Goal: Task Accomplishment & Management: Manage account settings

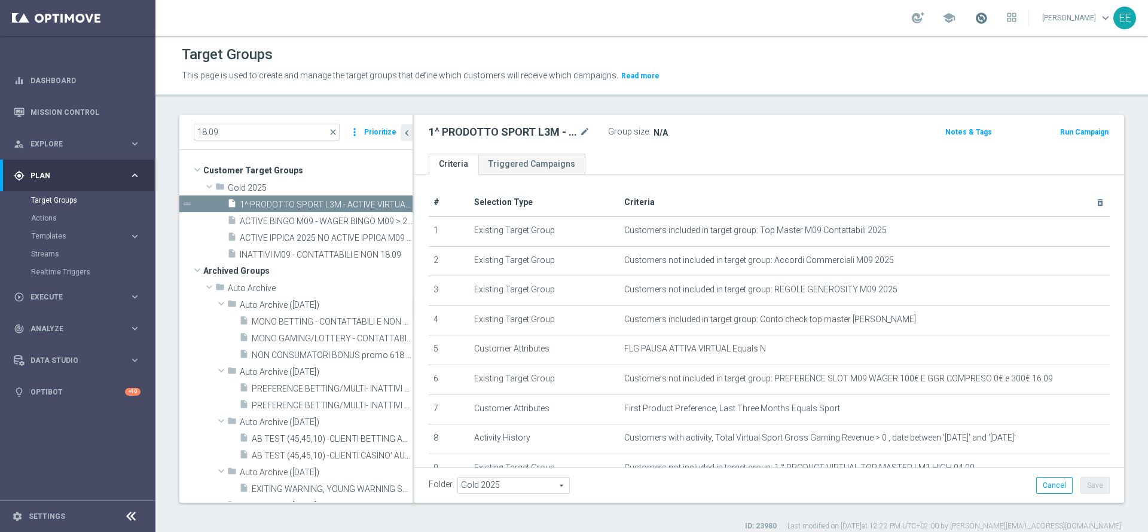
click at [988, 20] on span at bounding box center [981, 17] width 13 height 13
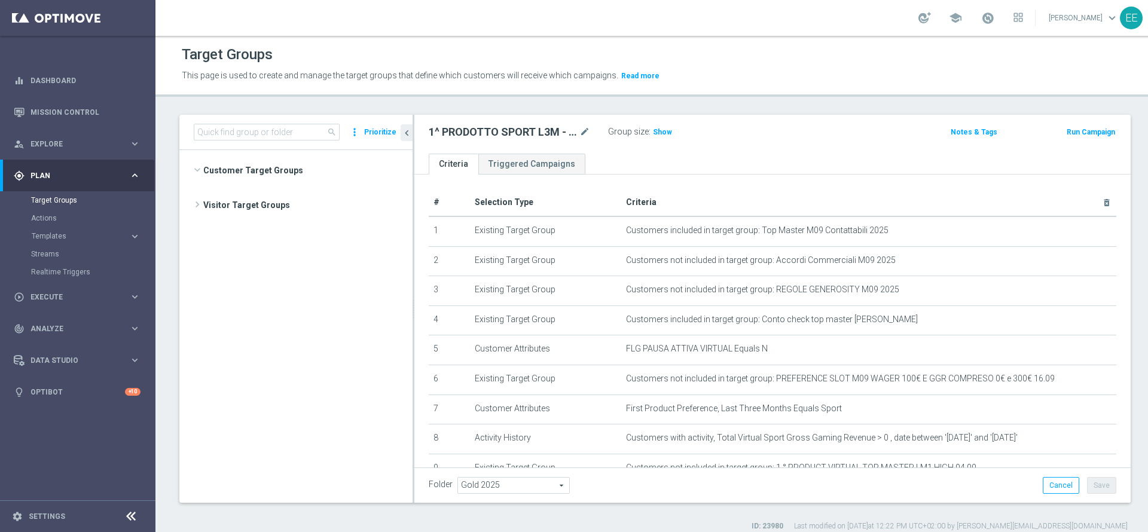
scroll to position [2281, 0]
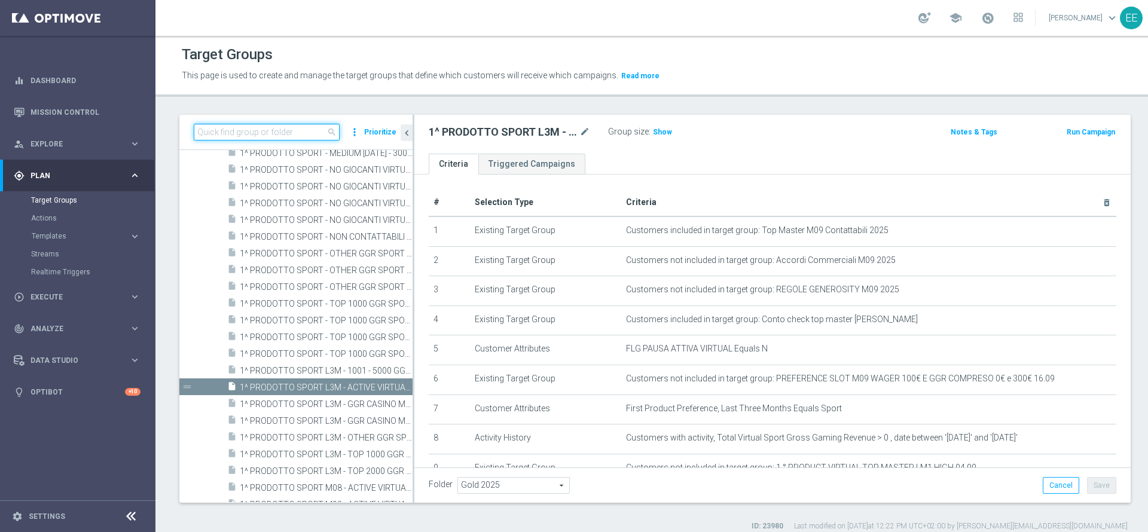
click at [264, 136] on input at bounding box center [267, 132] width 146 height 17
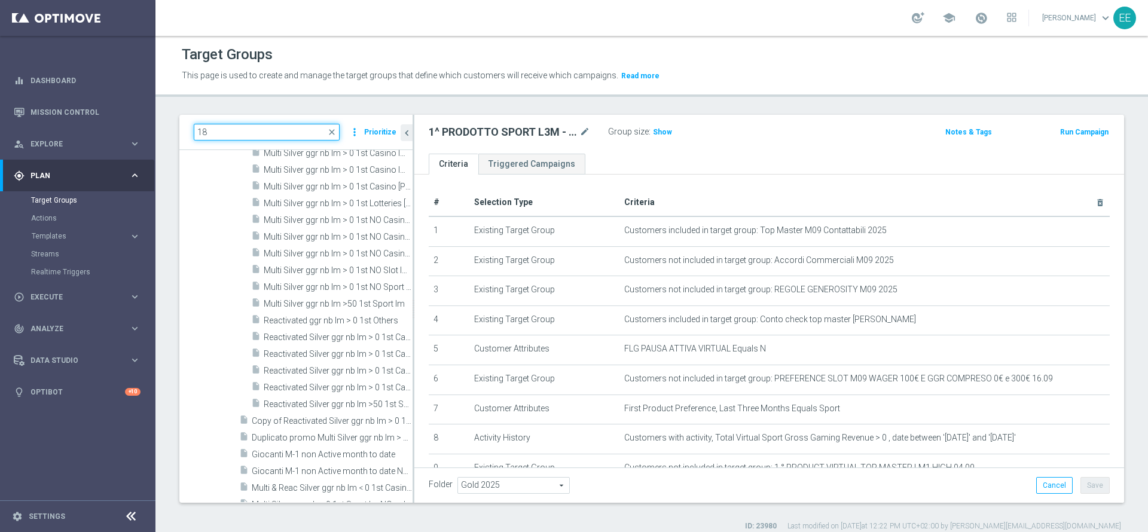
click at [264, 136] on input "18" at bounding box center [267, 132] width 146 height 17
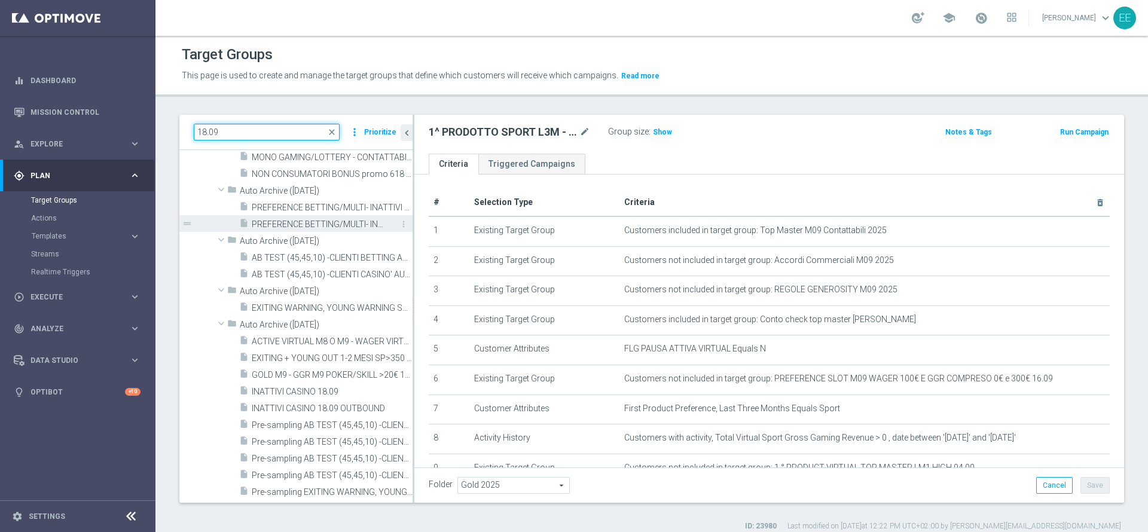
scroll to position [0, 0]
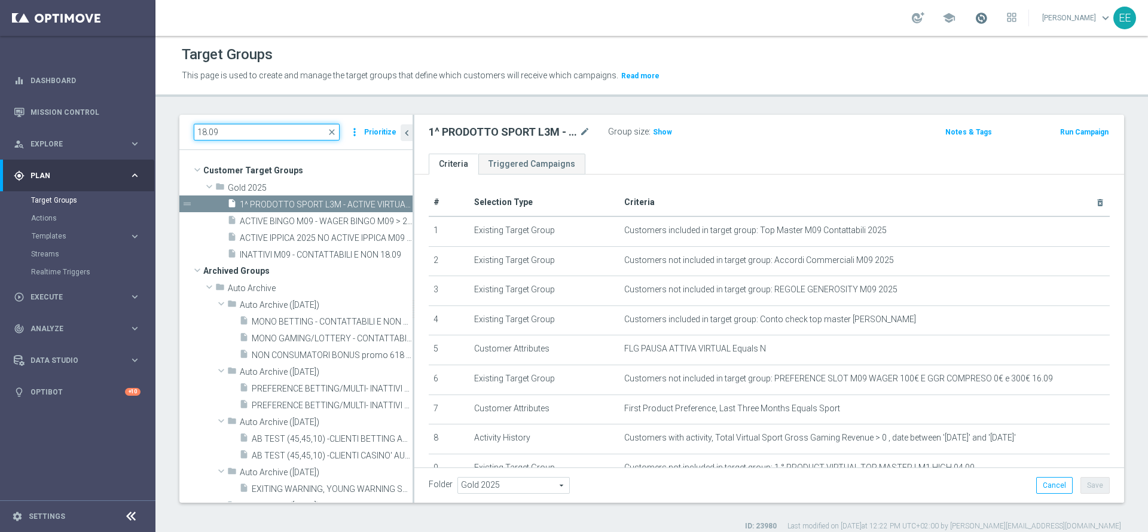
type input "18.09"
click at [988, 19] on span at bounding box center [981, 17] width 13 height 13
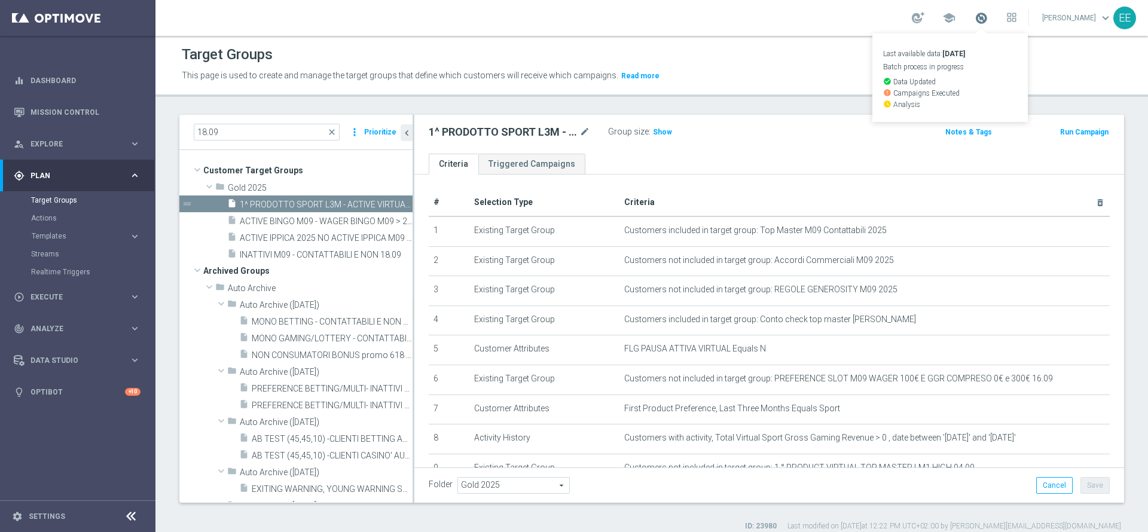
click at [988, 19] on span at bounding box center [981, 17] width 13 height 13
click at [64, 102] on link "Mission Control" at bounding box center [85, 112] width 110 height 32
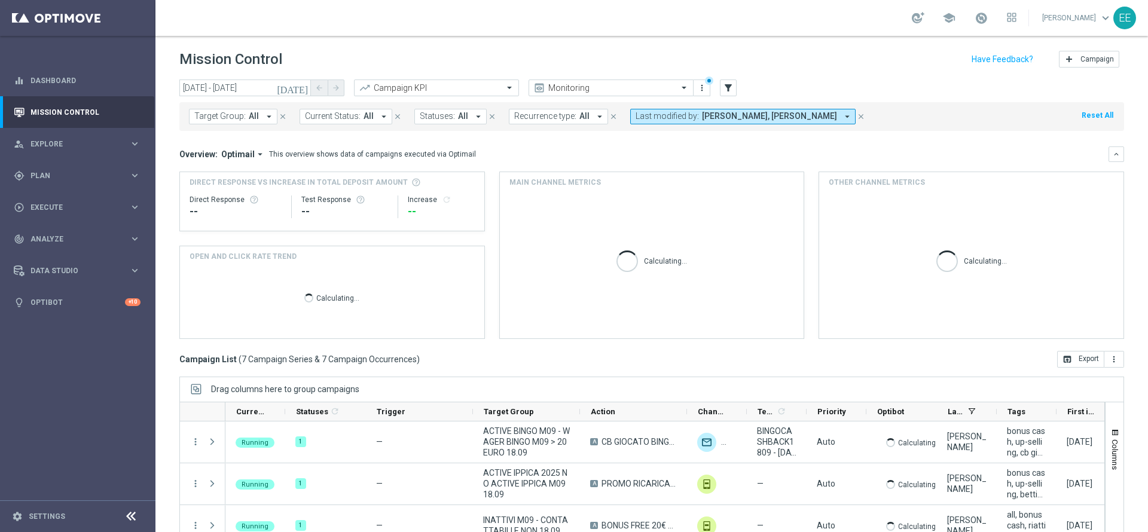
click at [757, 115] on span "[PERSON_NAME], [PERSON_NAME]" at bounding box center [769, 116] width 135 height 10
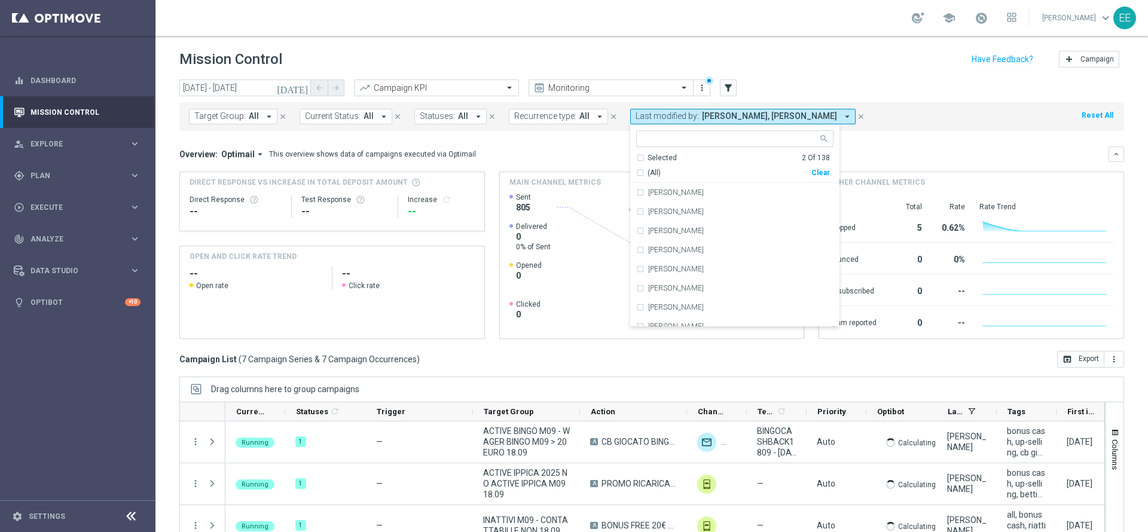
click at [788, 55] on div "Mission Control add Campaign" at bounding box center [651, 59] width 945 height 23
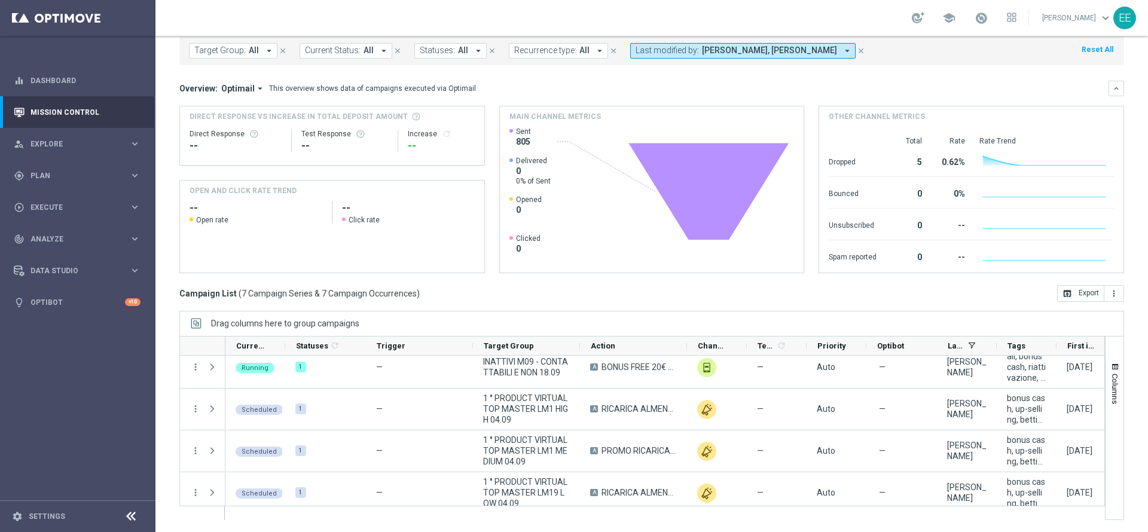
scroll to position [102, 0]
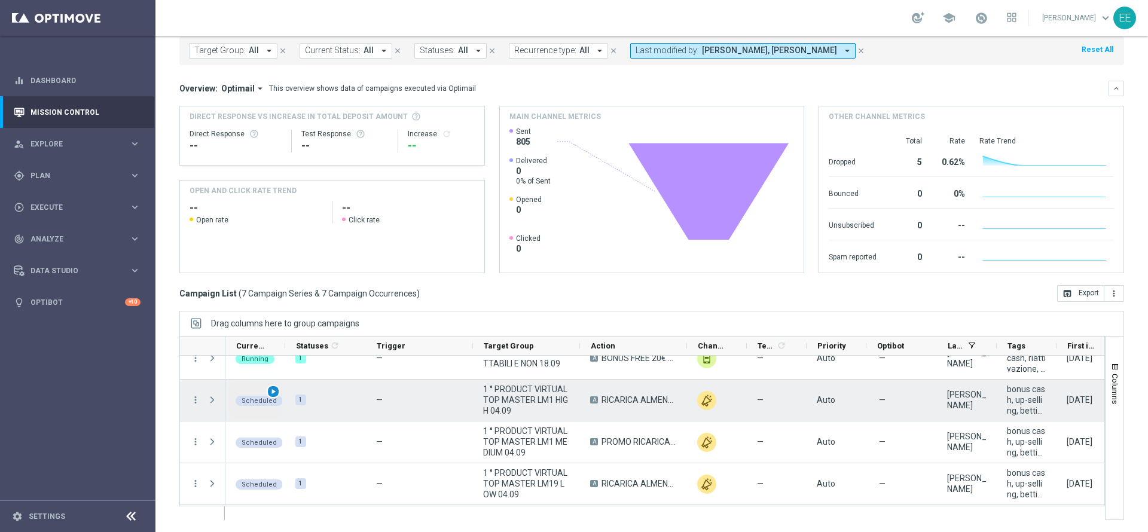
click at [270, 393] on span "play_arrow" at bounding box center [273, 391] width 8 height 8
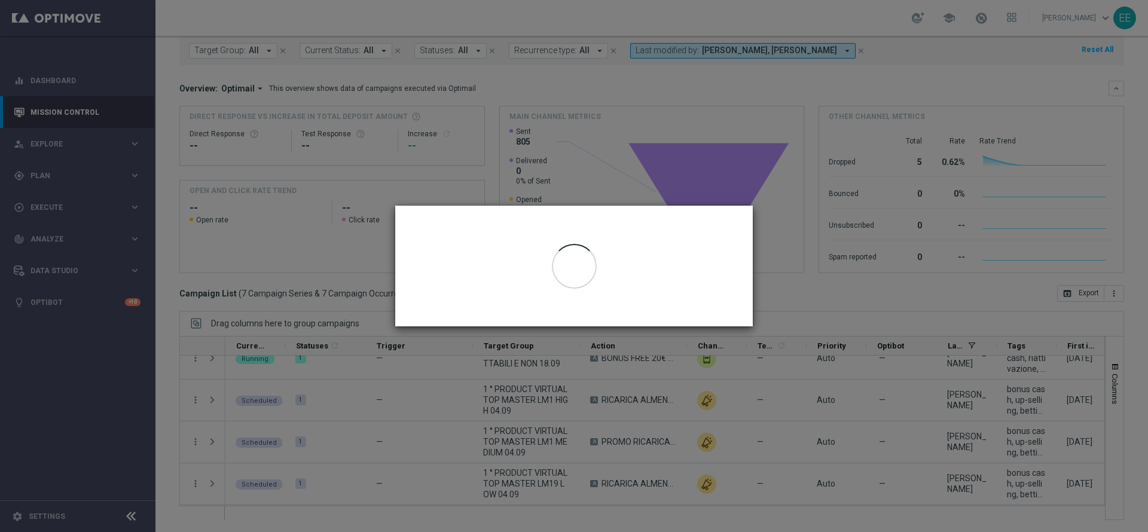
click at [822, 331] on modal-container "Run Today’s Occurrence Run Now Cancel" at bounding box center [574, 266] width 1148 height 532
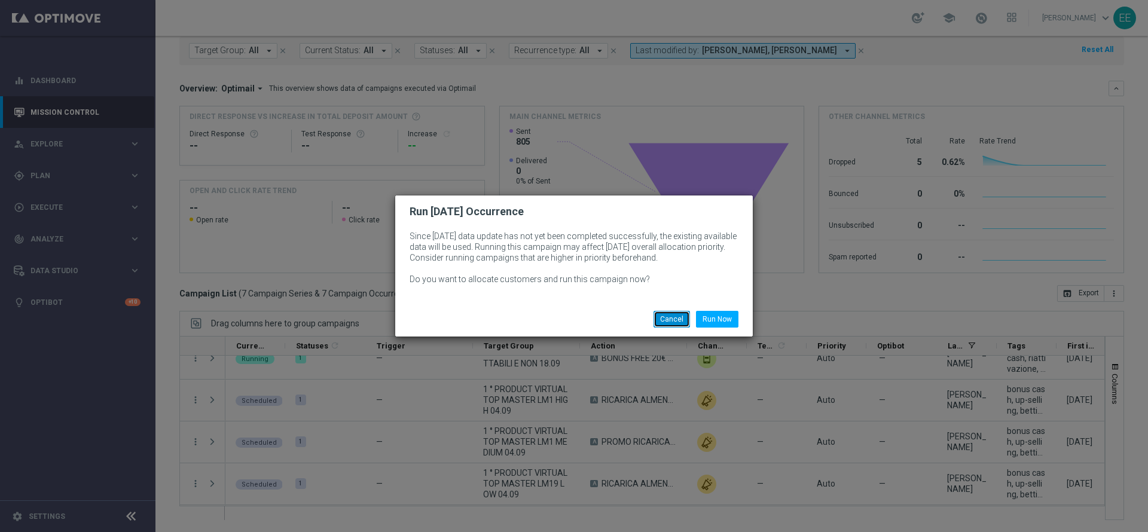
click at [663, 323] on button "Cancel" at bounding box center [672, 319] width 36 height 17
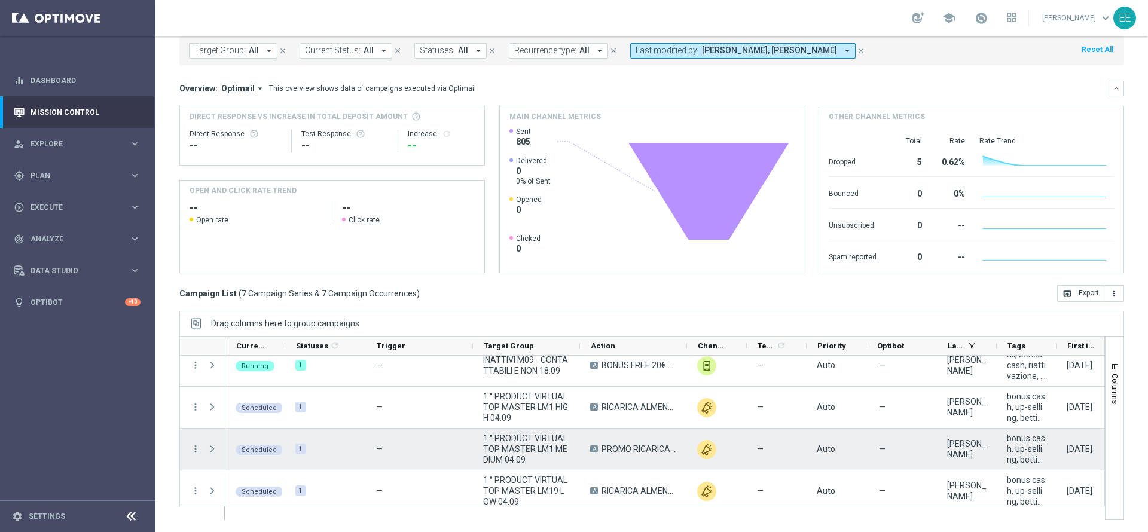
scroll to position [93, 0]
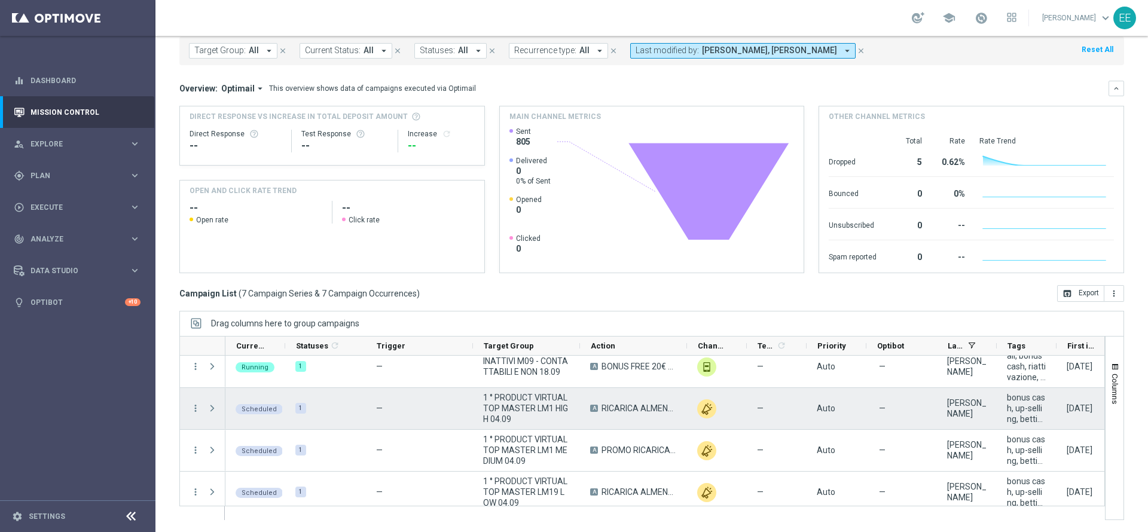
click at [535, 413] on span "1 ° PRODUCT VIRTUAL TOP MASTER LM1 HIGH 04.09" at bounding box center [526, 408] width 87 height 32
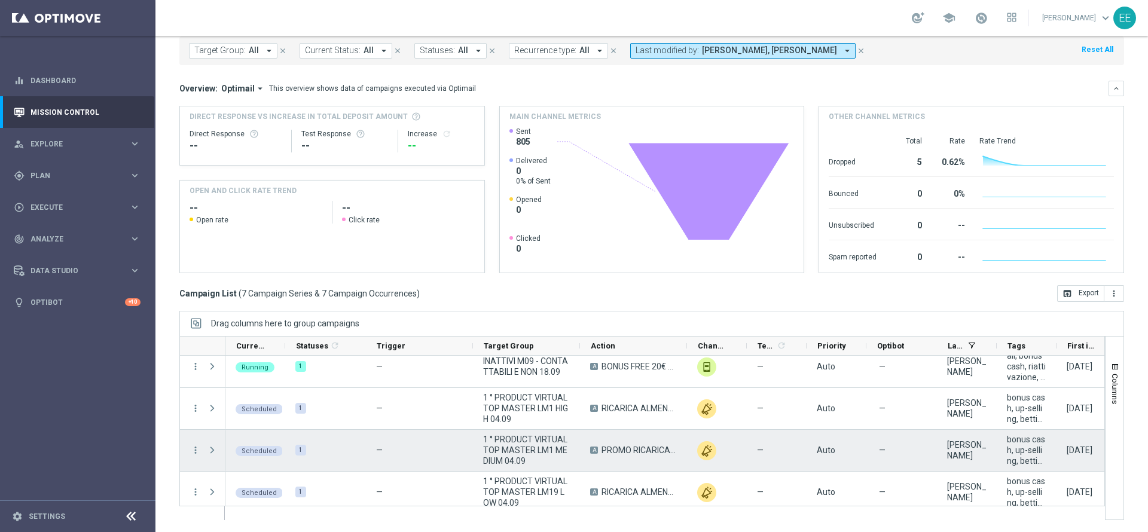
click at [522, 462] on span "1 ° PRODUCT VIRTUAL TOP MASTER LM1 MEDIUM 04.09" at bounding box center [526, 450] width 87 height 32
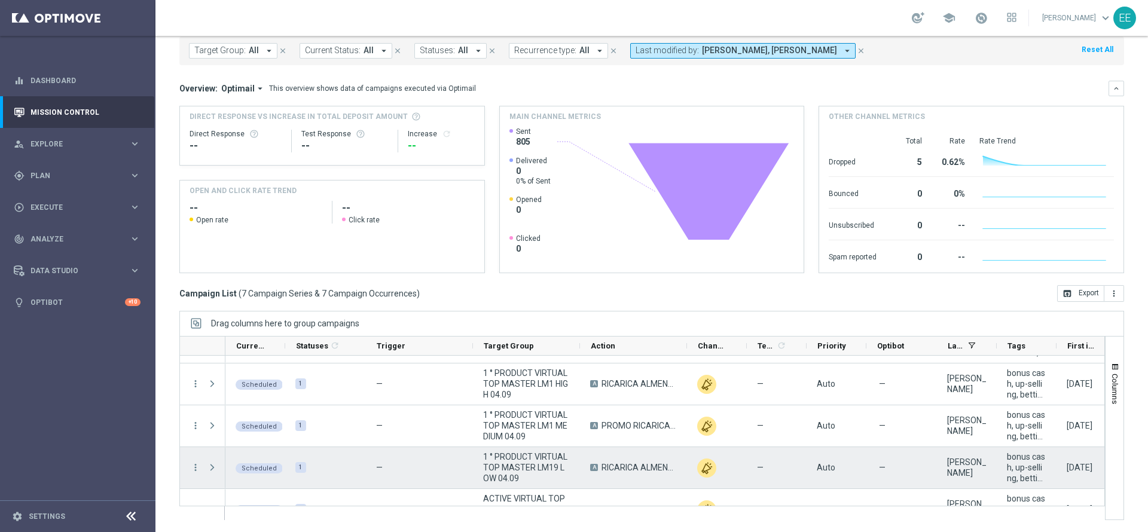
click at [515, 474] on span "1 ° PRODUCT VIRTUAL TOP MASTER LM19 LOW 04.09" at bounding box center [526, 467] width 87 height 32
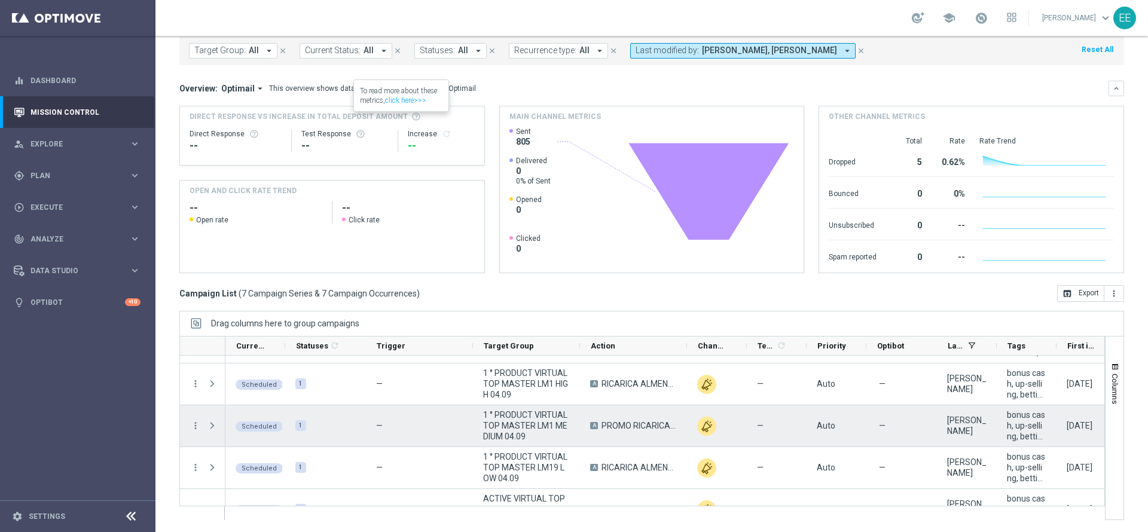
scroll to position [143, 0]
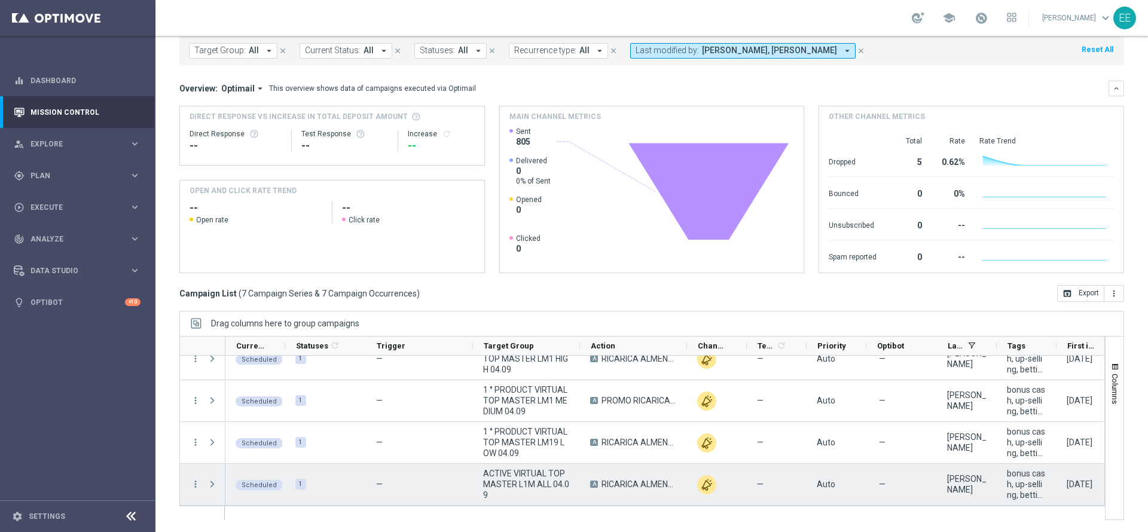
click at [545, 487] on span "ACTIVE VIRTUAL TOP MASTER L1M ALL 04.09" at bounding box center [526, 484] width 87 height 32
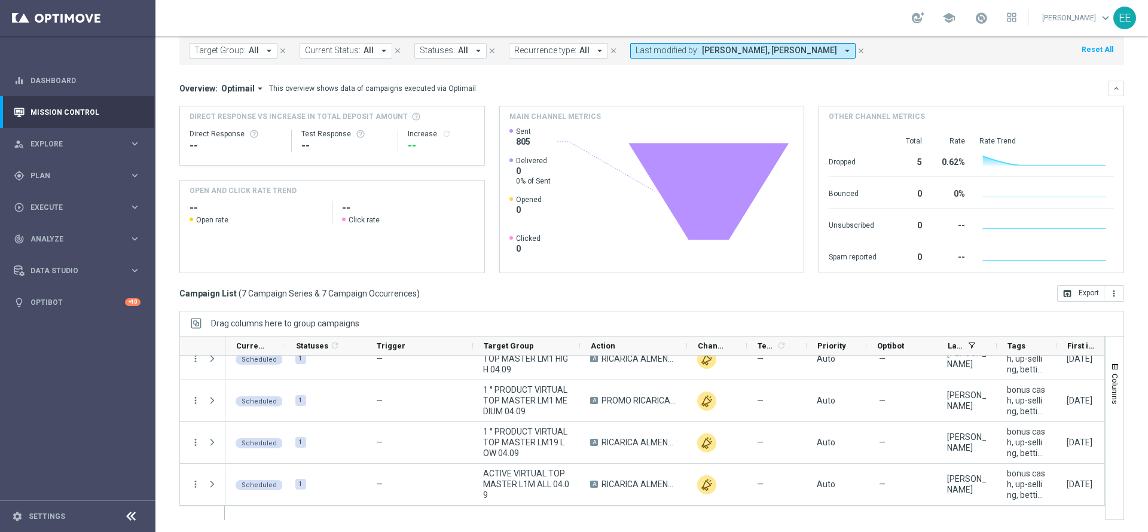
click at [989, 26] on link at bounding box center [981, 18] width 16 height 19
click at [989, 26] on link "Last available data: 17 Sep 2025 Batch process in progress check_circle Data Up…" at bounding box center [981, 18] width 16 height 19
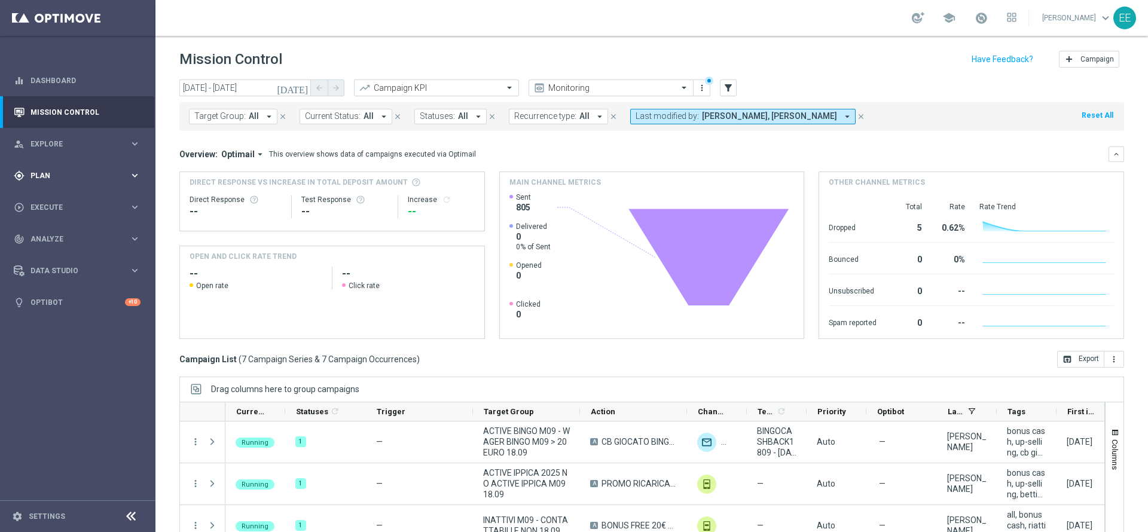
click at [37, 163] on div "gps_fixed Plan keyboard_arrow_right" at bounding box center [77, 176] width 154 height 32
click at [55, 198] on link "Target Groups" at bounding box center [77, 201] width 93 height 10
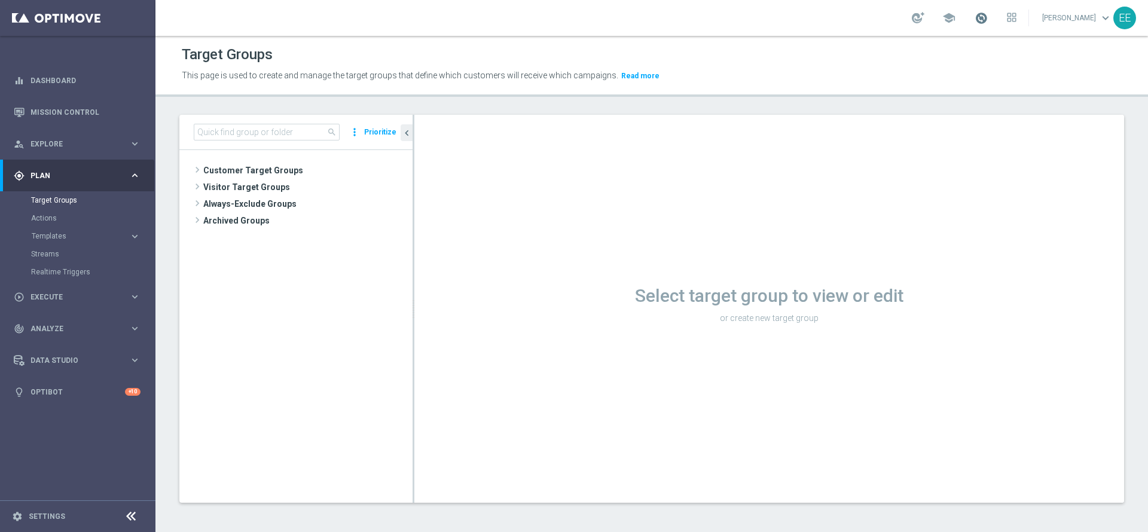
click at [988, 20] on span at bounding box center [981, 17] width 13 height 13
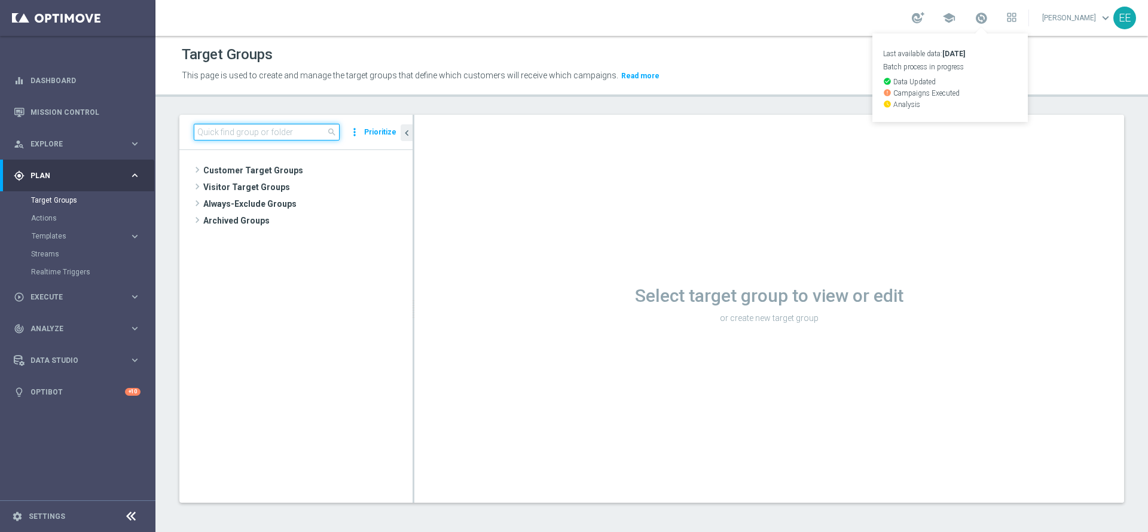
click at [271, 133] on input at bounding box center [267, 132] width 146 height 17
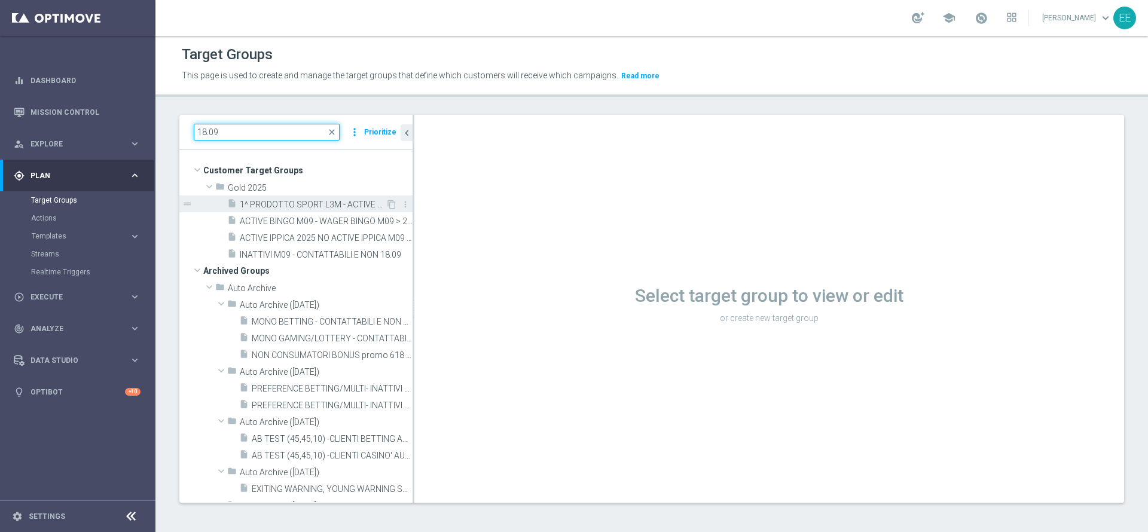
type input "18.09"
click at [301, 204] on span "1^ PRODOTTO SPORT L3M - ACTIVE VIRTUAL L2M - GGR VIRTUAL L2M > 0 18.09" at bounding box center [313, 205] width 146 height 10
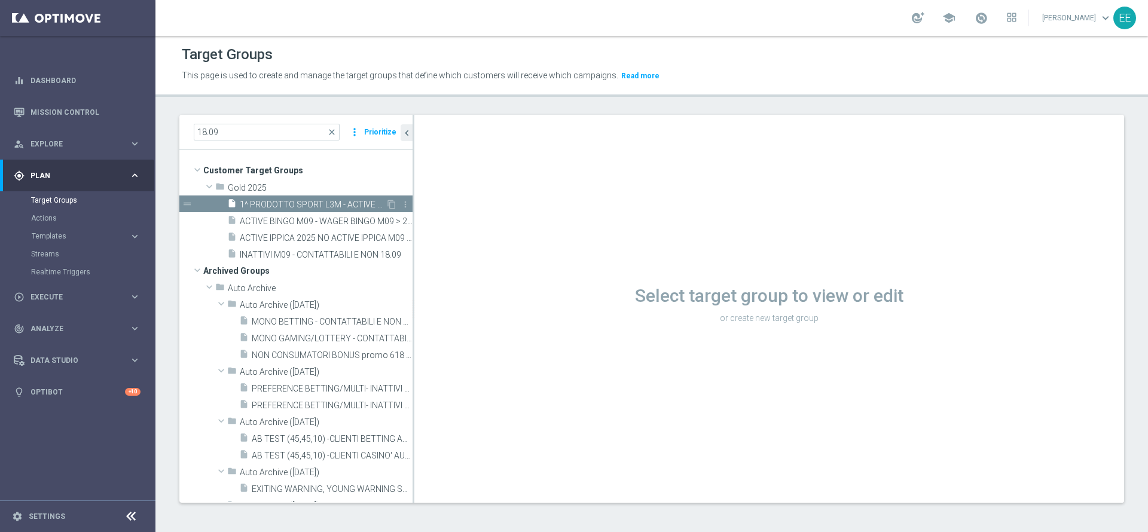
click at [301, 204] on span "1^ PRODOTTO SPORT L3M - ACTIVE VIRTUAL L2M - GGR VIRTUAL L2M > 0 18.09" at bounding box center [313, 205] width 146 height 10
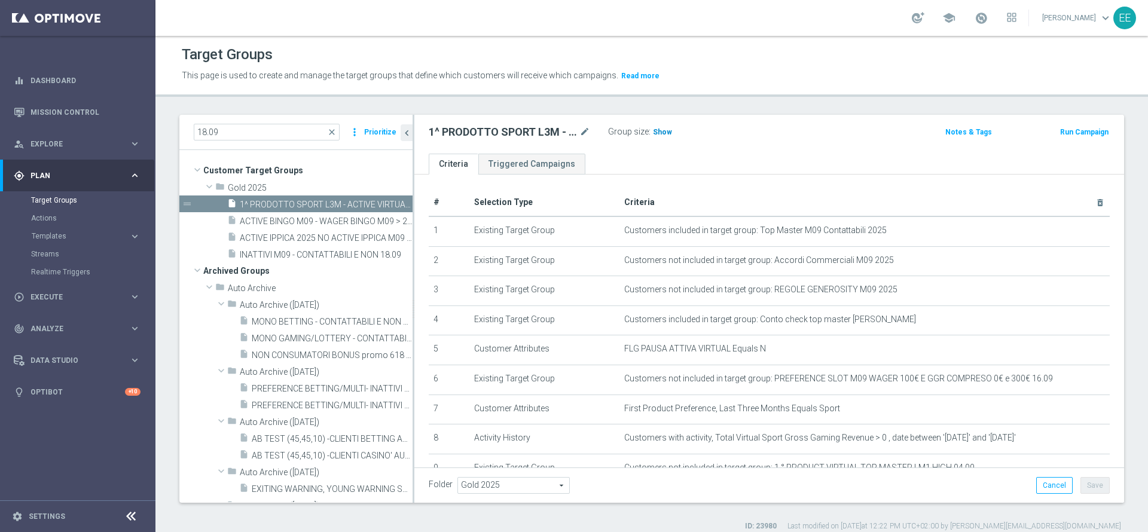
click at [668, 135] on span "Show" at bounding box center [662, 132] width 19 height 8
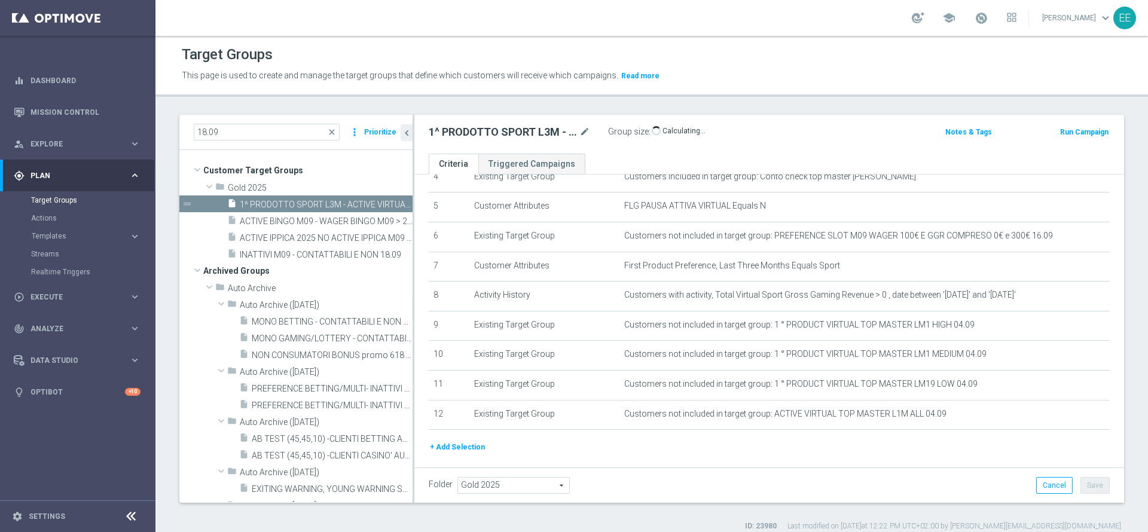
scroll to position [144, 0]
click at [985, 26] on link at bounding box center [981, 18] width 16 height 19
click at [96, 106] on link "Mission Control" at bounding box center [85, 112] width 110 height 32
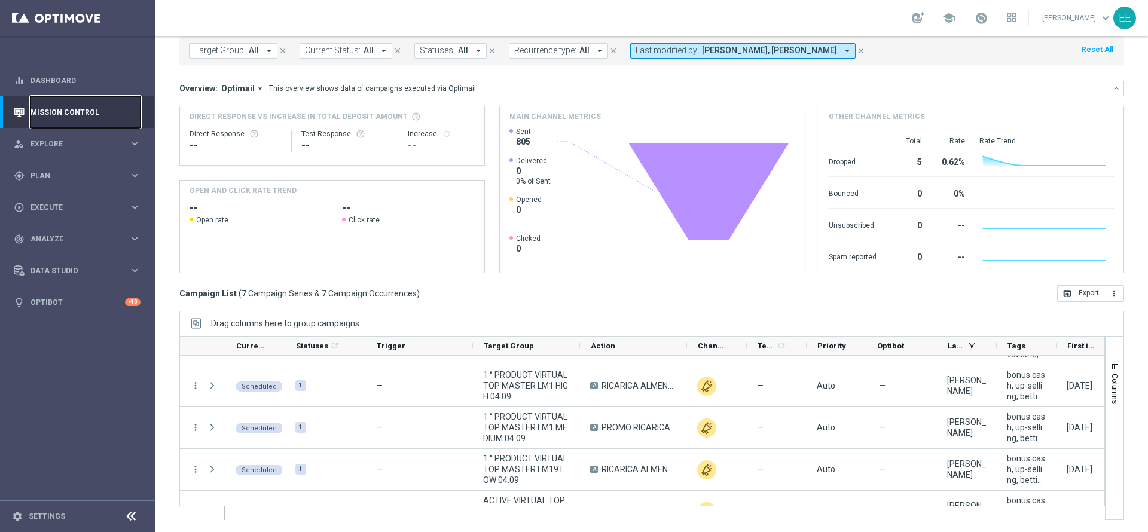
scroll to position [124, 0]
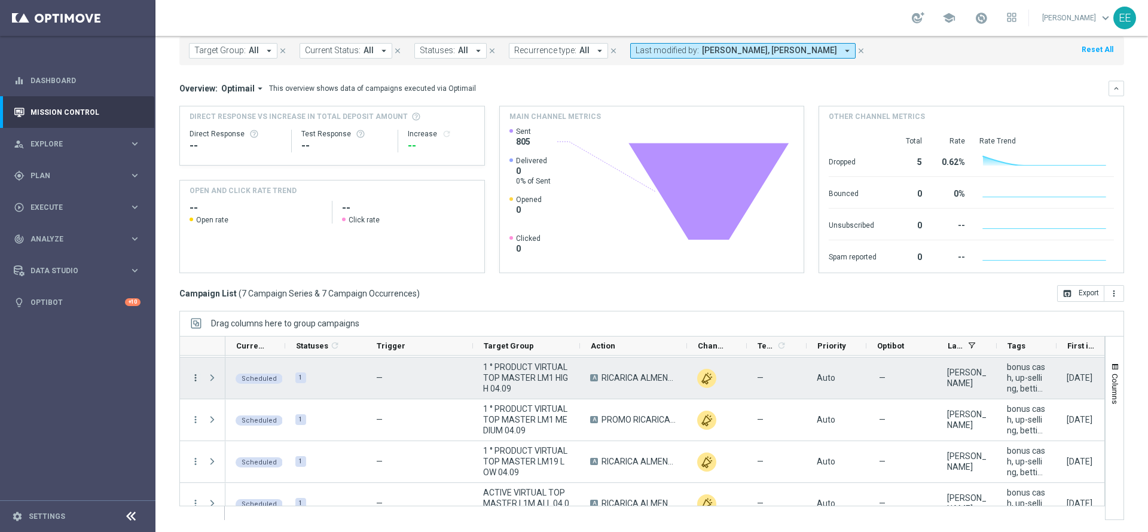
click at [192, 379] on icon "more_vert" at bounding box center [195, 378] width 11 height 11
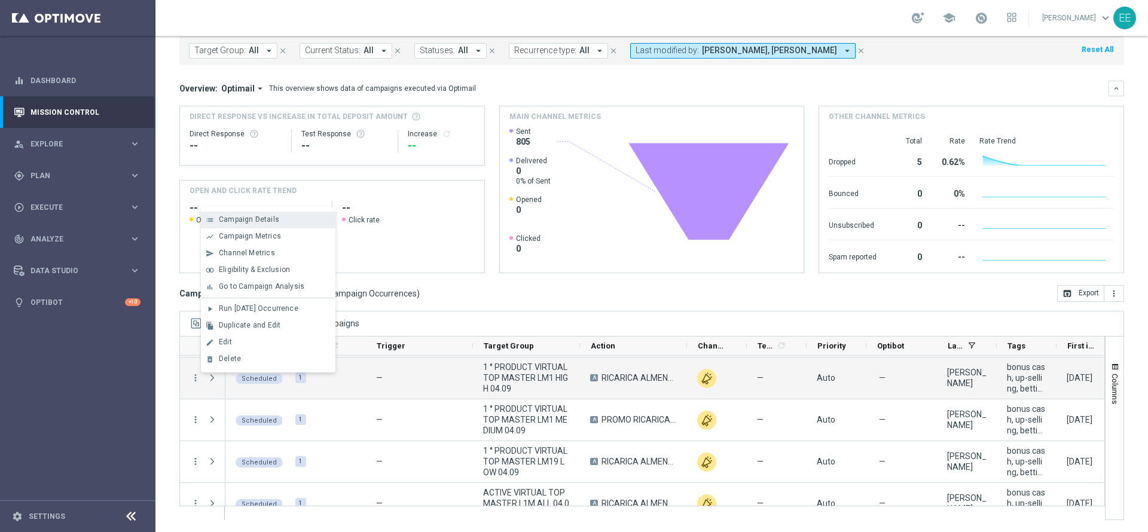
click at [297, 221] on div "Campaign Details" at bounding box center [274, 219] width 111 height 8
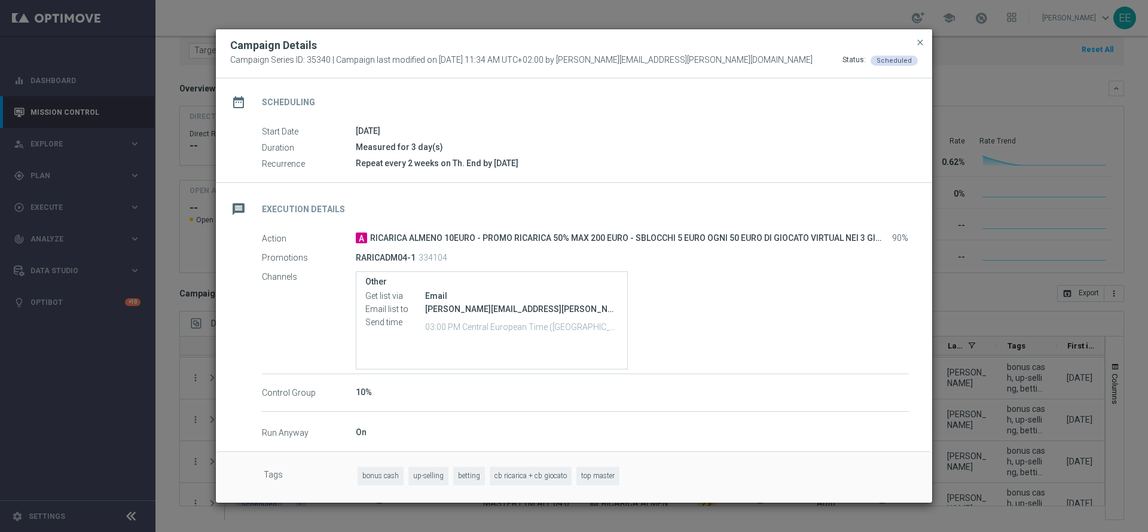
scroll to position [0, 0]
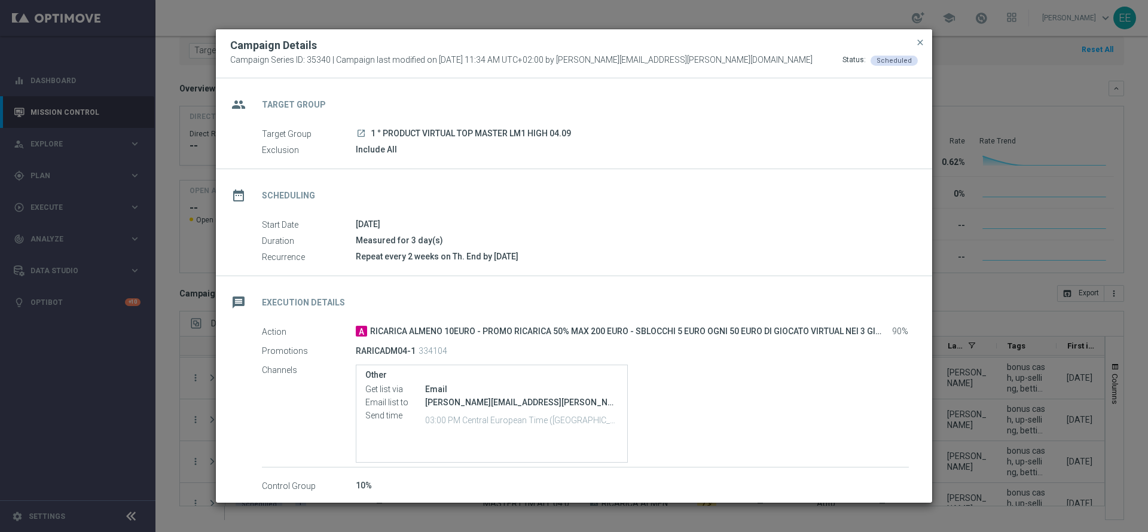
click at [527, 253] on div "Repeat every 2 weeks on Th. End by 2025-09-30" at bounding box center [632, 257] width 553 height 12
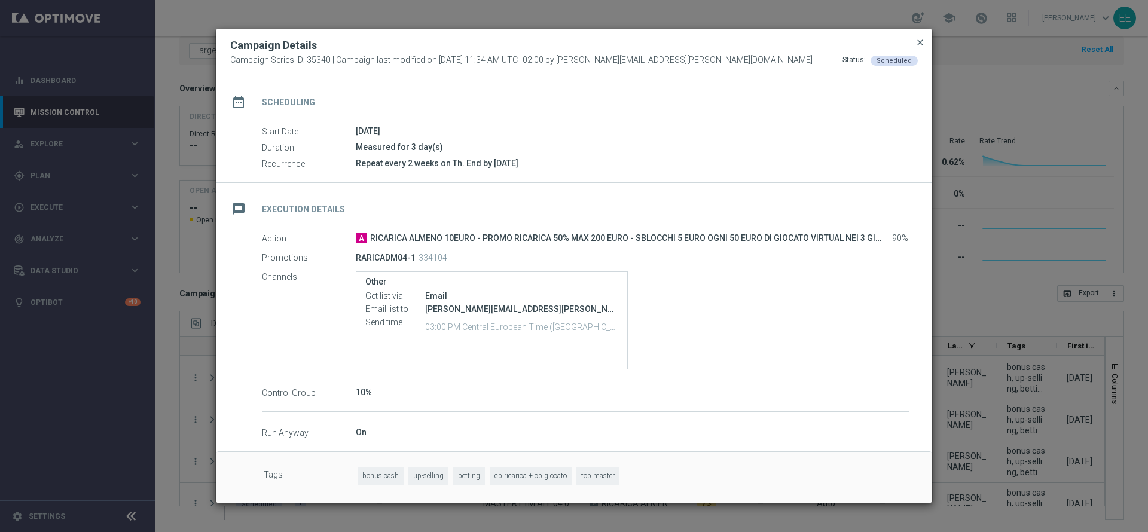
click at [920, 43] on span "close" at bounding box center [920, 43] width 10 height 10
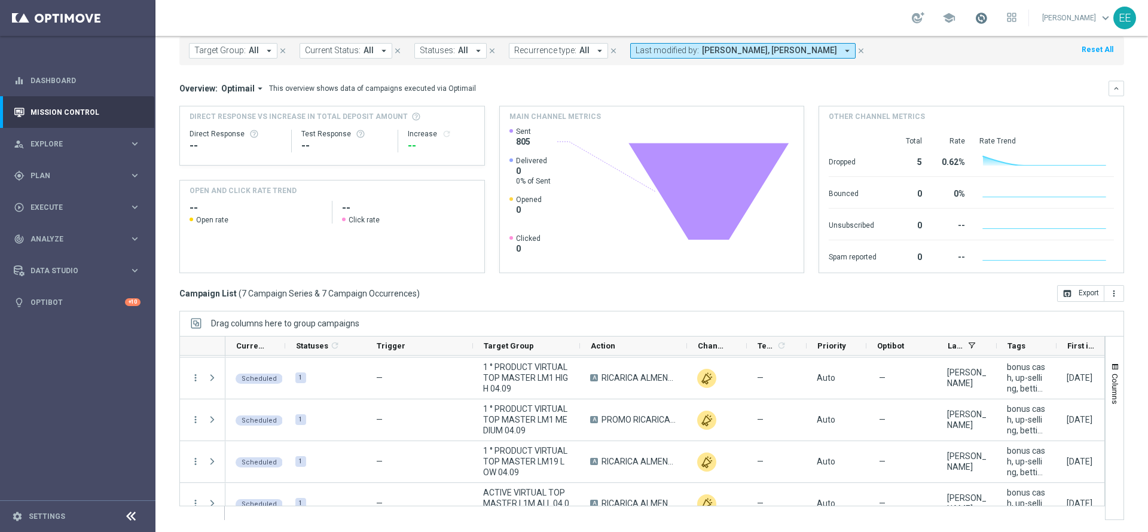
click at [982, 17] on span at bounding box center [981, 17] width 13 height 13
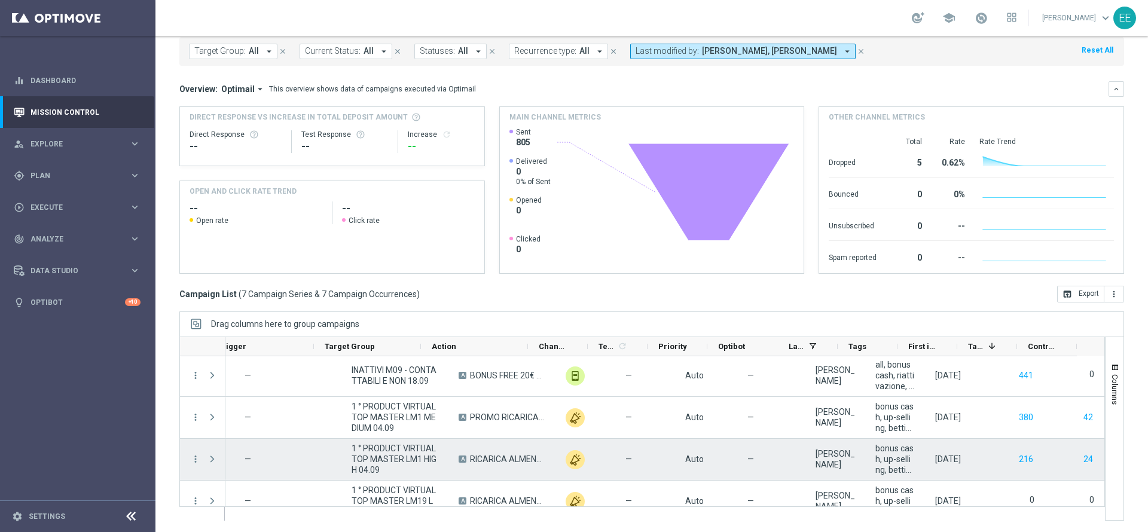
scroll to position [86, 0]
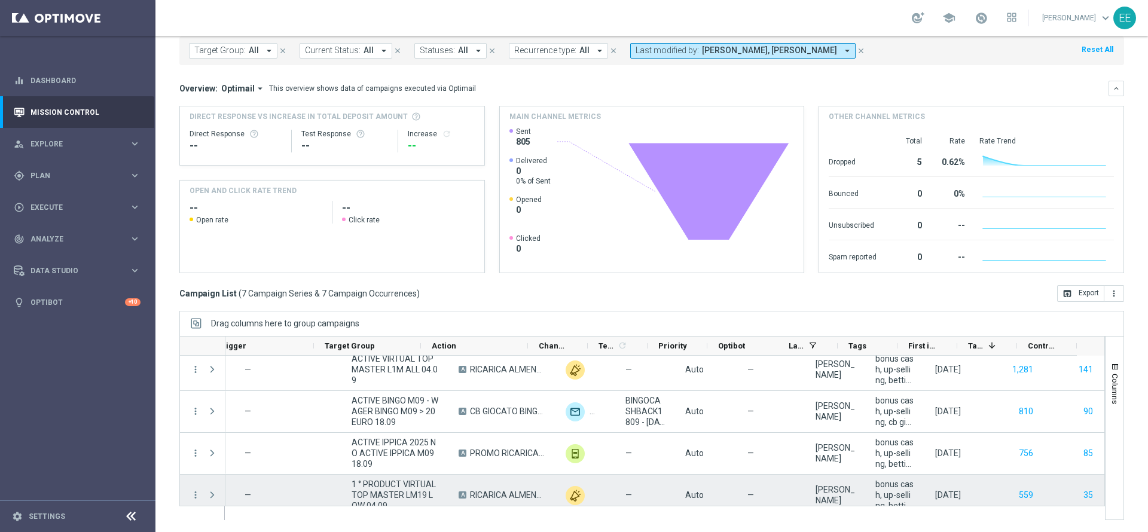
scroll to position [143, 0]
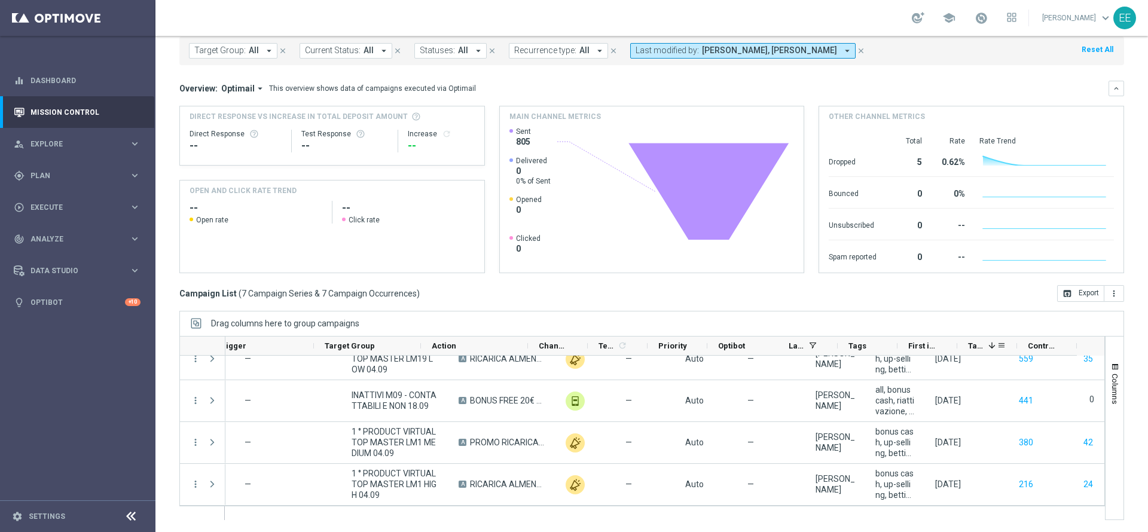
click at [987, 350] on span at bounding box center [992, 346] width 10 height 10
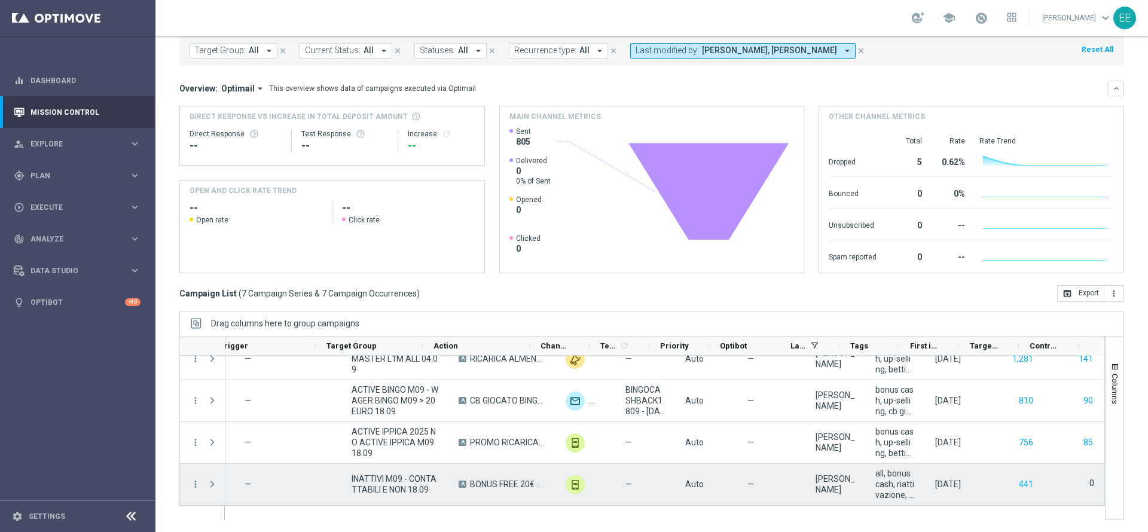
click at [390, 486] on span "INATTIVI M09 - CONTATTABILI E NON 18.09" at bounding box center [395, 485] width 87 height 22
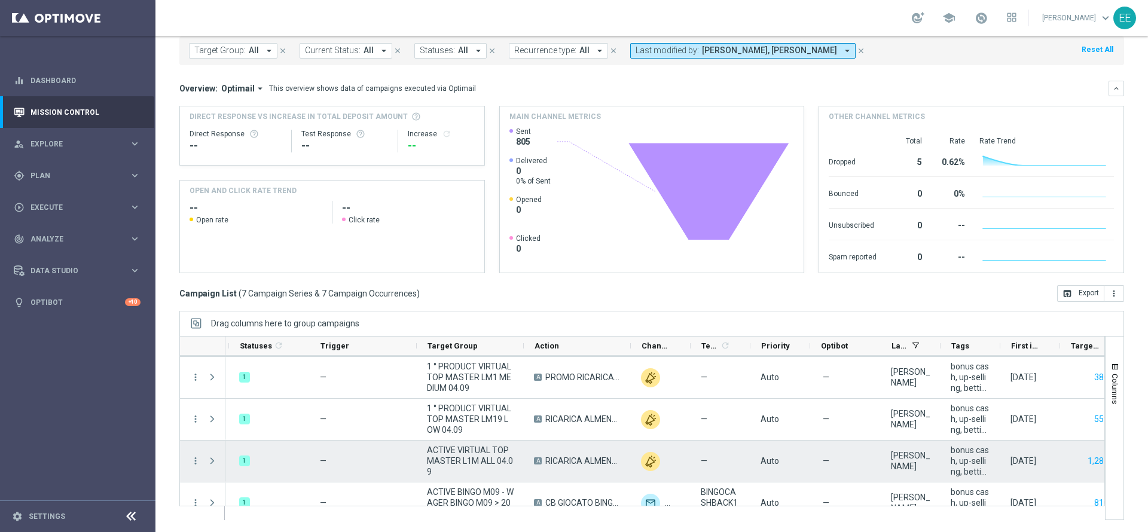
scroll to position [0, 0]
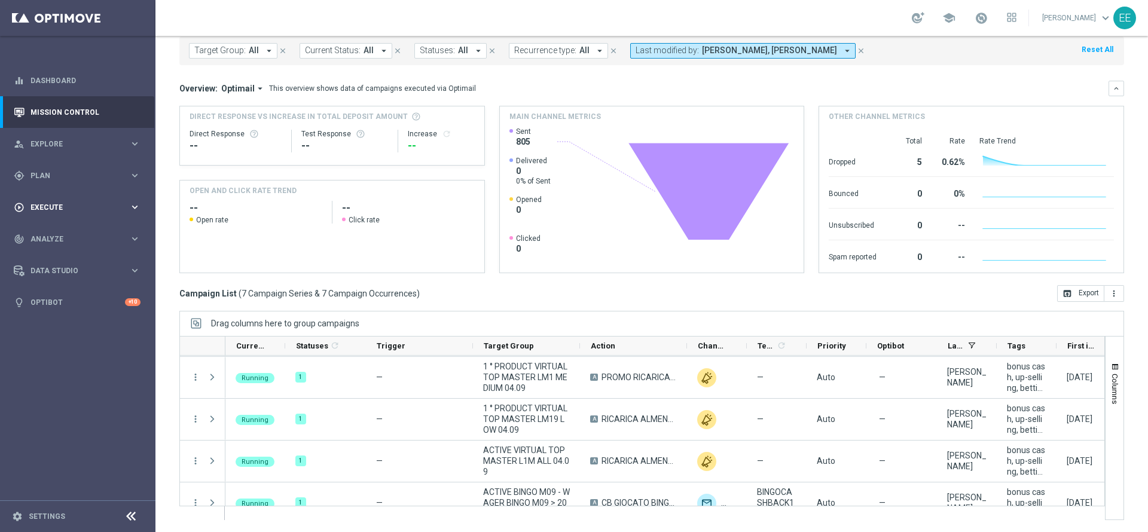
click at [59, 203] on div "play_circle_outline Execute" at bounding box center [71, 207] width 115 height 11
click at [56, 184] on div "gps_fixed Plan keyboard_arrow_right" at bounding box center [77, 176] width 154 height 32
click at [62, 202] on link "Target Groups" at bounding box center [77, 201] width 93 height 10
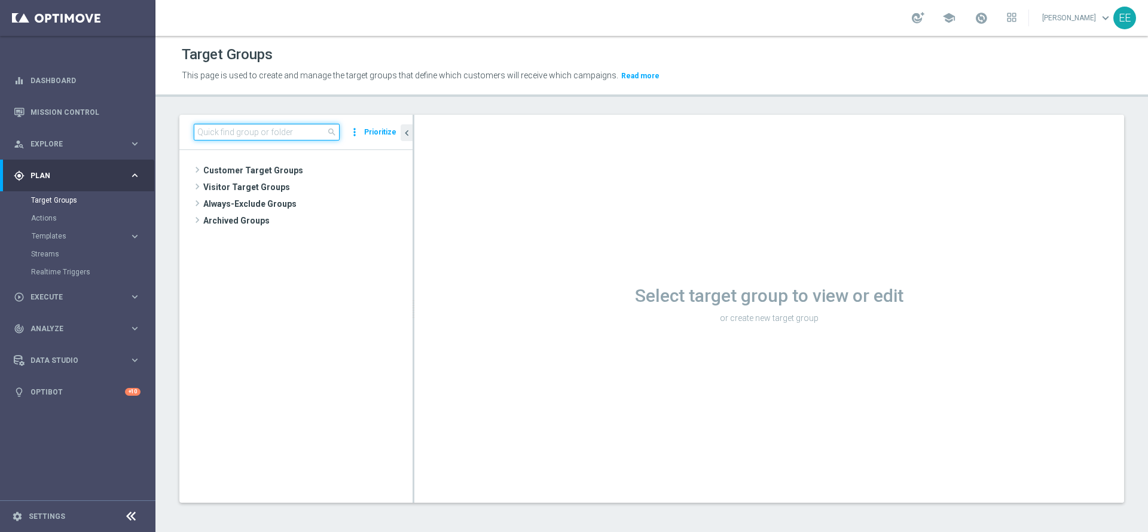
click at [233, 134] on input at bounding box center [267, 132] width 146 height 17
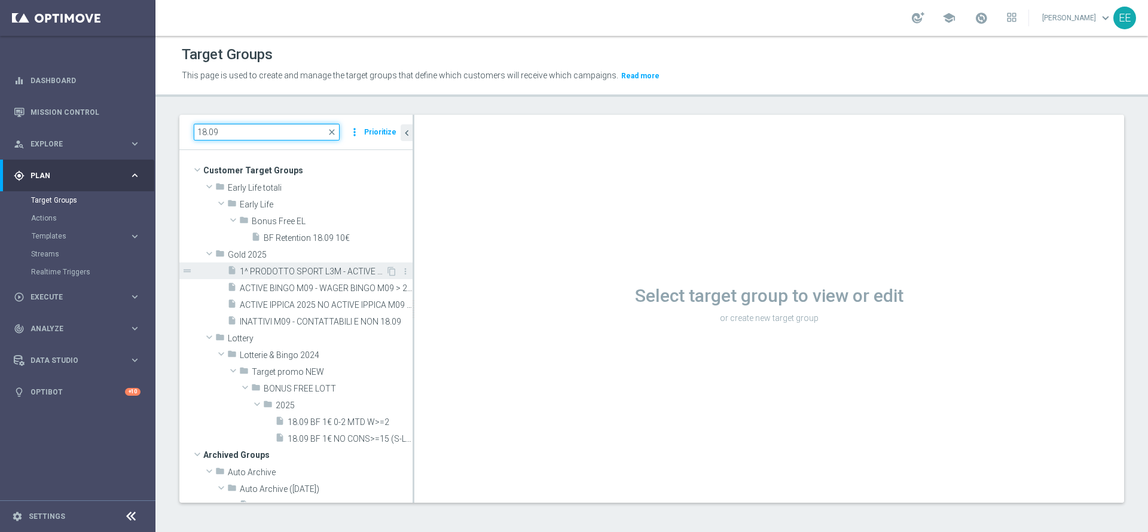
type input "18.09"
click at [310, 270] on span "1^ PRODOTTO SPORT L3M - ACTIVE VIRTUAL L2M - GGR VIRTUAL L2M > 0 18.09" at bounding box center [313, 272] width 146 height 10
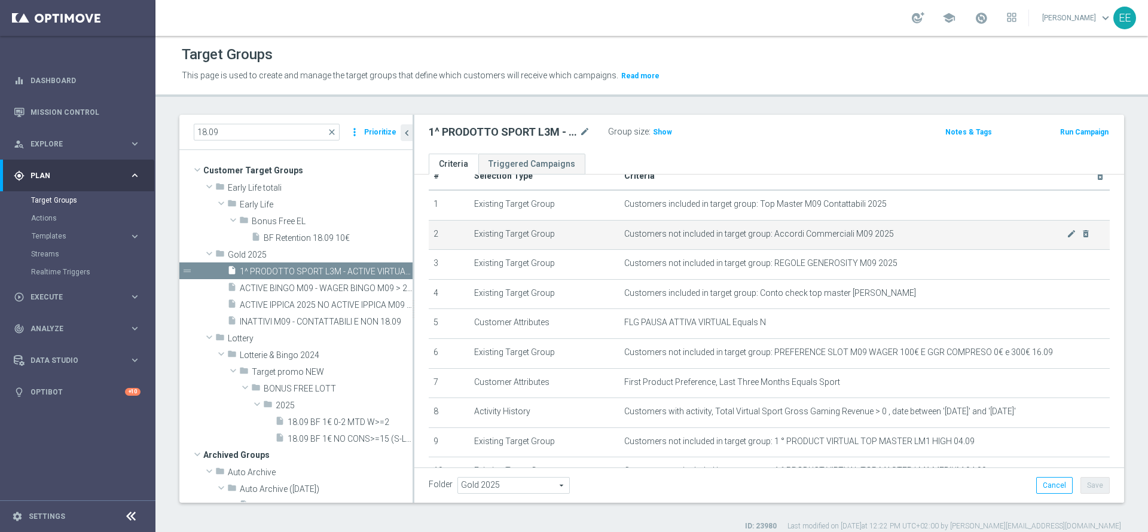
scroll to position [30, 0]
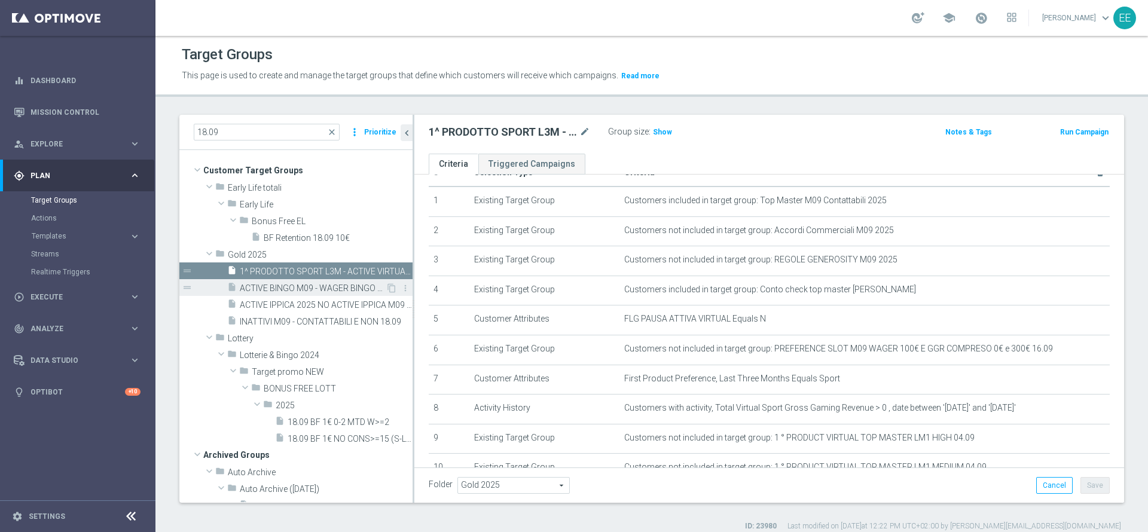
click at [313, 283] on span "ACTIVE BINGO M09 - WAGER BINGO M09 > 20 EURO 18.09" at bounding box center [313, 288] width 146 height 10
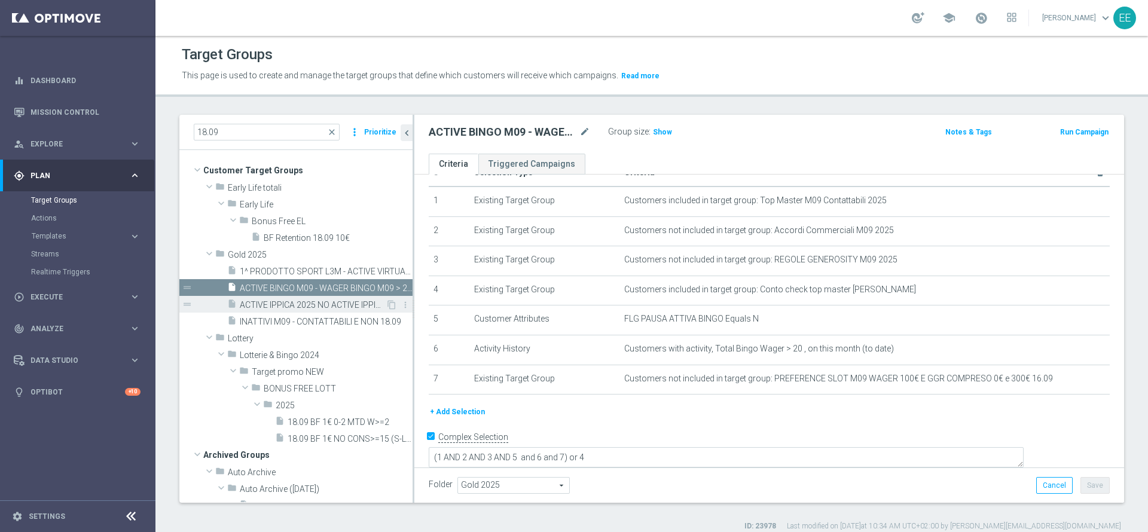
click at [312, 306] on span "ACTIVE IPPICA 2025 NO ACTIVE IPPICA M09 18.09" at bounding box center [313, 305] width 146 height 10
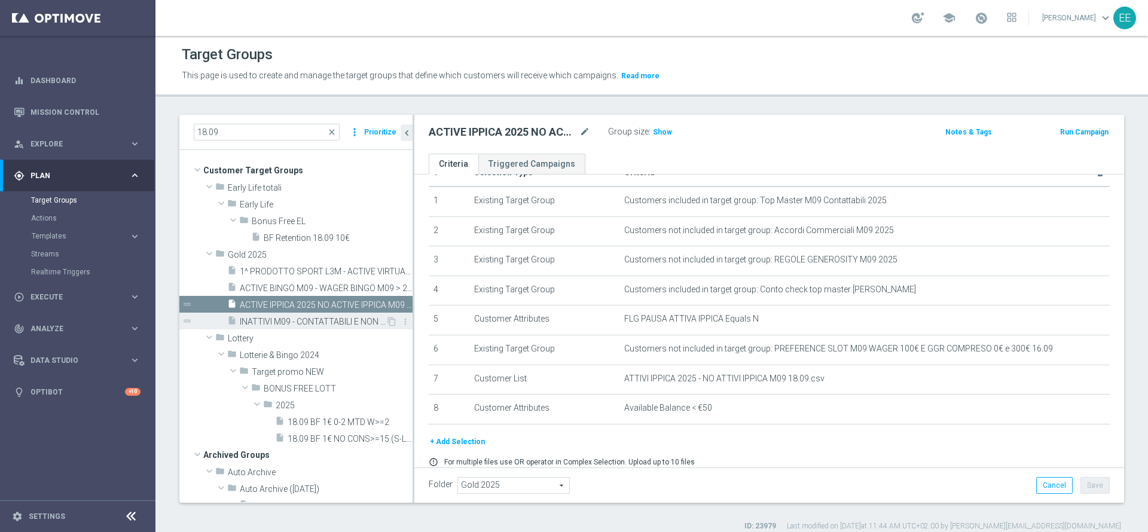
click at [314, 313] on div "insert_drive_file INATTIVI M09 - CONTATTABILI E NON 18.09" at bounding box center [306, 321] width 158 height 17
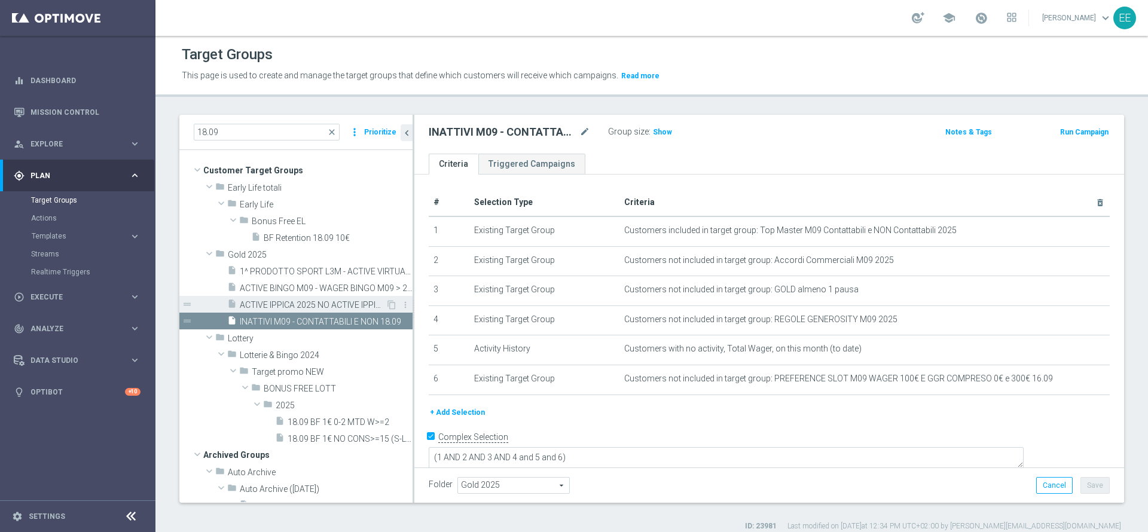
click at [316, 303] on span "ACTIVE IPPICA 2025 NO ACTIVE IPPICA M09 18.09" at bounding box center [313, 305] width 146 height 10
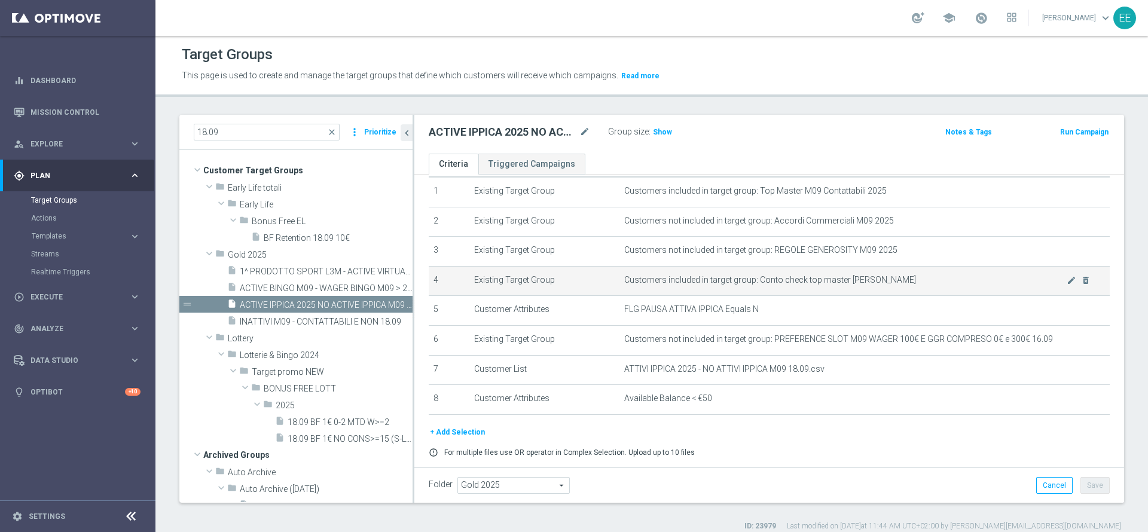
scroll to position [45, 0]
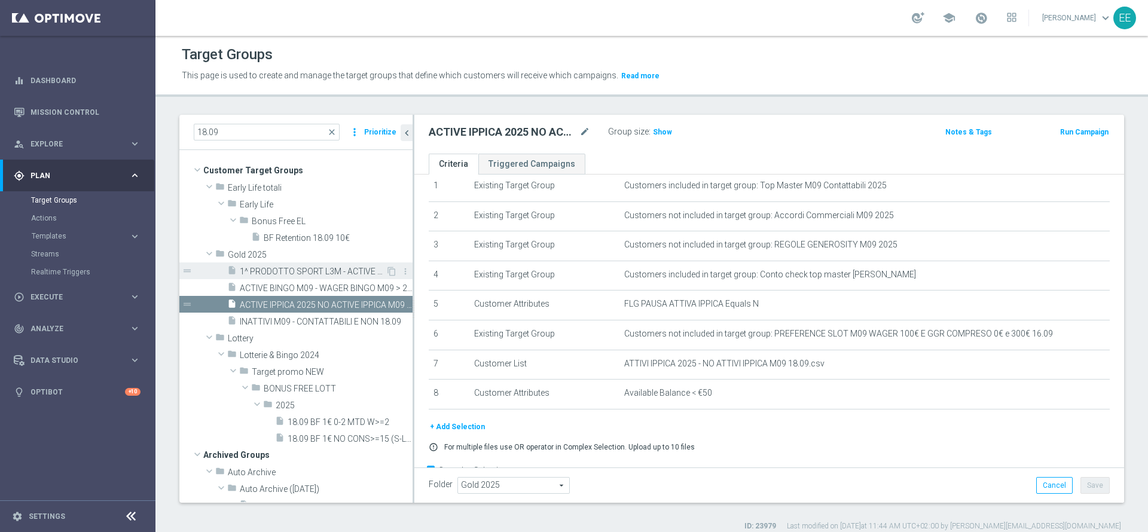
click at [271, 277] on div "insert_drive_file 1^ PRODOTTO SPORT L3M - ACTIVE VIRTUAL L2M - GGR VIRTUAL L2M …" at bounding box center [306, 271] width 158 height 17
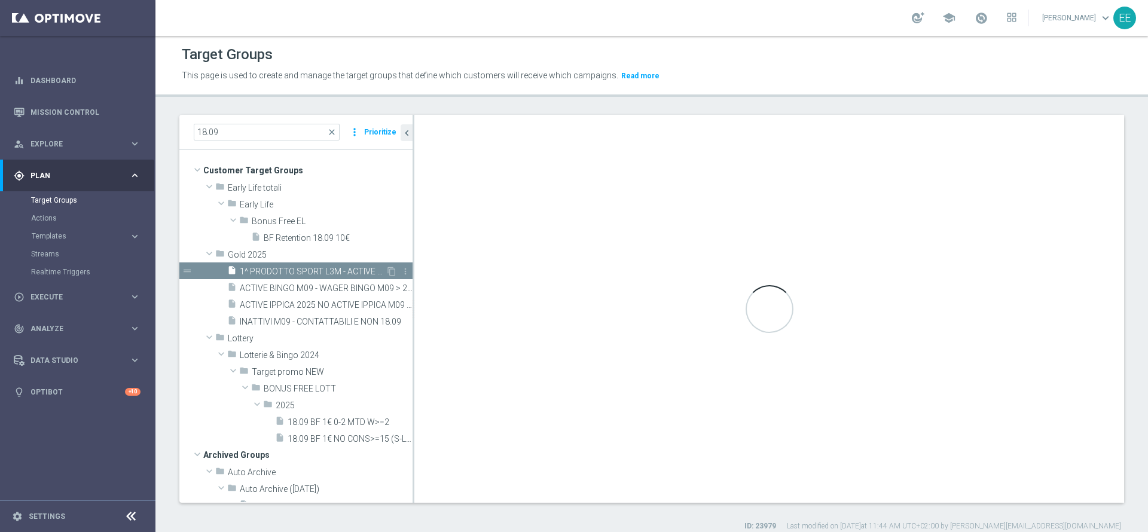
type textarea "(1 AND 2 AND 3 AND 5 and 6 and 7 and 8 and 9 and 10 and 11 and 12) or 4"
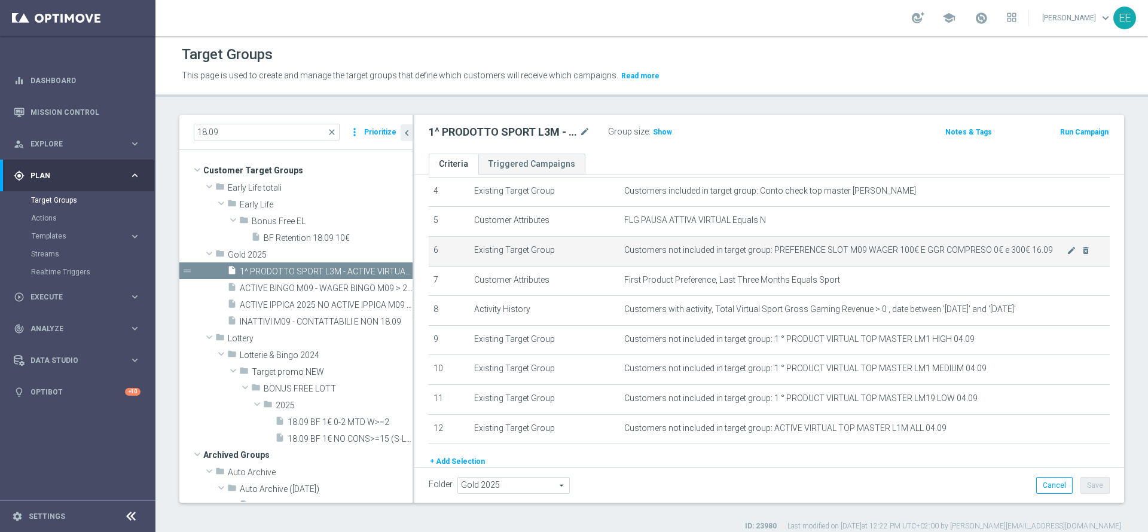
scroll to position [129, 0]
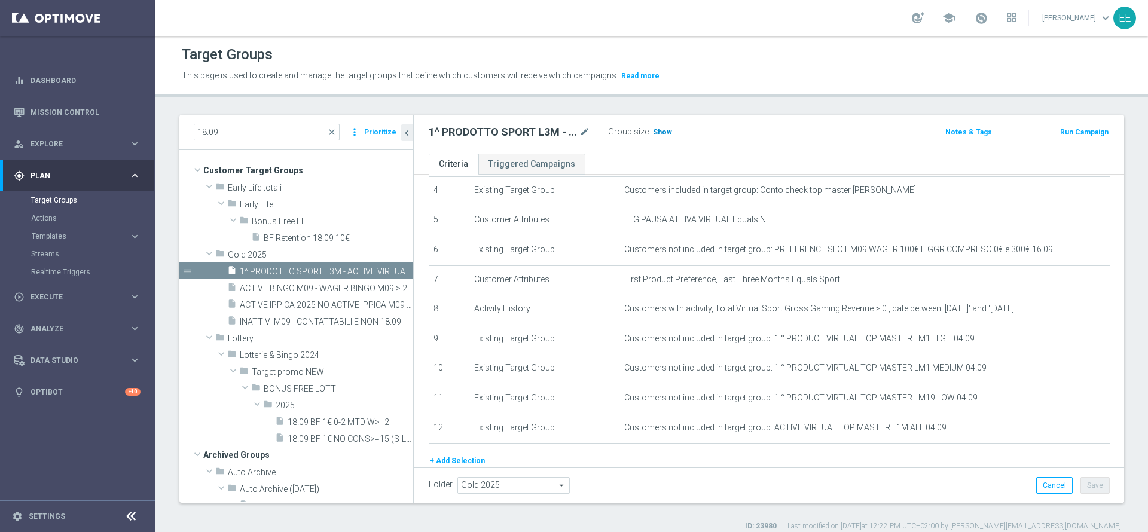
click at [655, 126] on h3 "Show" at bounding box center [663, 132] width 22 height 13
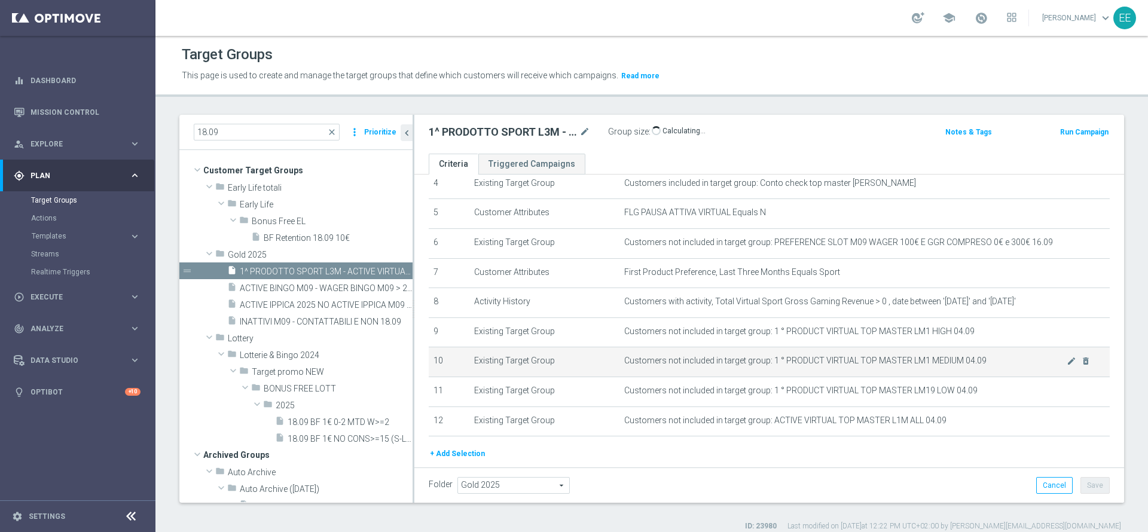
scroll to position [181, 0]
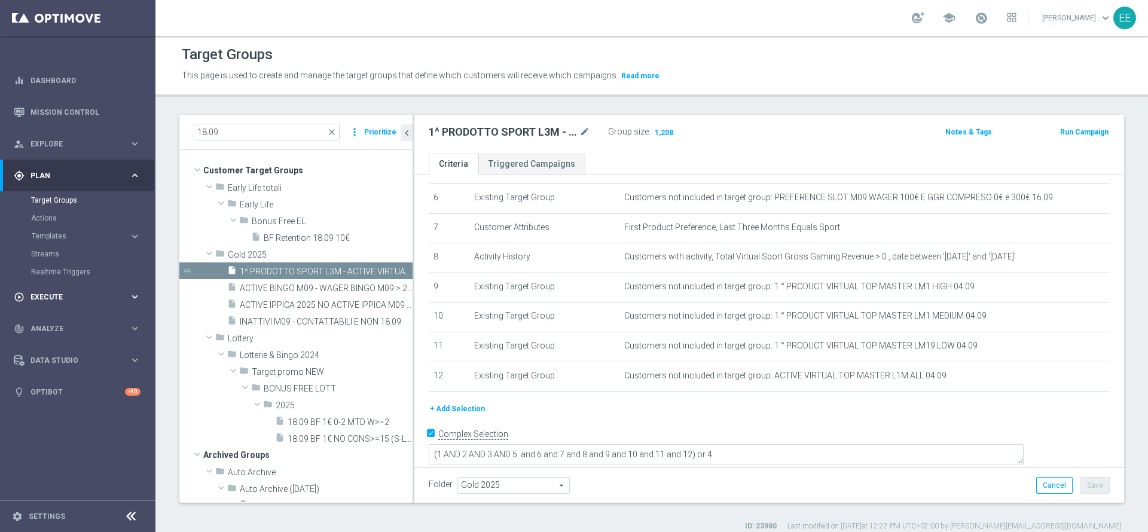
click at [65, 300] on div "play_circle_outline Execute" at bounding box center [71, 297] width 115 height 11
click at [84, 233] on link "Campaign Builder" at bounding box center [77, 232] width 93 height 10
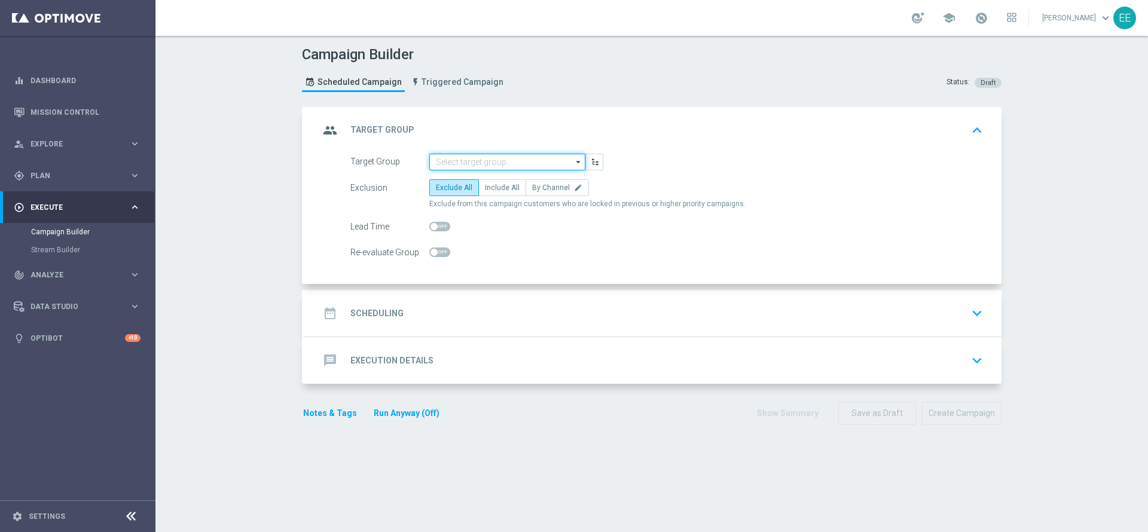
click at [477, 162] on input at bounding box center [507, 162] width 156 height 17
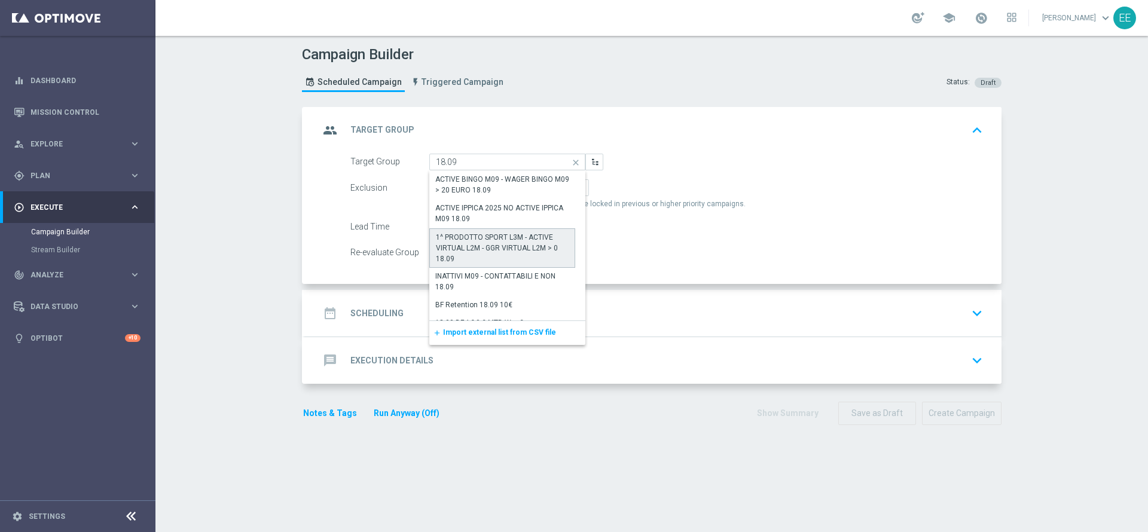
click at [515, 243] on div "1^ PRODOTTO SPORT L3M - ACTIVE VIRTUAL L2M - GGR VIRTUAL L2M > 0 18.09" at bounding box center [502, 248] width 133 height 32
type input "1^ PRODOTTO SPORT L3M - ACTIVE VIRTUAL L2M - GGR VIRTUAL L2M > 0 18.09"
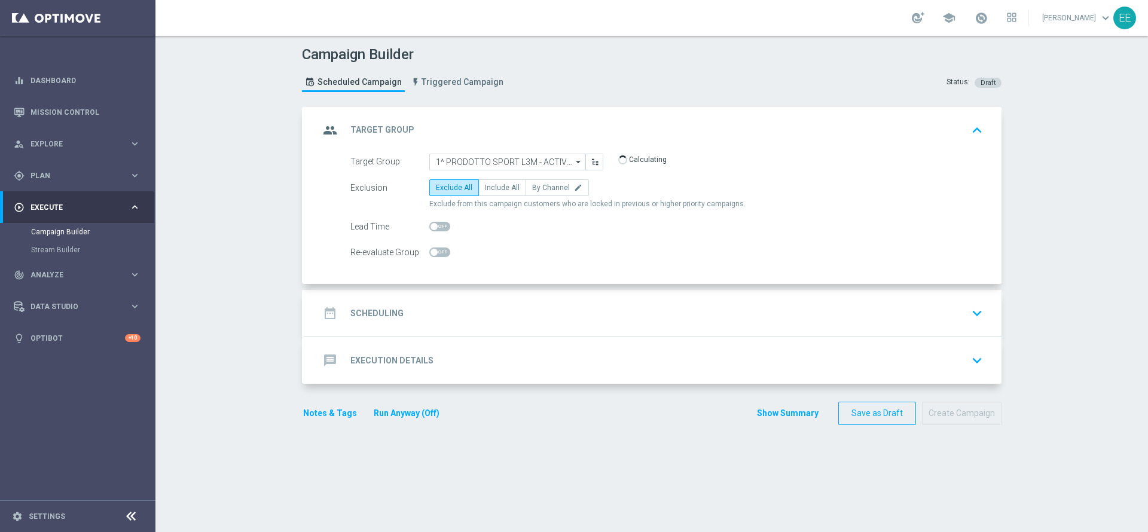
click at [615, 117] on div "group Target Group keyboard_arrow_up" at bounding box center [653, 130] width 697 height 47
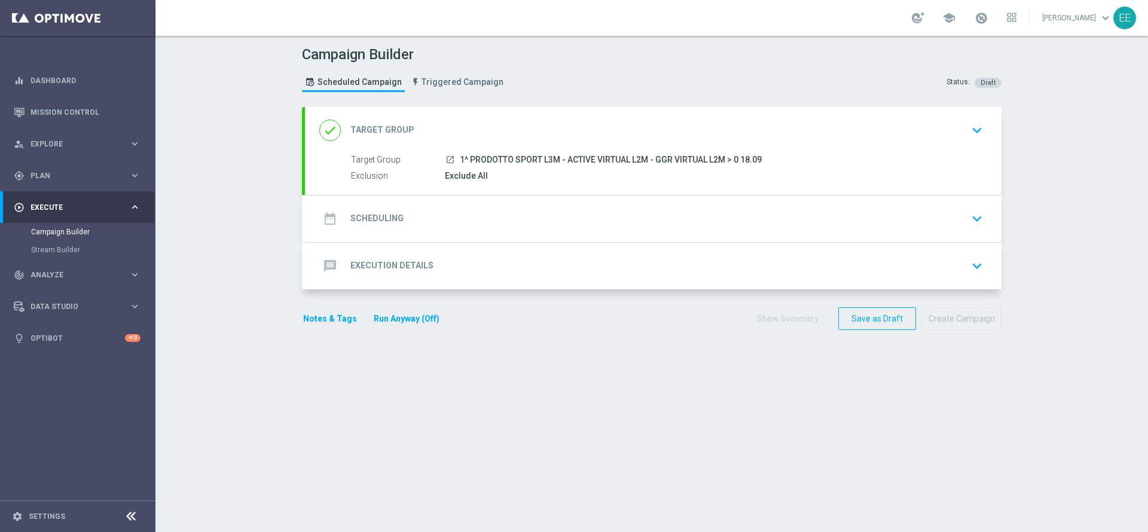
click at [615, 117] on div "done Target Group keyboard_arrow_down" at bounding box center [653, 130] width 697 height 47
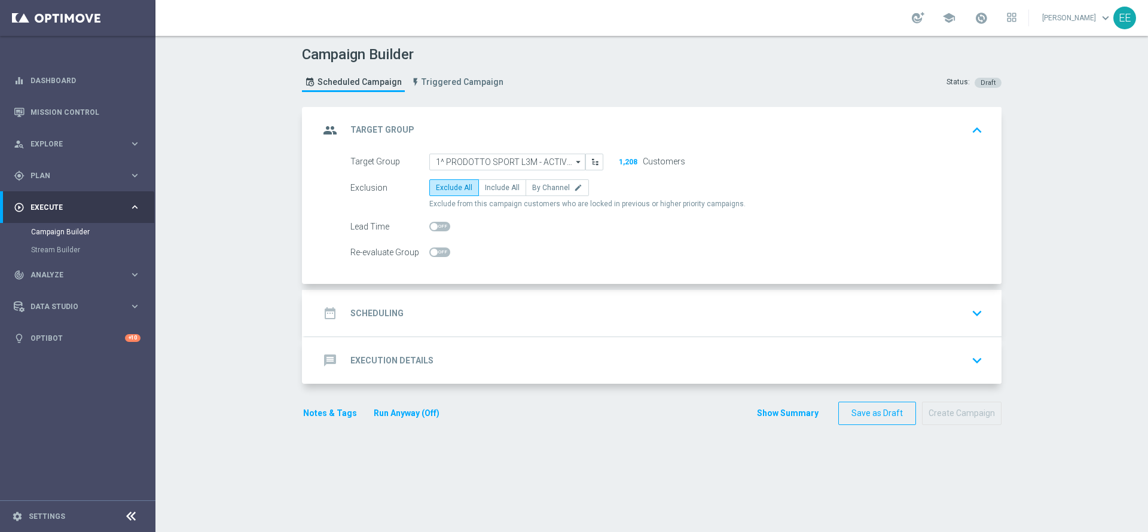
click at [444, 310] on div "date_range Scheduling keyboard_arrow_down" at bounding box center [653, 313] width 668 height 23
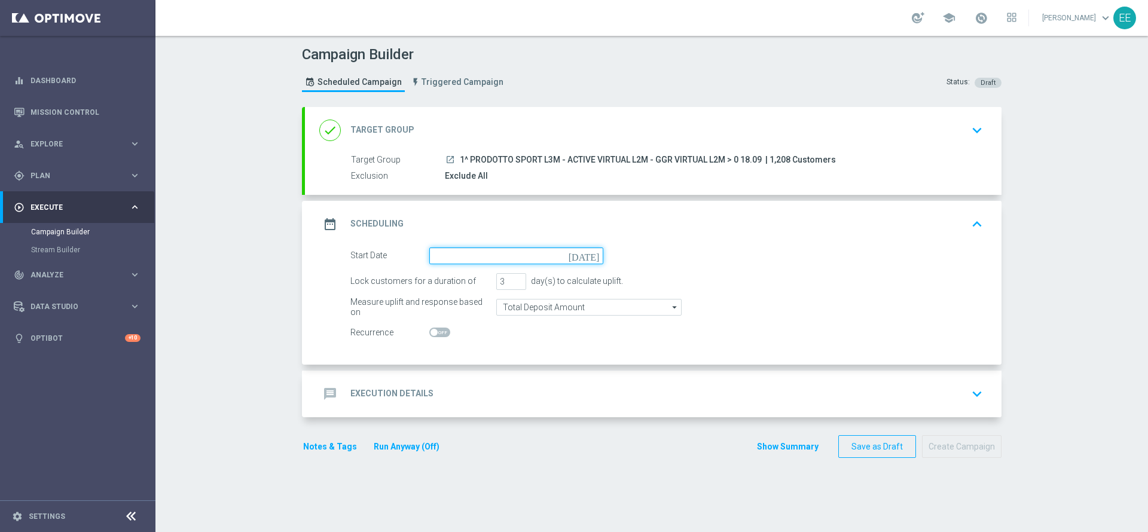
click at [497, 249] on input at bounding box center [516, 256] width 174 height 17
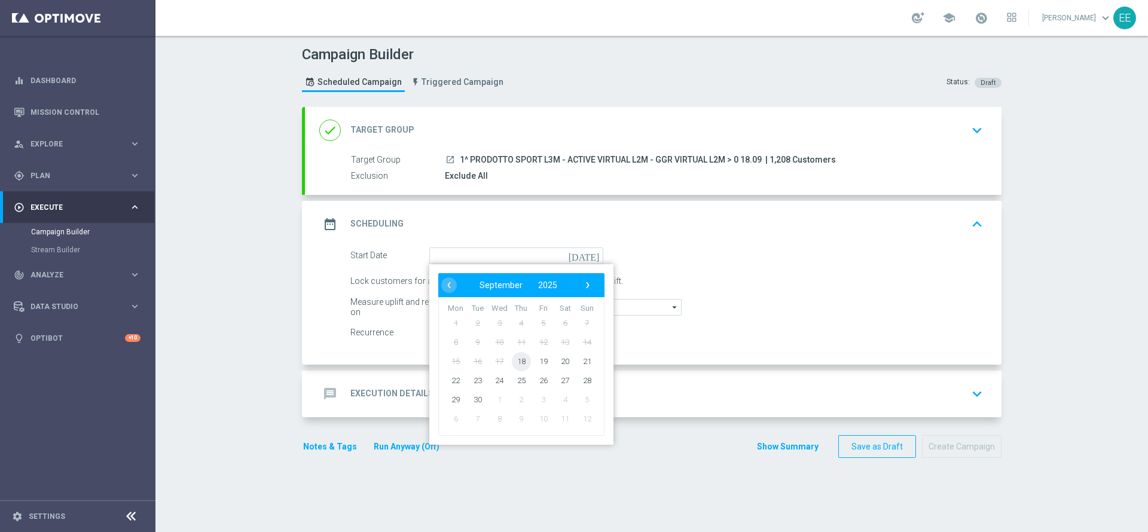
click at [518, 364] on span "18" at bounding box center [521, 361] width 19 height 19
type input "18 Sep 2025"
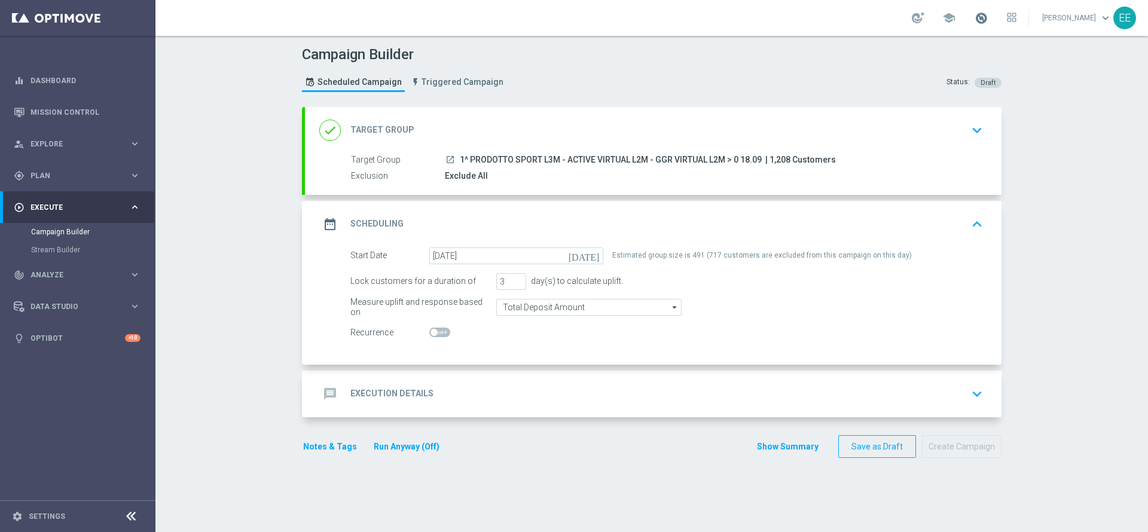
click at [988, 16] on span at bounding box center [981, 17] width 13 height 13
click at [437, 388] on div "message Execution Details keyboard_arrow_down" at bounding box center [653, 394] width 668 height 23
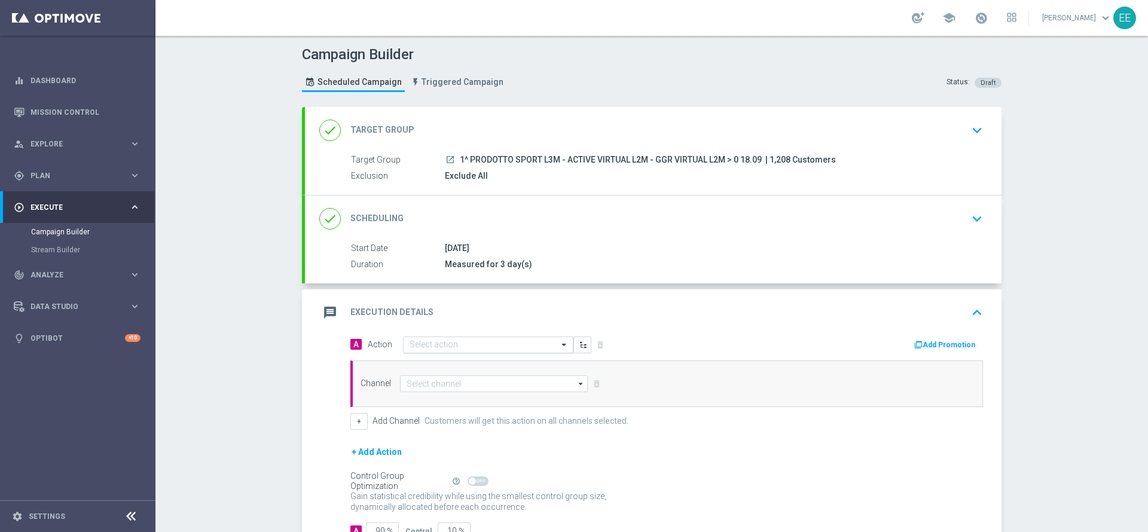
click at [434, 340] on input "text" at bounding box center [476, 345] width 133 height 10
type input "sovr"
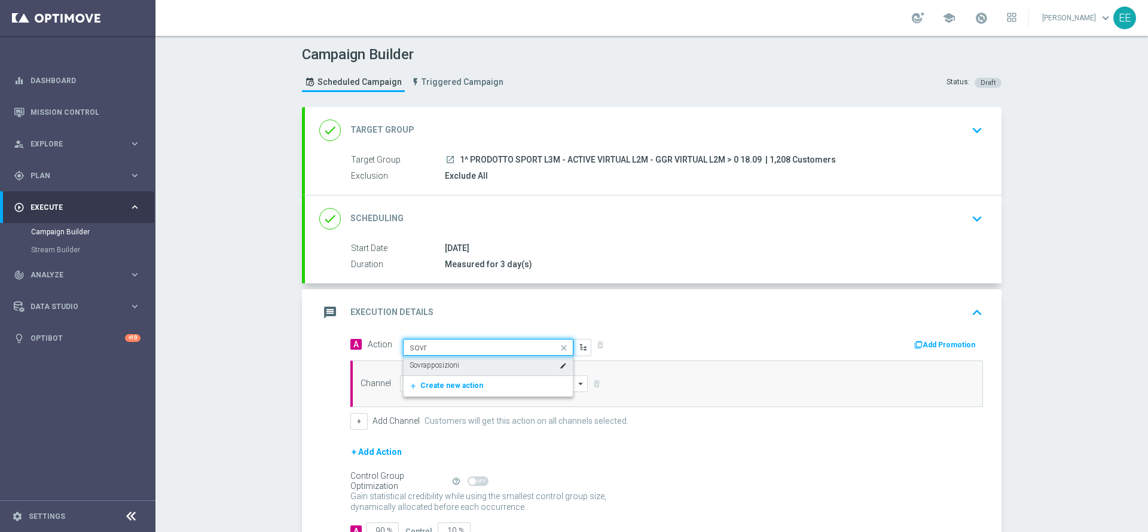
click at [440, 362] on label "Sovrapposizioni" at bounding box center [435, 366] width 50 height 10
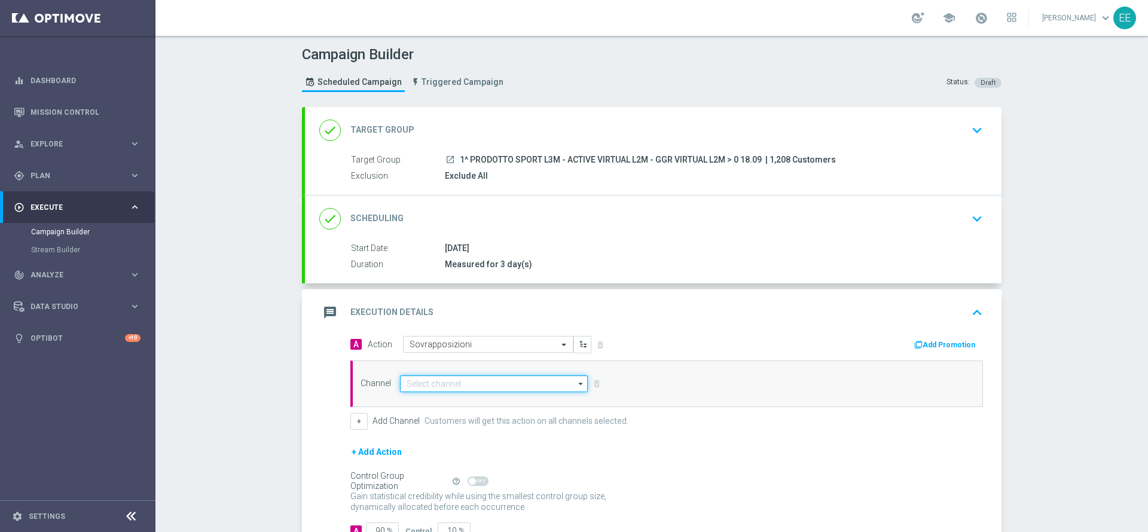
click at [463, 386] on input at bounding box center [494, 384] width 188 height 17
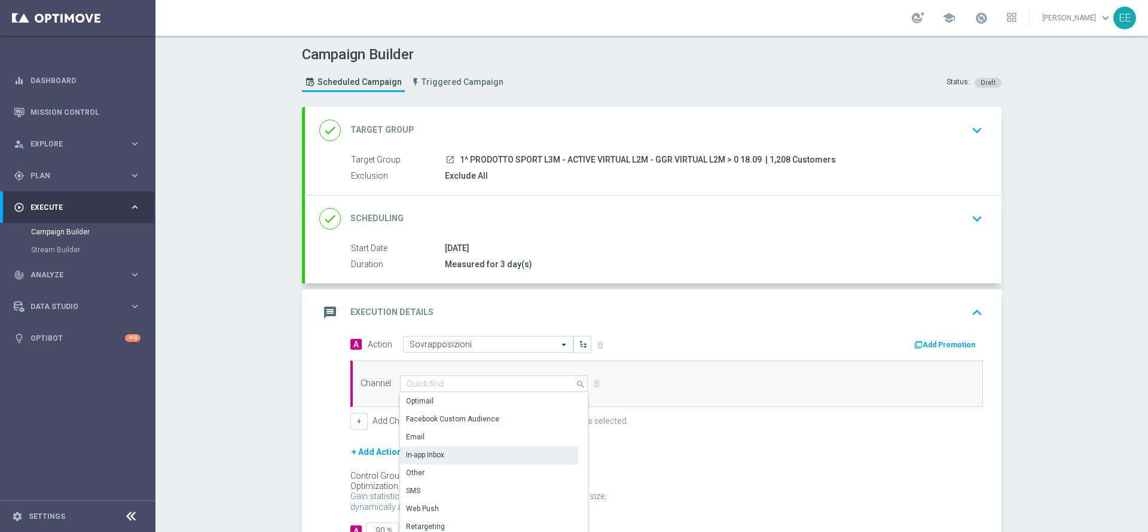
click at [461, 456] on div "In-app Inbox" at bounding box center [489, 455] width 178 height 17
type input "In-app Inbox"
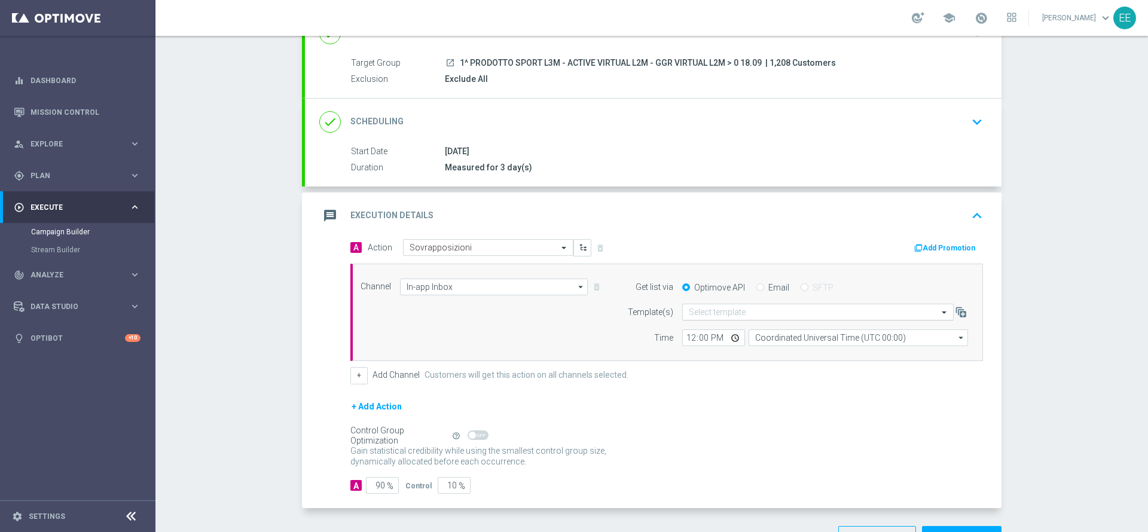
scroll to position [100, 0]
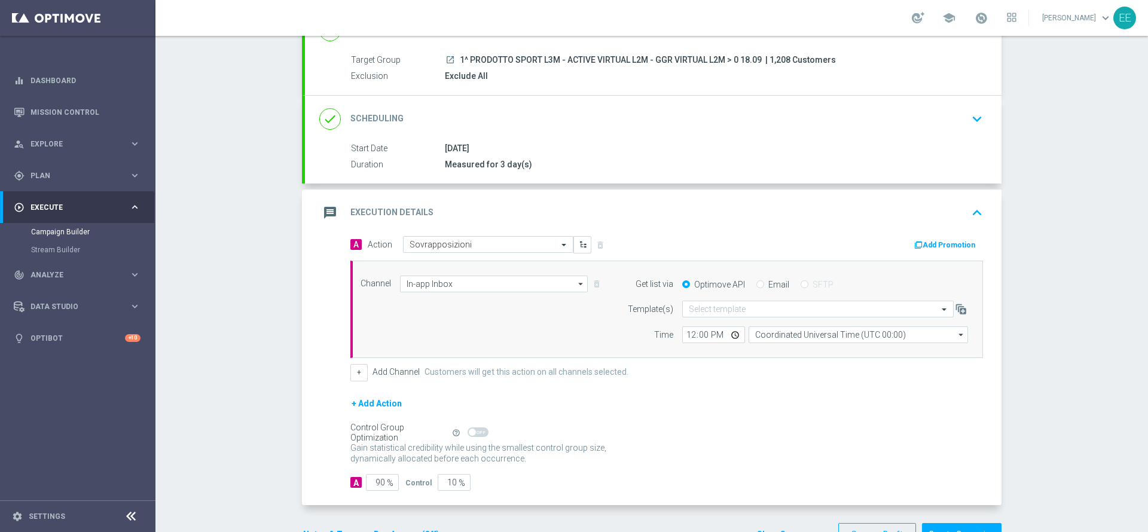
click at [756, 282] on input "Email" at bounding box center [760, 286] width 8 height 8
radio input "true"
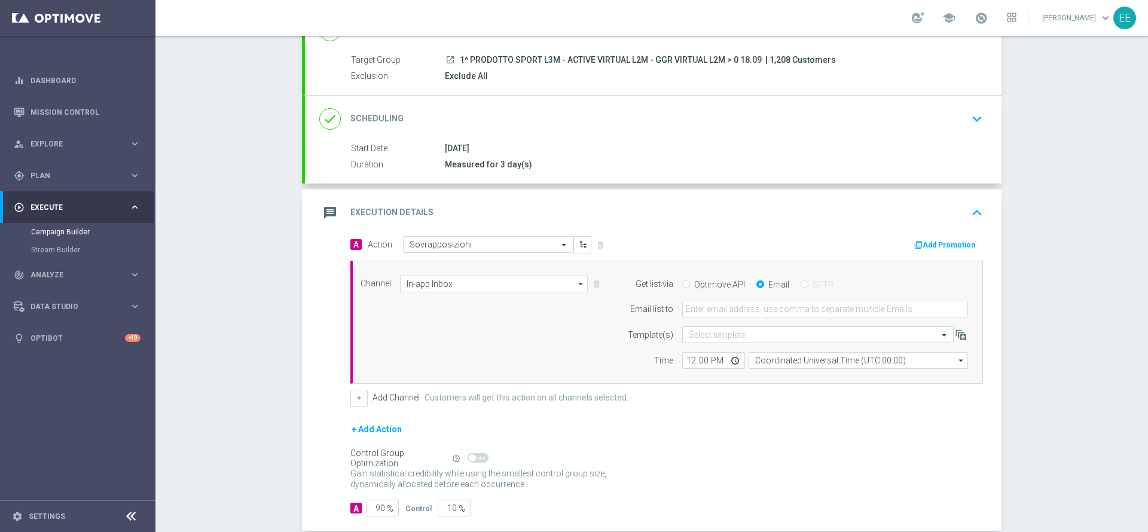
click at [761, 319] on form "Get list via Optimove API Email SFTP Email list to Template(s) Select template …" at bounding box center [794, 323] width 347 height 94
click at [757, 306] on input "email" at bounding box center [825, 309] width 286 height 17
type input "edoardo.ellena@sisal.it"
click at [688, 363] on input "12:00" at bounding box center [713, 360] width 63 height 17
type input "16:15"
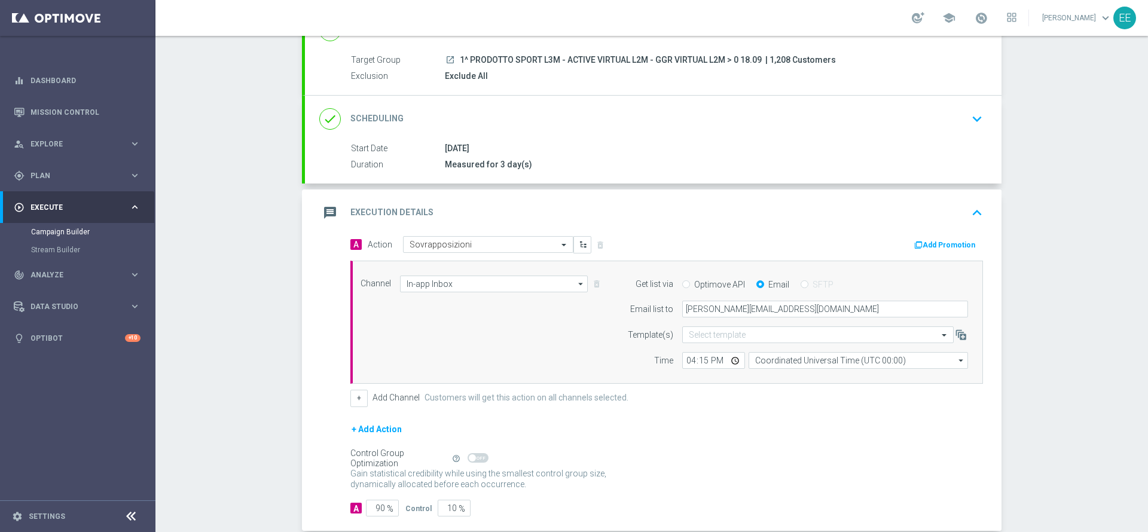
click at [728, 421] on form "A Action Select action Sovrapposizioni delete_forever Add Promotion Channel In-…" at bounding box center [666, 376] width 633 height 280
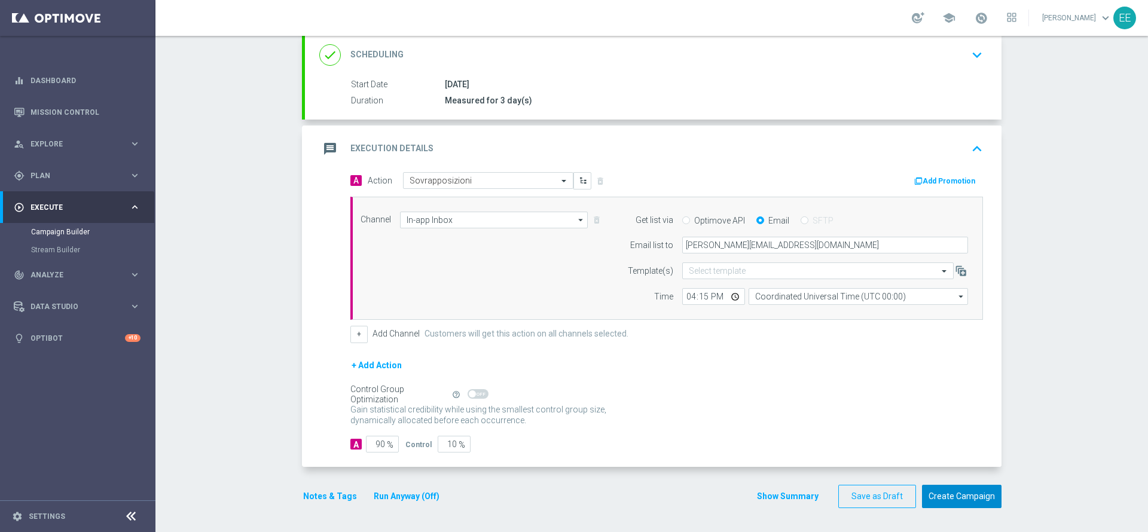
click at [955, 497] on button "Create Campaign" at bounding box center [962, 496] width 80 height 23
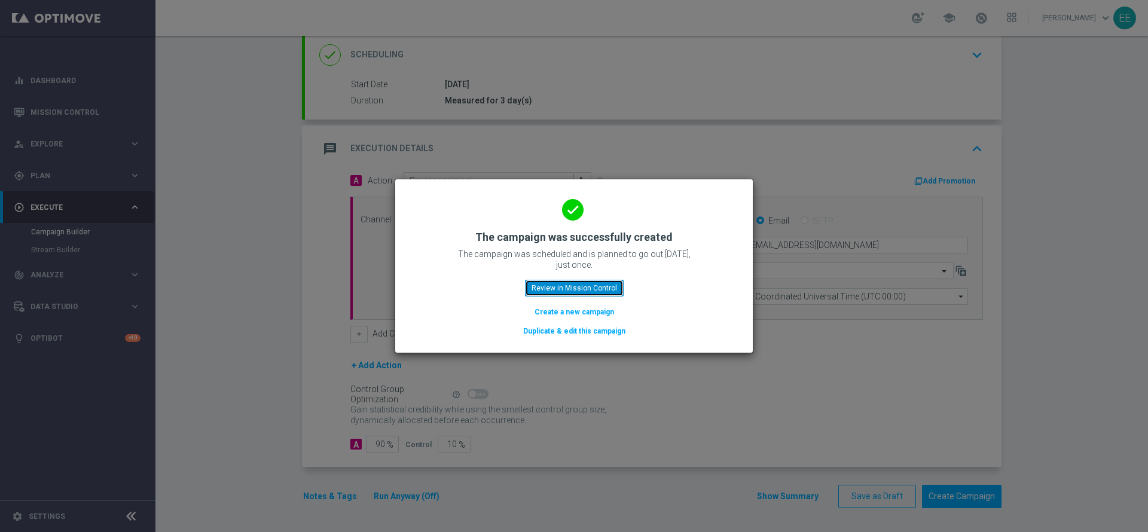
click at [556, 285] on button "Review in Mission Control" at bounding box center [574, 288] width 99 height 17
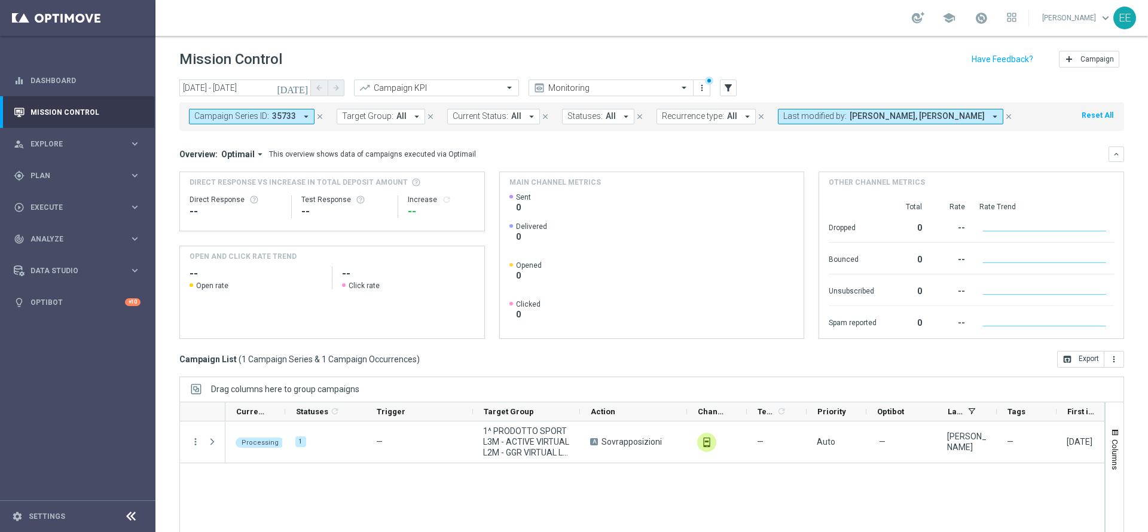
scroll to position [66, 0]
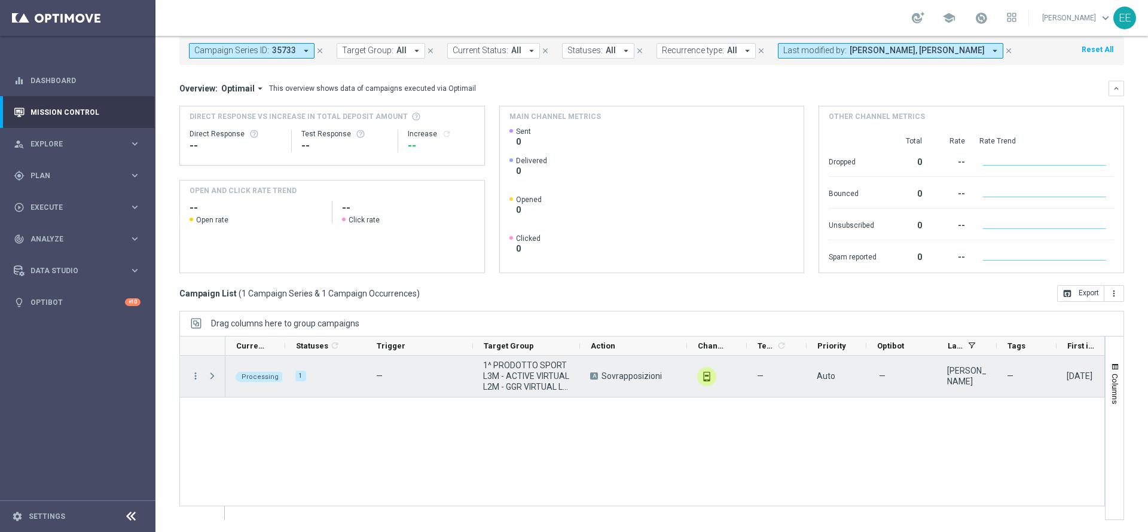
click at [211, 377] on span "Press SPACE to select this row." at bounding box center [212, 376] width 11 height 10
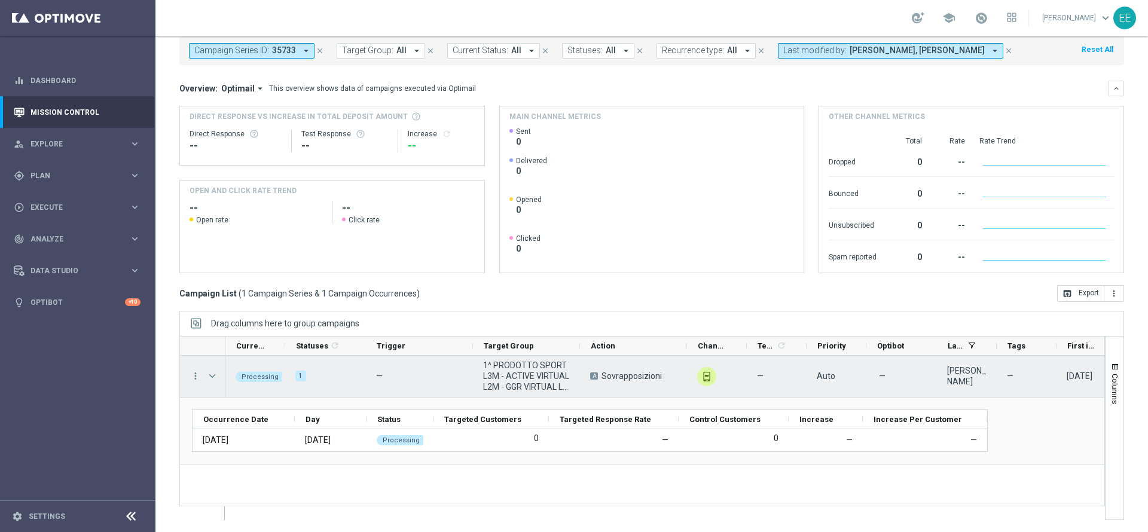
click at [211, 377] on span "Press SPACE to select this row." at bounding box center [212, 376] width 11 height 10
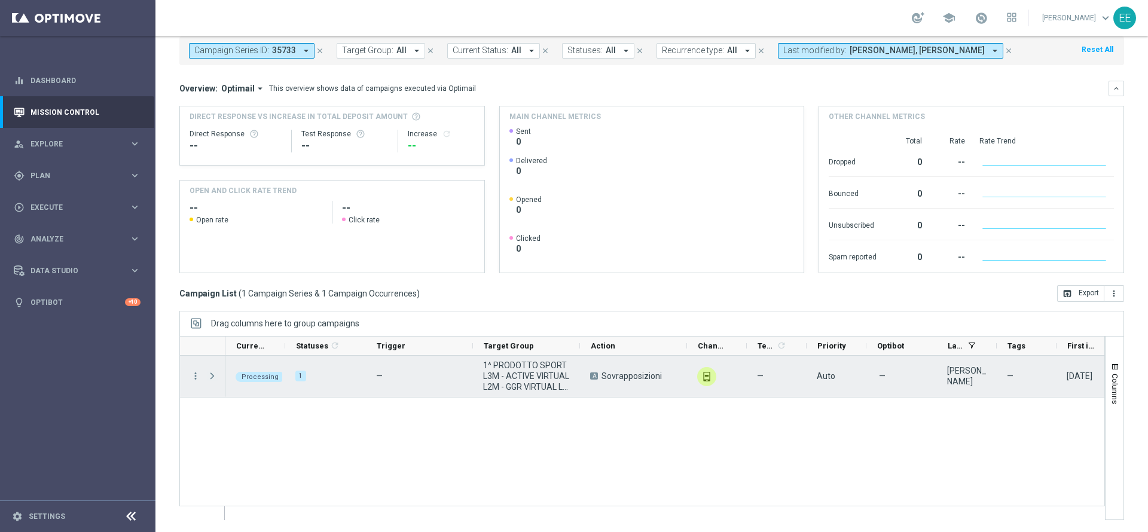
click at [211, 377] on span "Press SPACE to select this row." at bounding box center [212, 376] width 11 height 10
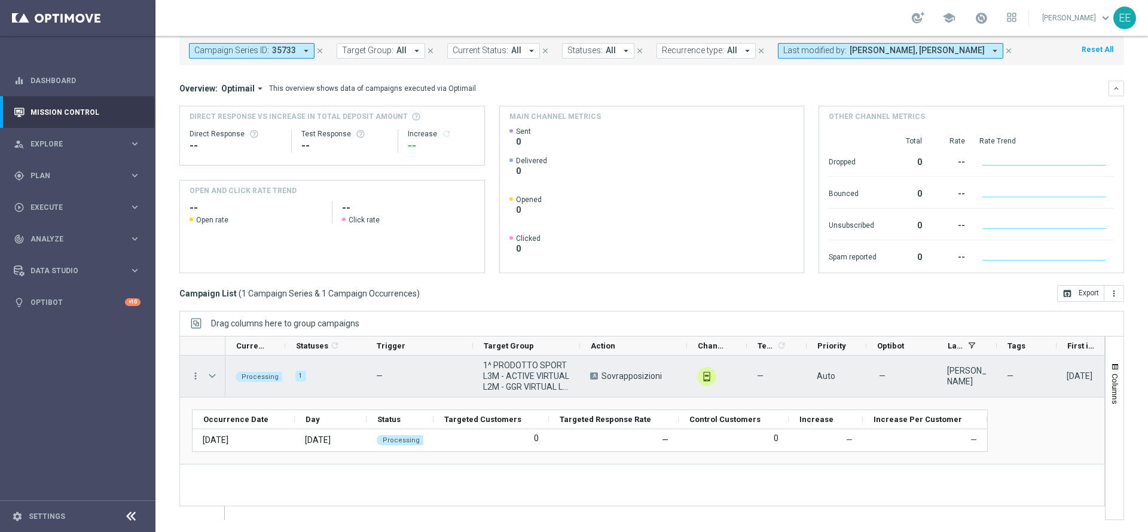
click at [211, 377] on span "Press SPACE to select this row." at bounding box center [212, 376] width 11 height 10
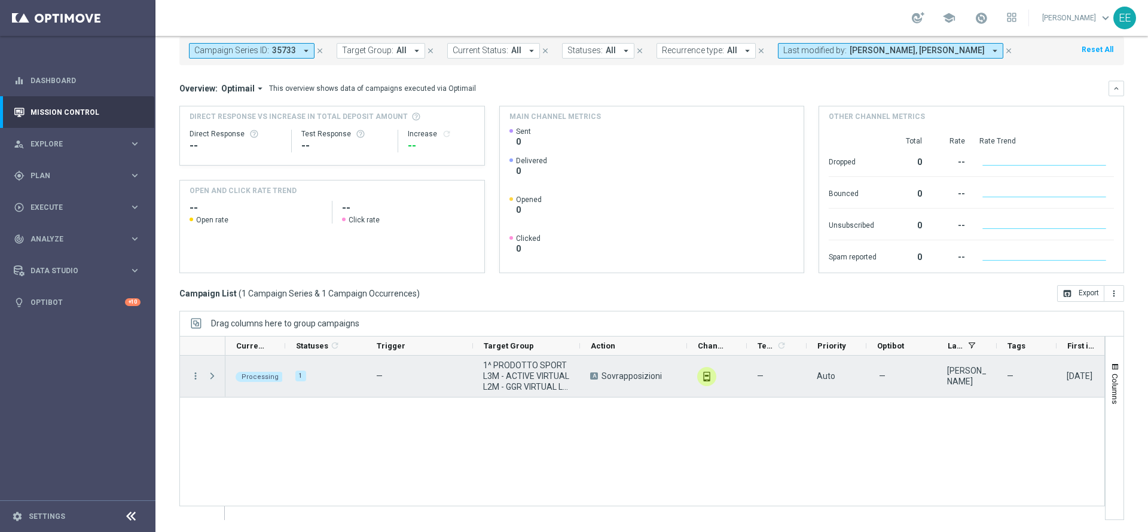
click at [211, 377] on span "Press SPACE to select this row." at bounding box center [212, 376] width 11 height 10
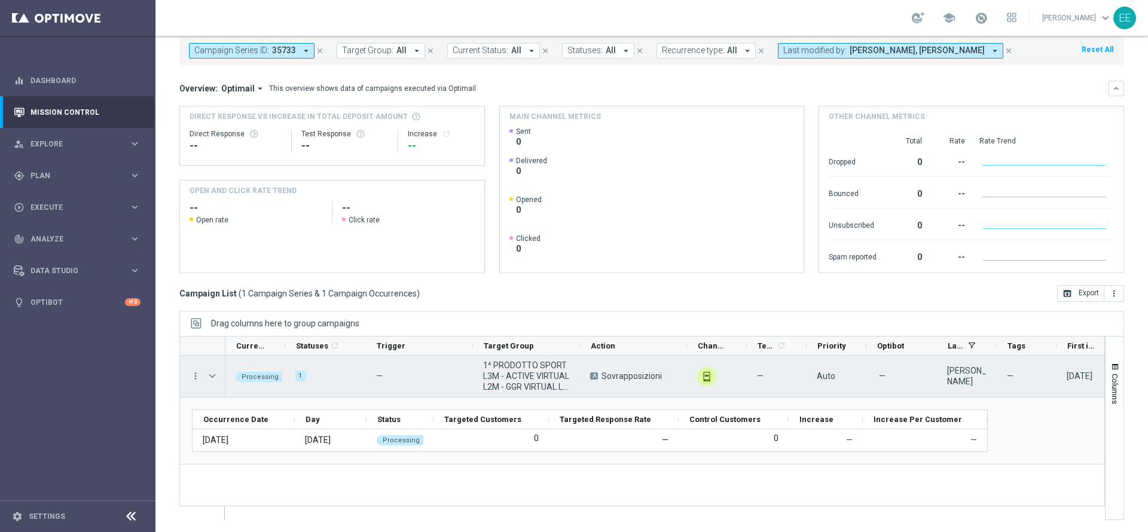
click at [211, 377] on span "Press SPACE to select this row." at bounding box center [212, 376] width 11 height 10
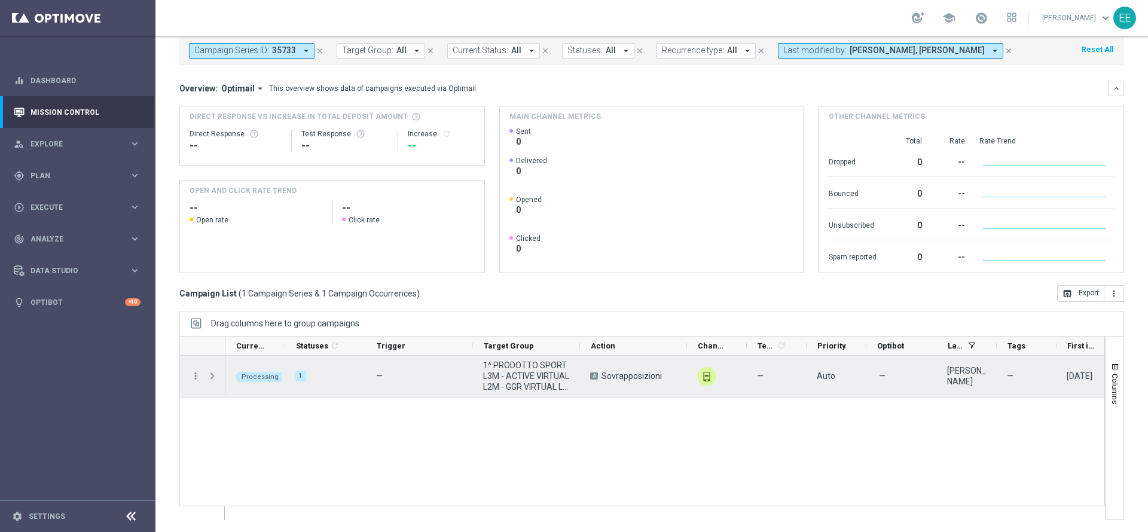
click at [211, 377] on span "Press SPACE to select this row." at bounding box center [212, 376] width 11 height 10
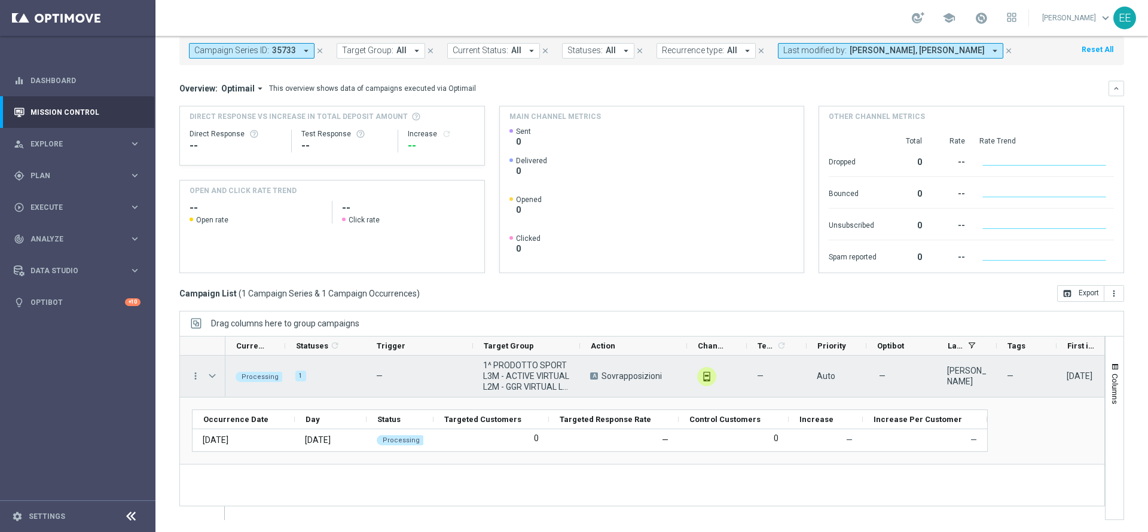
click at [211, 377] on span "Press SPACE to select this row." at bounding box center [212, 376] width 11 height 10
click at [0, 0] on span "Press SPACE to select this row." at bounding box center [0, 0] width 0 height 0
click at [211, 377] on span "Press SPACE to select this row." at bounding box center [212, 376] width 11 height 10
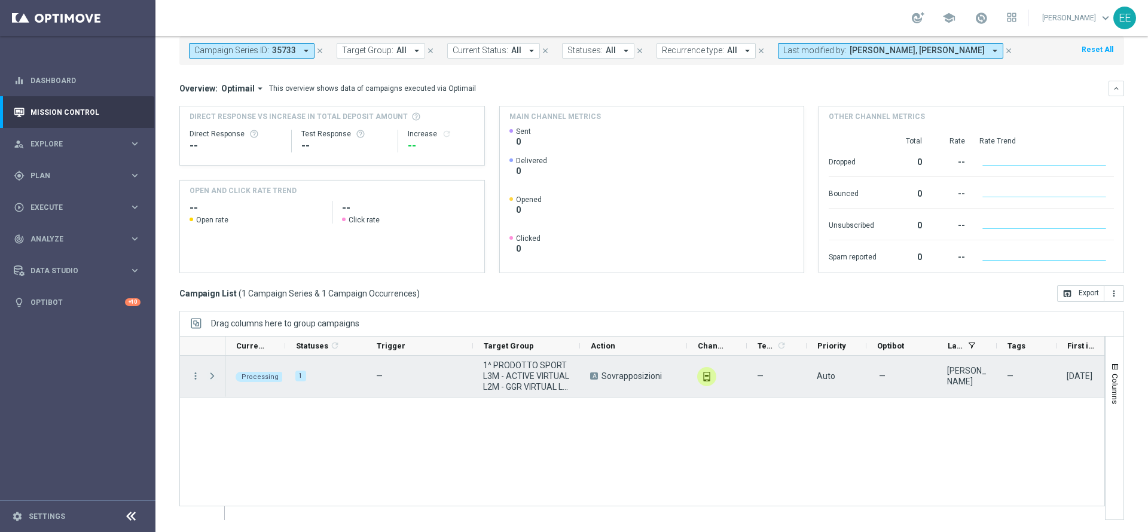
click at [211, 377] on span "Press SPACE to select this row." at bounding box center [212, 376] width 11 height 10
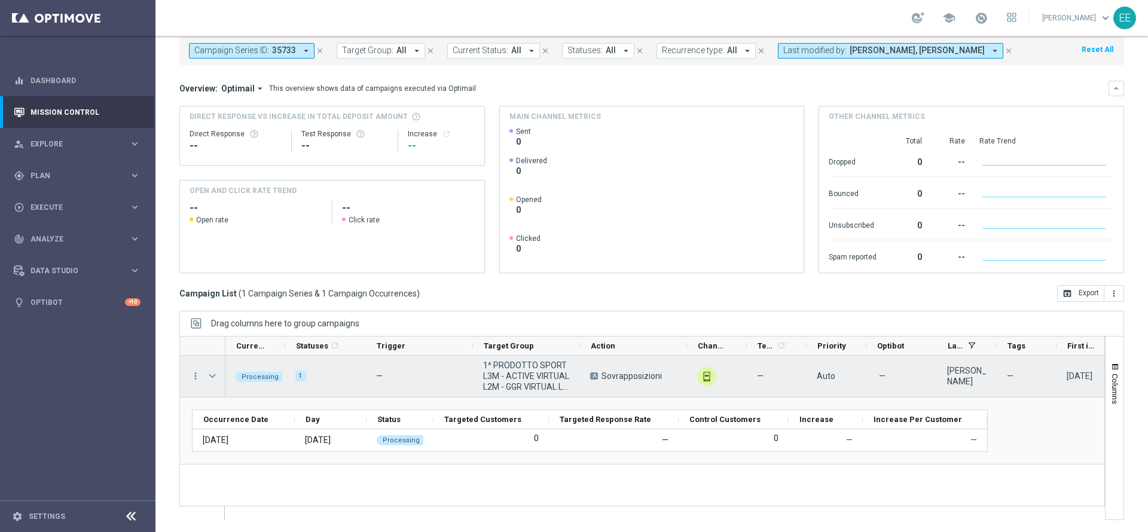
click at [211, 377] on span "Press SPACE to select this row." at bounding box center [212, 376] width 11 height 10
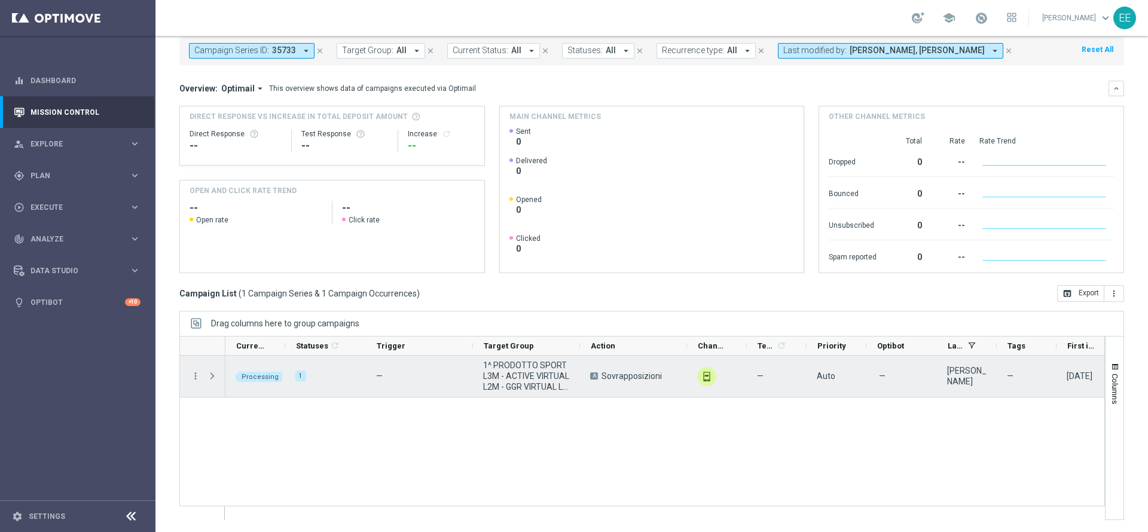
click at [211, 377] on span "Press SPACE to select this row." at bounding box center [212, 376] width 11 height 10
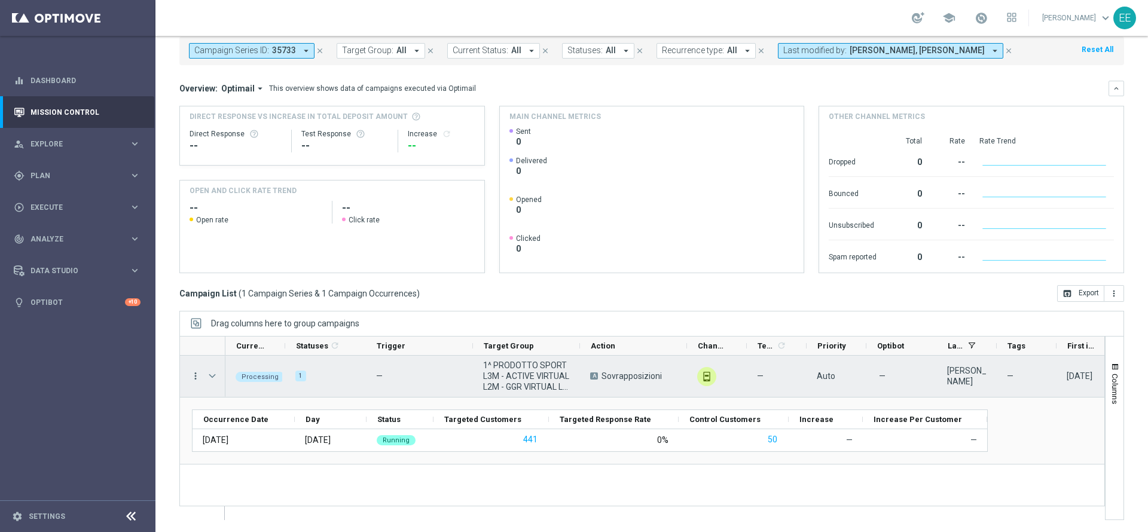
click at [193, 371] on icon "more_vert" at bounding box center [195, 376] width 11 height 11
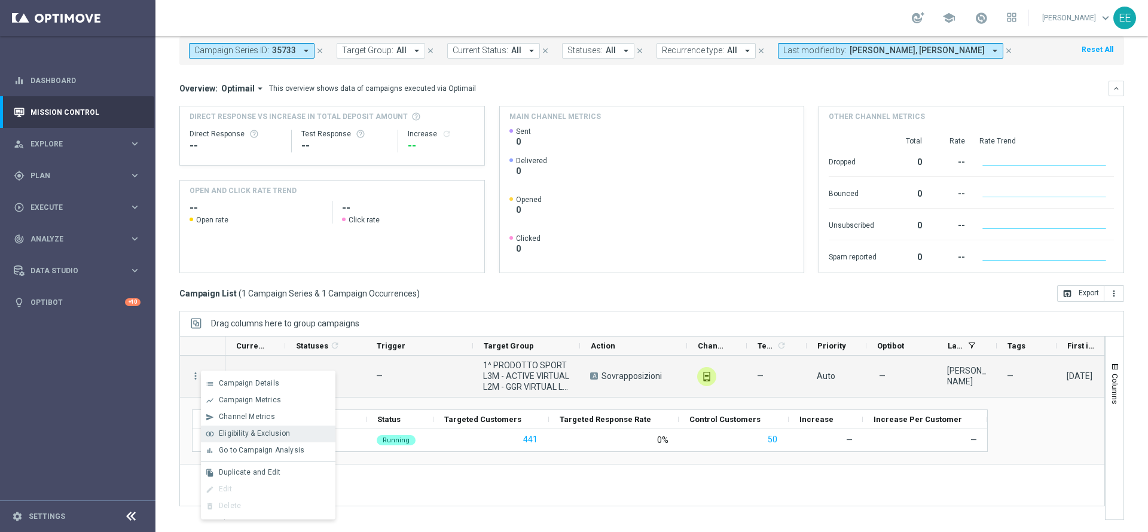
click at [271, 435] on span "Eligibility & Exclusion" at bounding box center [254, 433] width 71 height 8
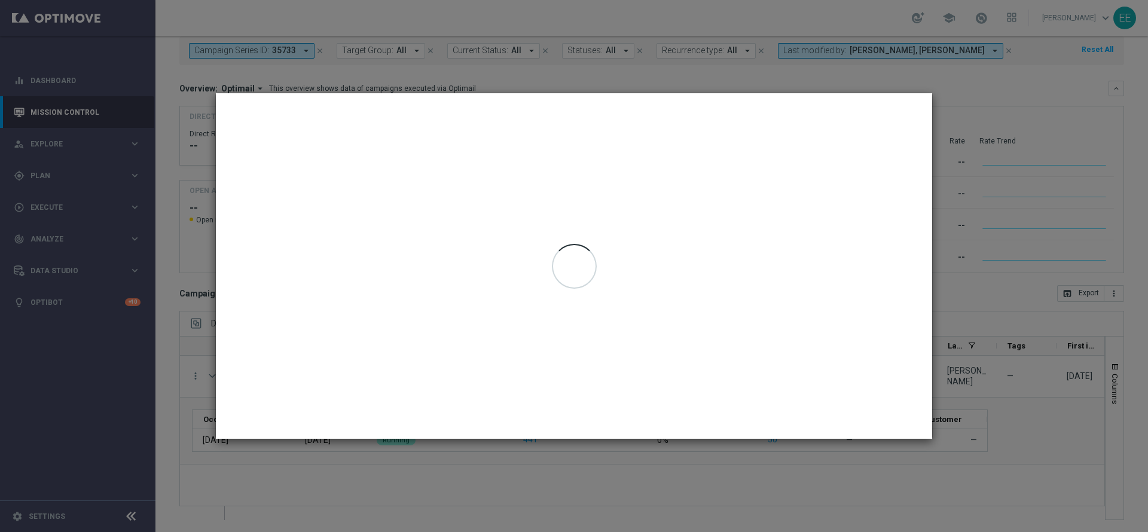
type input "18 Sep 2025 - 18 Sep 2025"
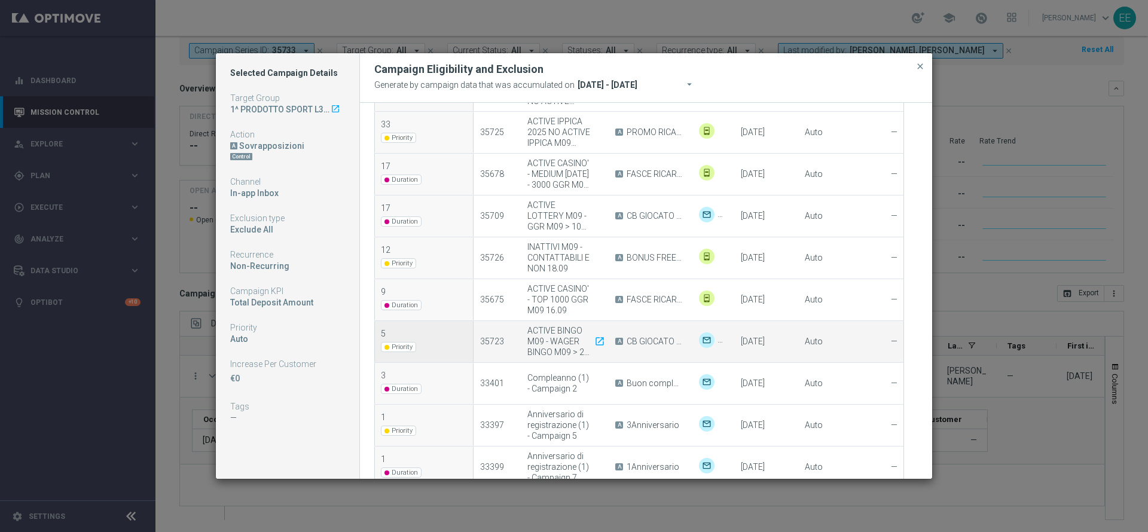
scroll to position [407, 2]
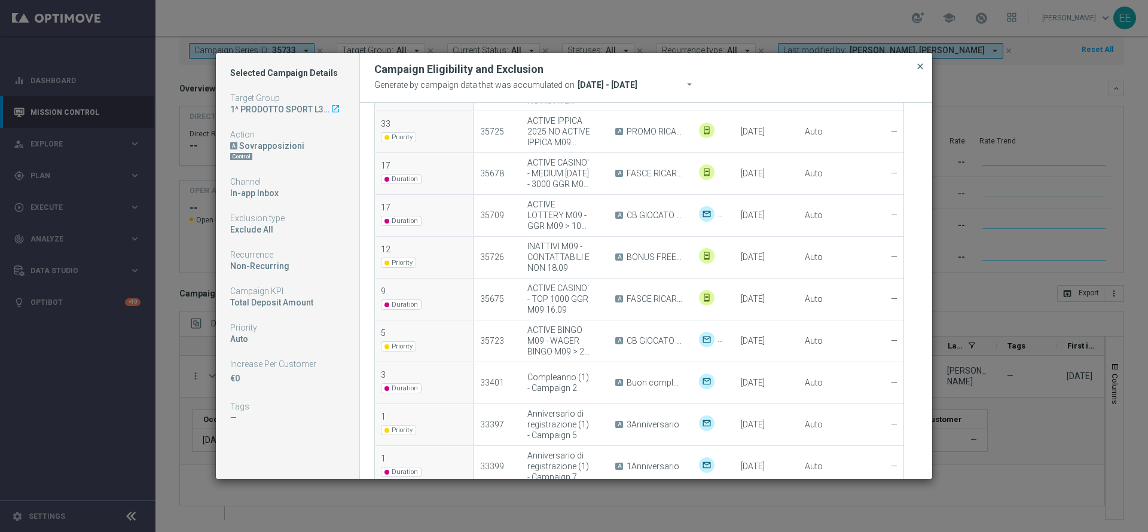
click at [917, 65] on span "close" at bounding box center [920, 67] width 10 height 10
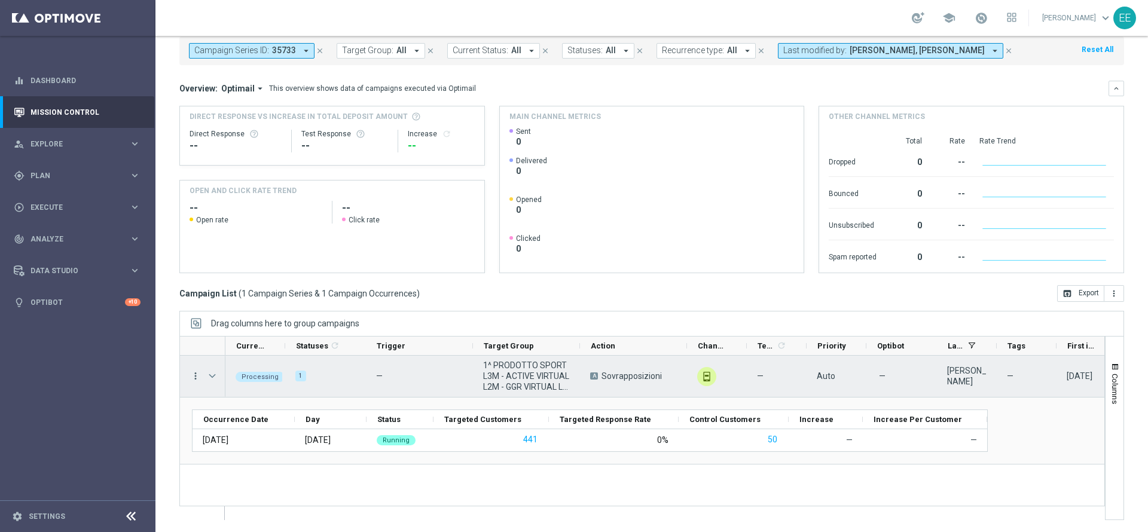
click at [198, 374] on icon "more_vert" at bounding box center [195, 376] width 11 height 11
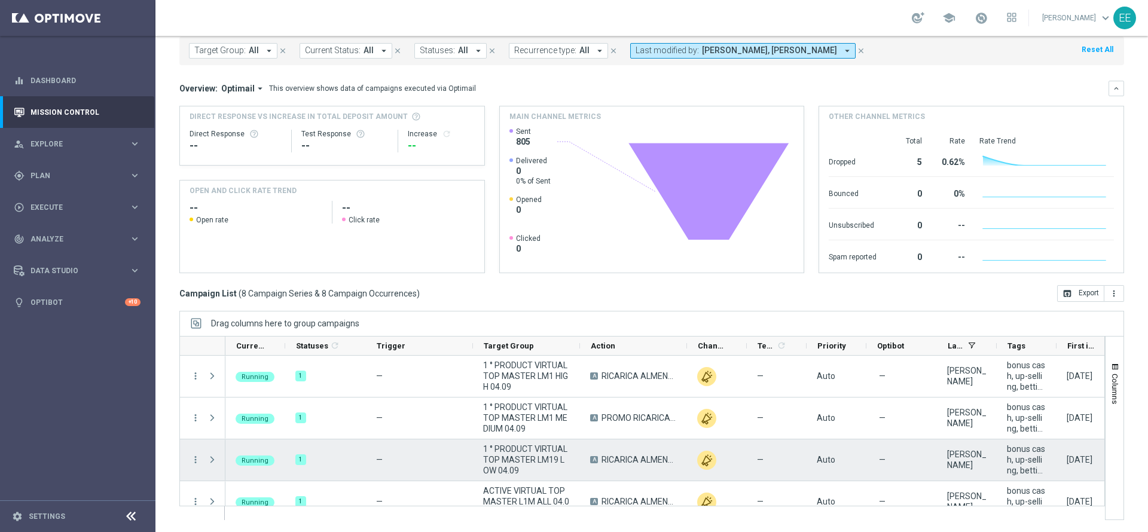
scroll to position [185, 0]
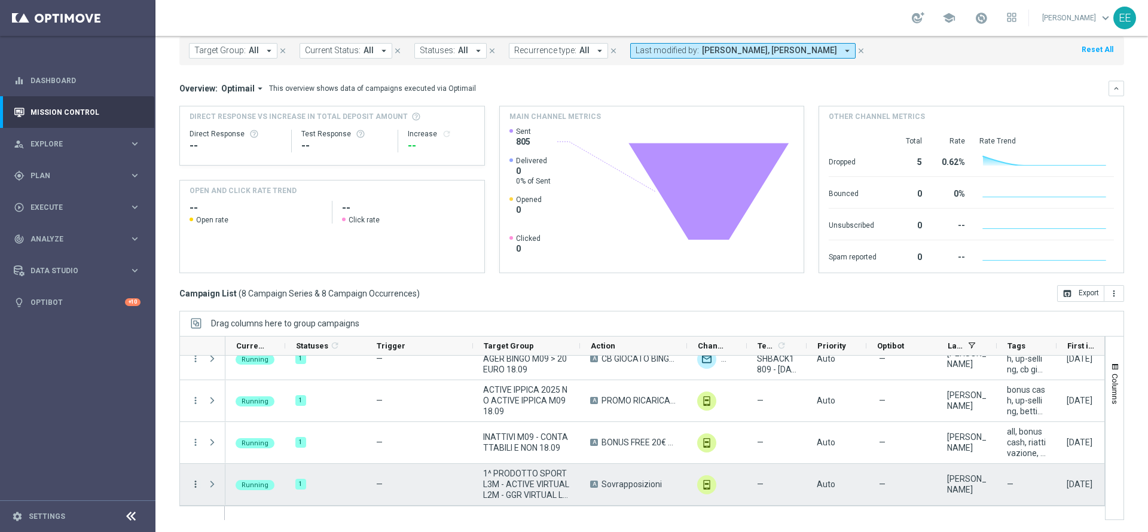
click at [196, 486] on icon "more_vert" at bounding box center [195, 484] width 11 height 11
click at [239, 465] on span "Delete" at bounding box center [230, 465] width 22 height 8
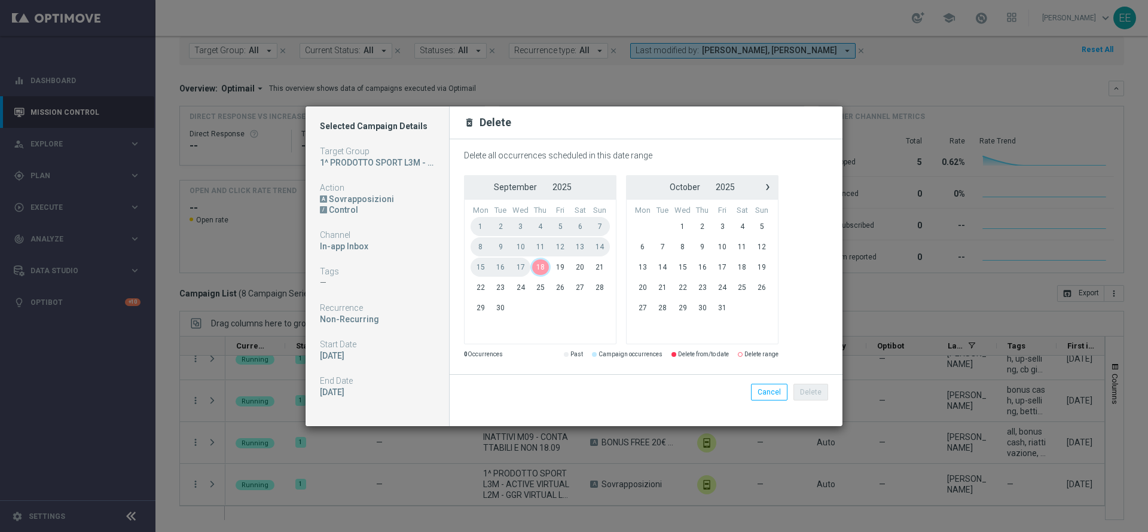
click at [540, 268] on span "18" at bounding box center [540, 267] width 20 height 19
click at [605, 264] on span "21" at bounding box center [600, 267] width 20 height 19
click at [589, 268] on span "20" at bounding box center [580, 267] width 20 height 19
click at [549, 267] on span "18" at bounding box center [540, 267] width 20 height 19
click at [576, 265] on span "20" at bounding box center [580, 267] width 20 height 19
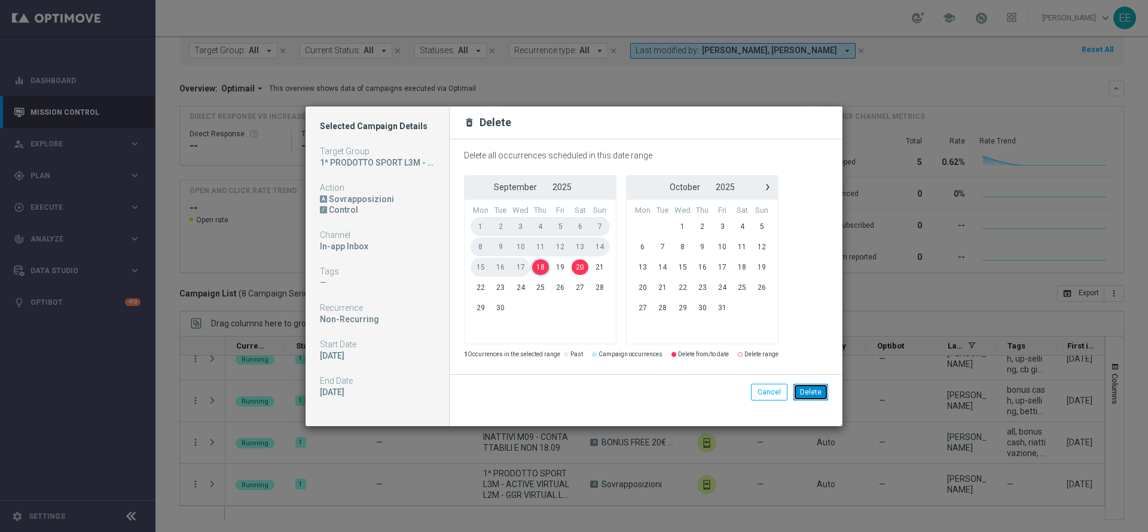
click at [811, 390] on button "Delete" at bounding box center [810, 392] width 35 height 17
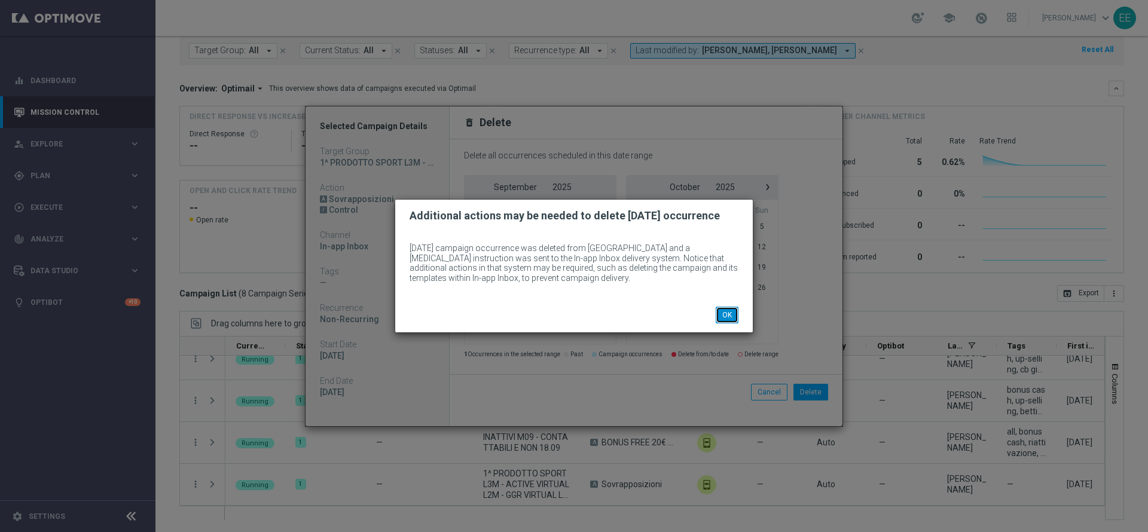
click at [725, 312] on button "OK" at bounding box center [727, 315] width 23 height 17
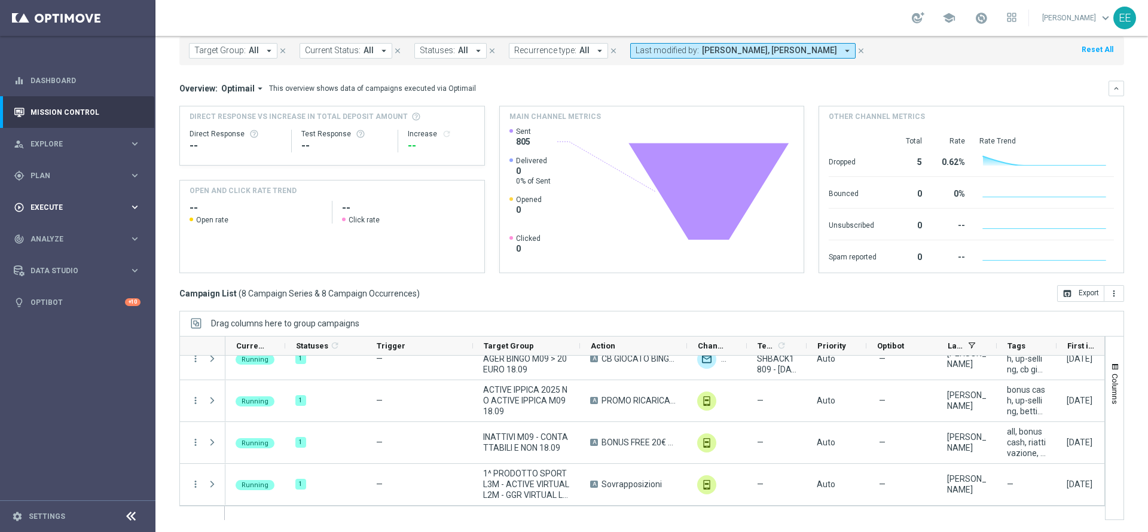
click at [97, 222] on div "play_circle_outline Execute keyboard_arrow_right" at bounding box center [77, 207] width 154 height 32
click at [80, 227] on link "Campaign Builder" at bounding box center [77, 232] width 93 height 10
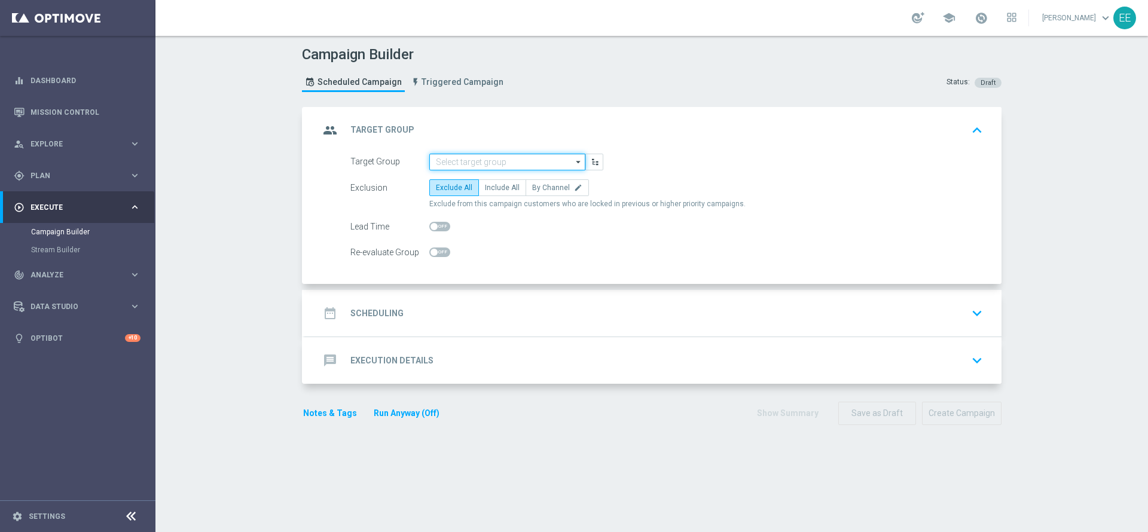
click at [453, 161] on input at bounding box center [507, 162] width 156 height 17
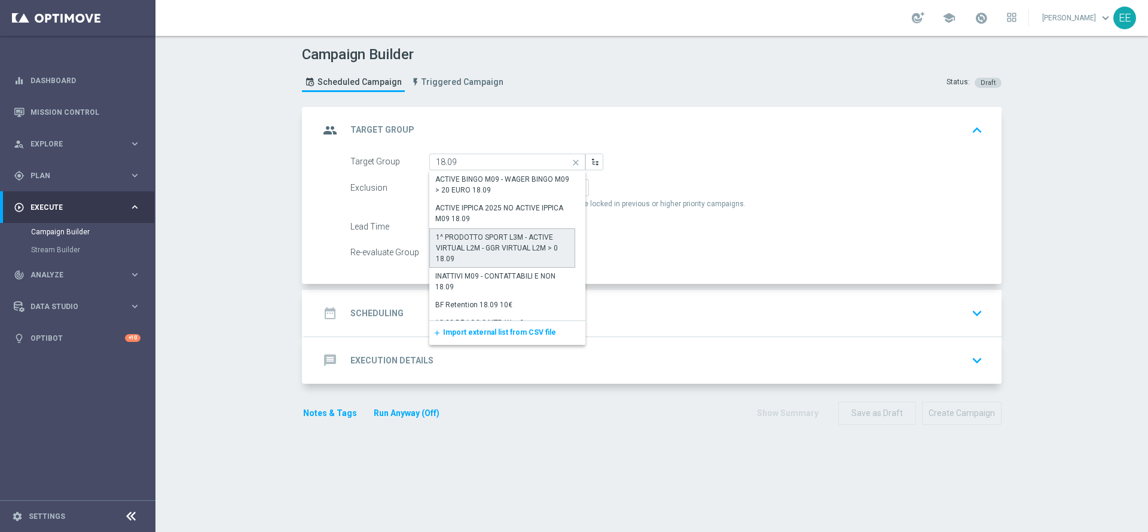
click at [507, 249] on div "1^ PRODOTTO SPORT L3M - ACTIVE VIRTUAL L2M - GGR VIRTUAL L2M > 0 18.09" at bounding box center [502, 248] width 133 height 32
type input "1^ PRODOTTO SPORT L3M - ACTIVE VIRTUAL L2M - GGR VIRTUAL L2M > 0 18.09"
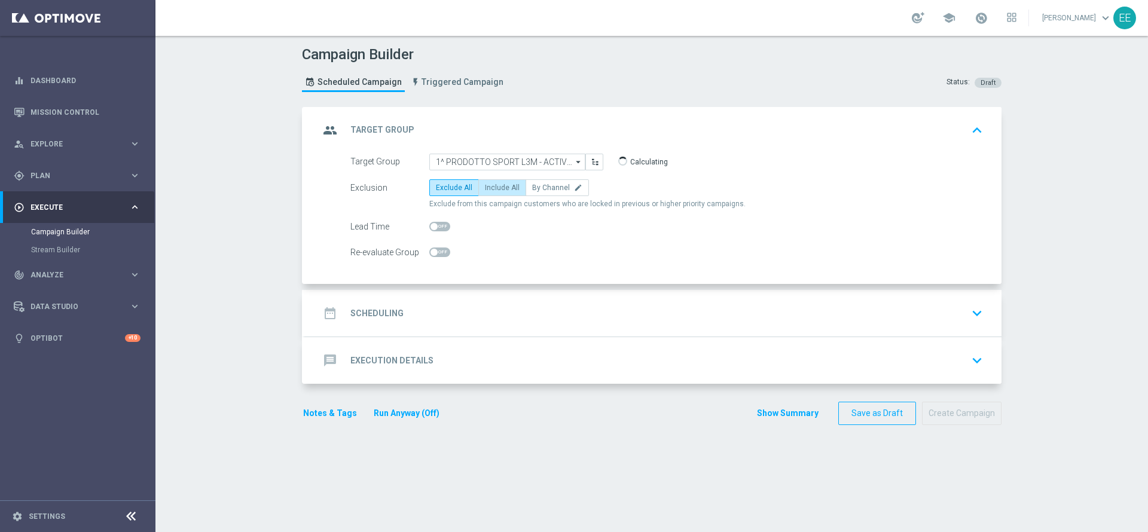
click at [493, 190] on span "Include All" at bounding box center [502, 188] width 35 height 8
click at [493, 190] on input "Include All" at bounding box center [489, 190] width 8 height 8
radio input "true"
click at [468, 307] on div "date_range Scheduling keyboard_arrow_down" at bounding box center [653, 313] width 668 height 23
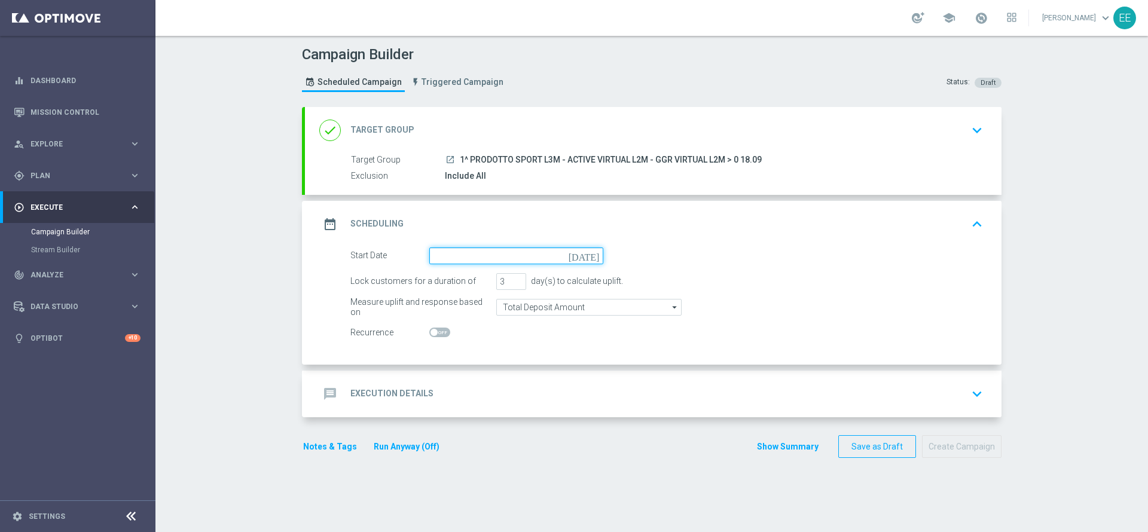
click at [461, 263] on input at bounding box center [516, 256] width 174 height 17
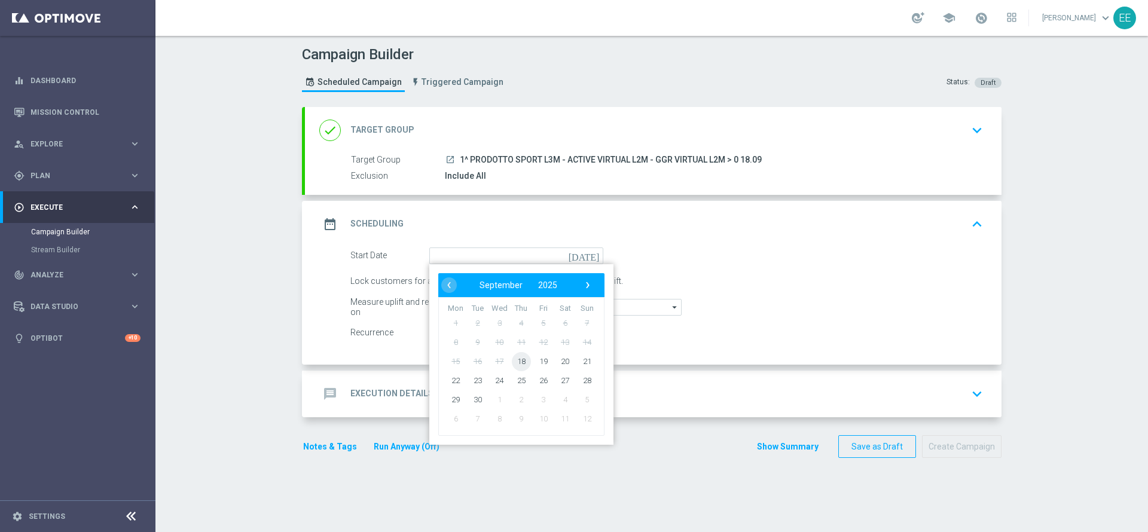
click at [518, 362] on span "18" at bounding box center [521, 361] width 19 height 19
type input "18 Sep 2025"
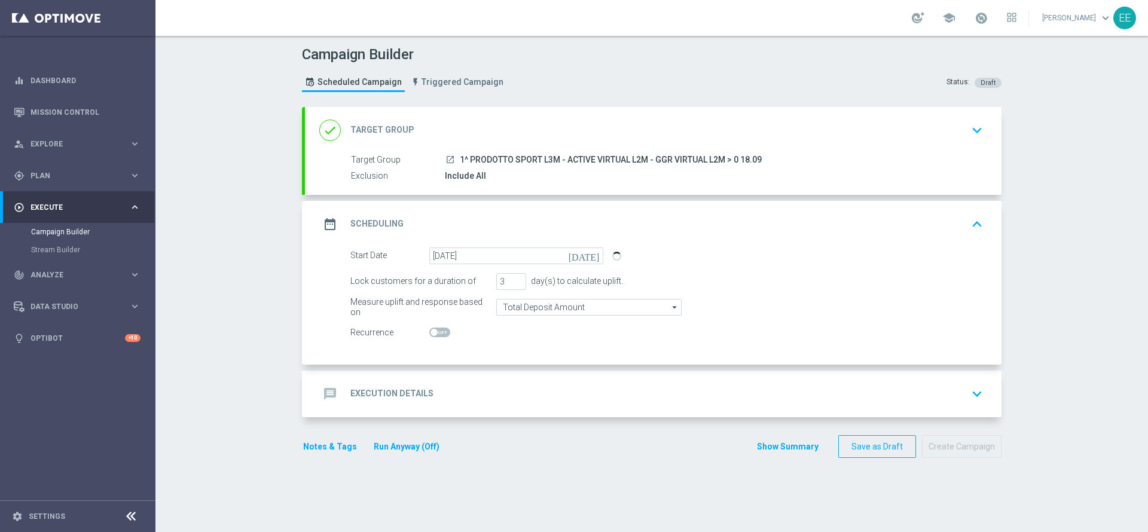
click at [495, 381] on div "message Execution Details keyboard_arrow_down" at bounding box center [653, 394] width 697 height 47
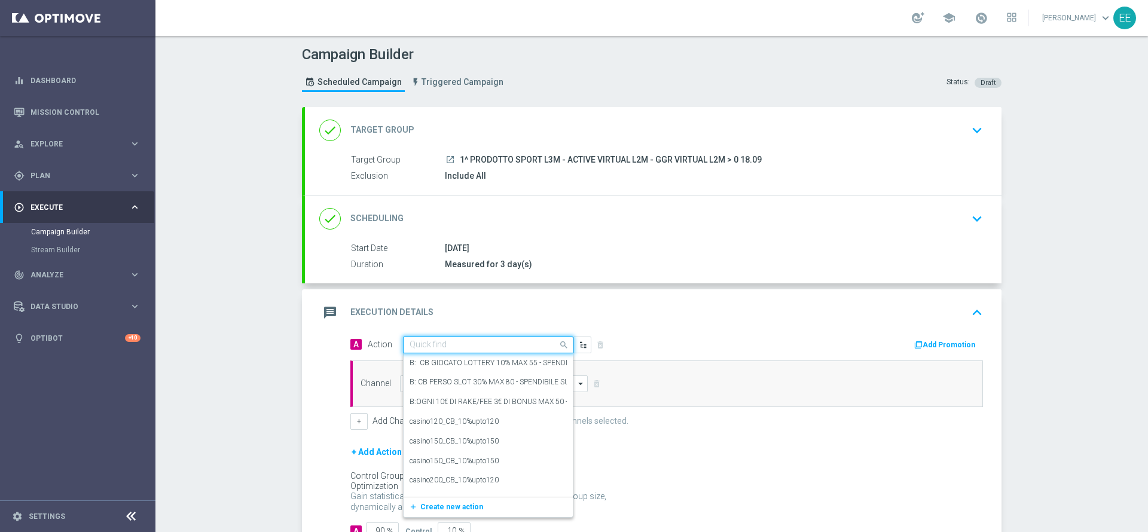
click at [454, 342] on input "text" at bounding box center [476, 345] width 133 height 10
paste input "CB GIOCATO VIRTUAL 10% MAX 100 EURO - SPENDIBILE VIRTUAL"
type input "CB GIOCATO VIRTUAL 10% MAX 100 EURO - SPENDIBILE VIRTUAL"
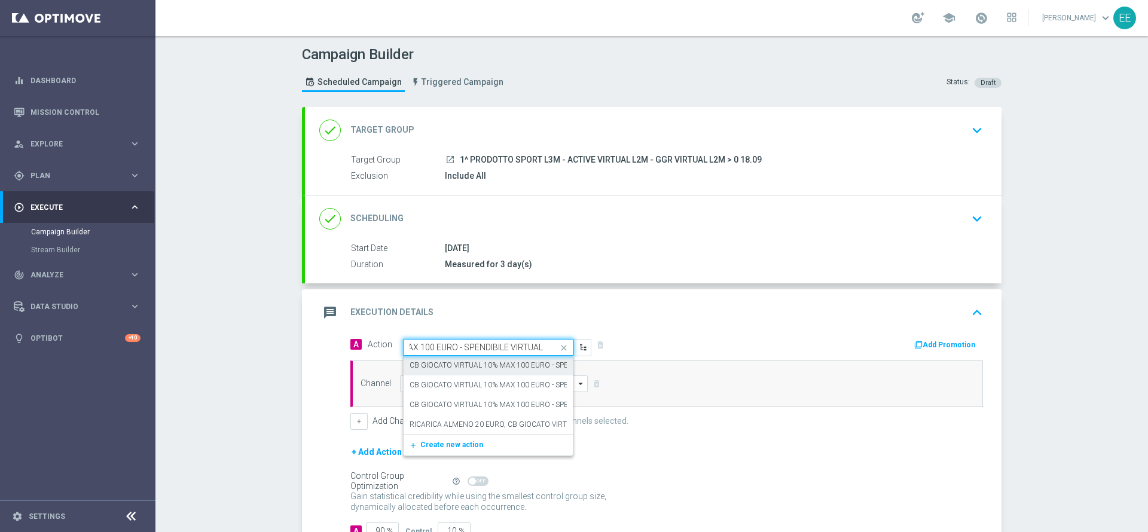
click at [462, 358] on div "CB GIOCATO VIRTUAL 10% MAX 100 EURO - SPENDIBILE VIRTUAL edit" at bounding box center [488, 366] width 157 height 20
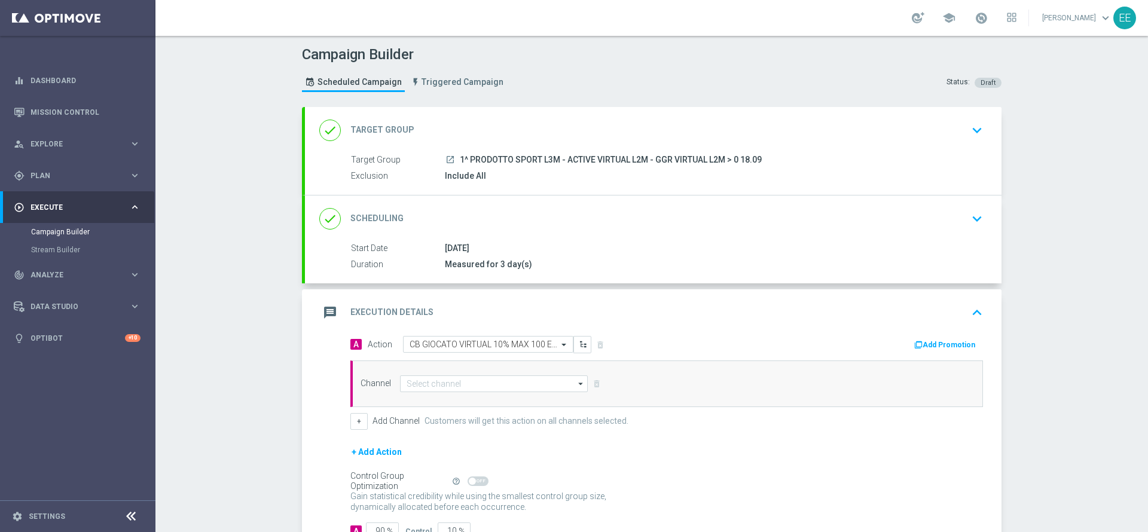
scroll to position [0, 0]
click at [933, 347] on button "Add Promotion" at bounding box center [946, 344] width 66 height 13
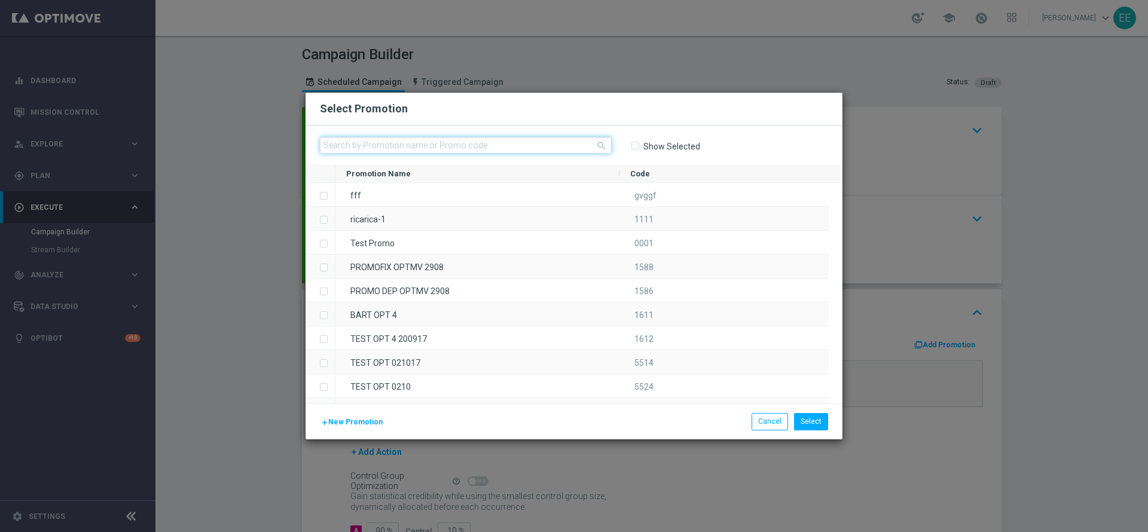
click at [412, 143] on input "text" at bounding box center [466, 145] width 292 height 17
paste input "VIRTUALCASHBACK1809"
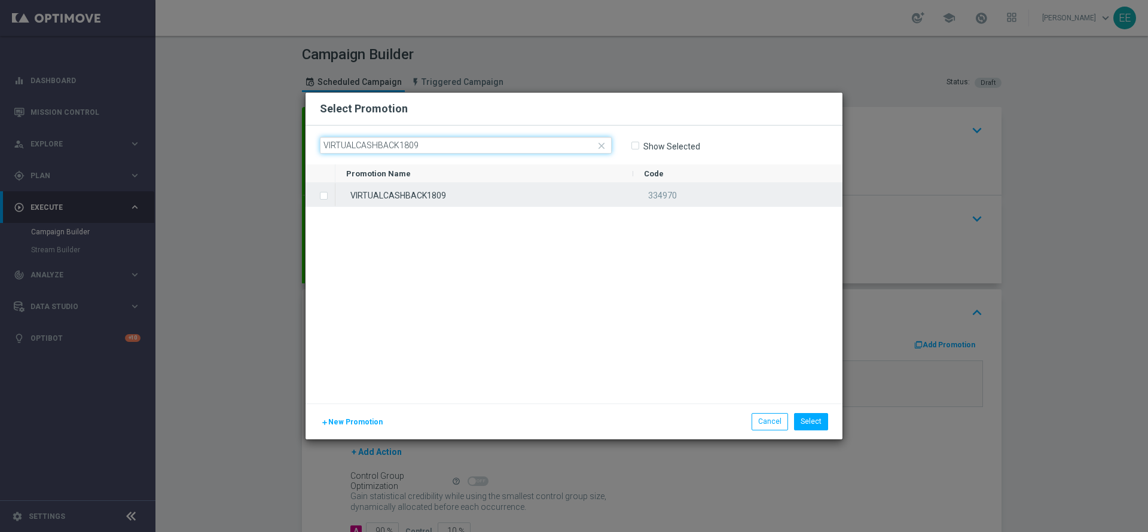
type input "VIRTUALCASHBACK1809"
click at [464, 197] on div "VIRTUALCASHBACK1809" at bounding box center [484, 194] width 298 height 23
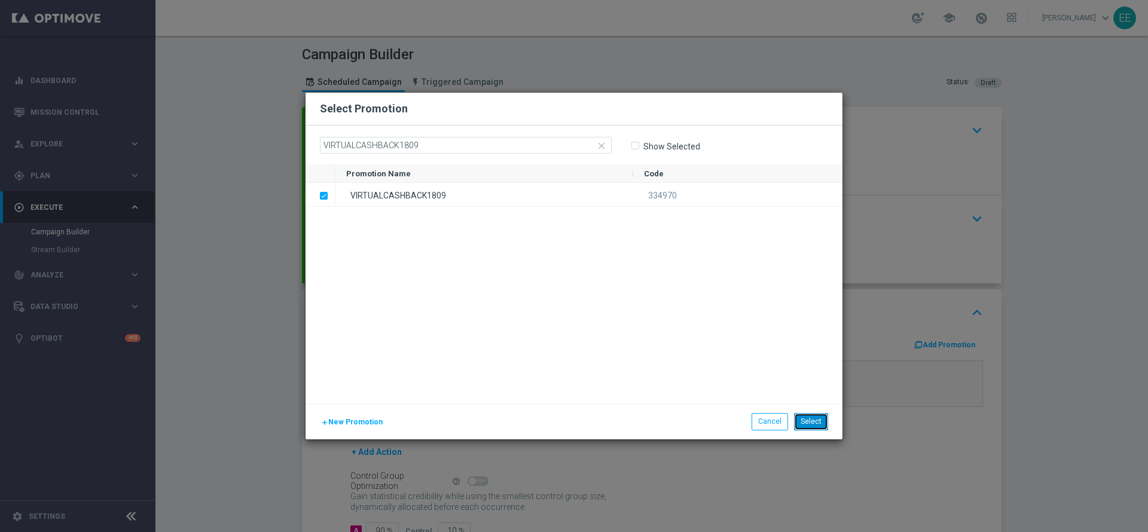
click at [814, 424] on button "Select" at bounding box center [811, 421] width 34 height 17
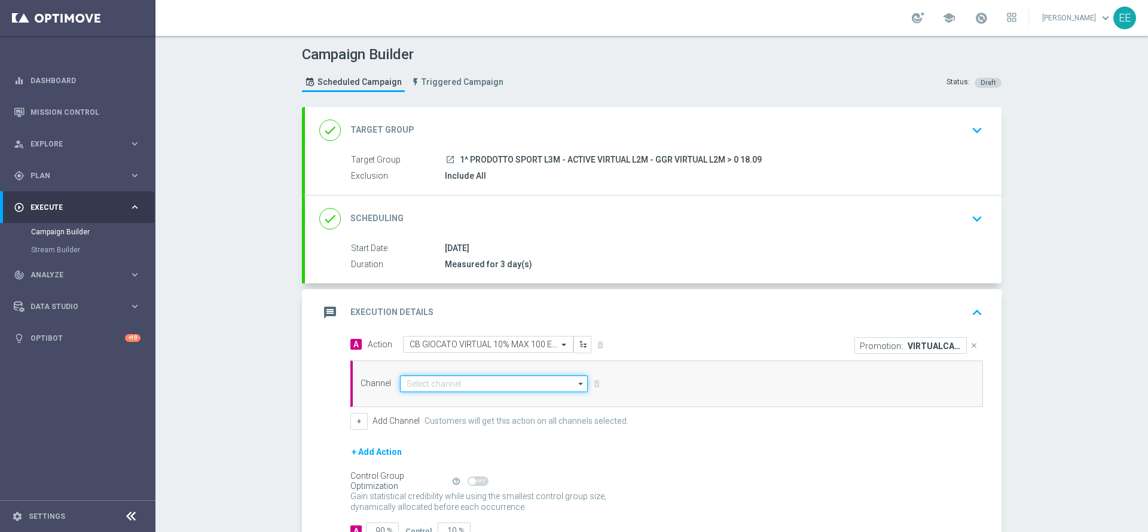
click at [416, 376] on input at bounding box center [494, 384] width 188 height 17
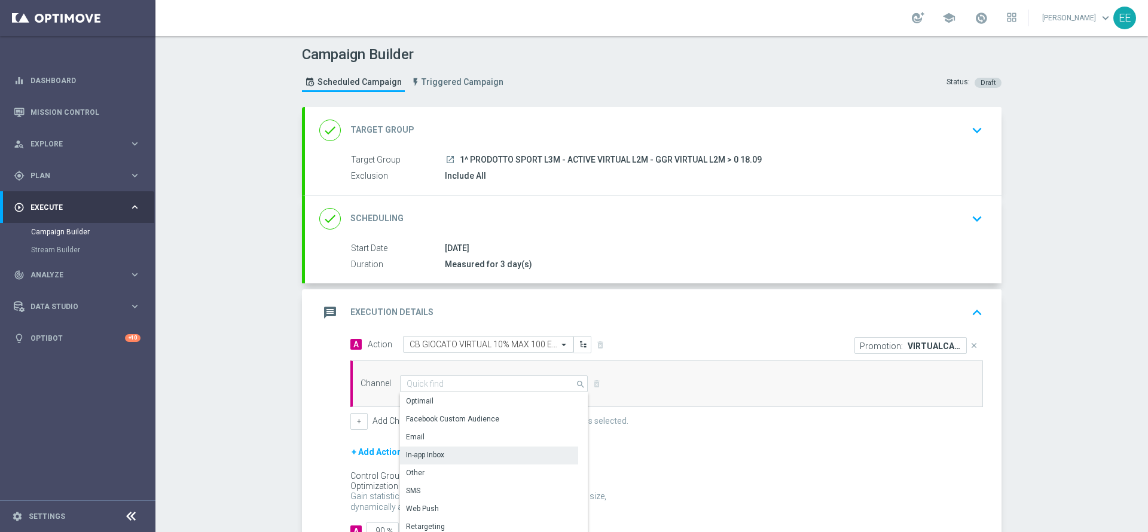
click at [459, 451] on div "In-app Inbox" at bounding box center [489, 455] width 178 height 17
type input "In-app Inbox"
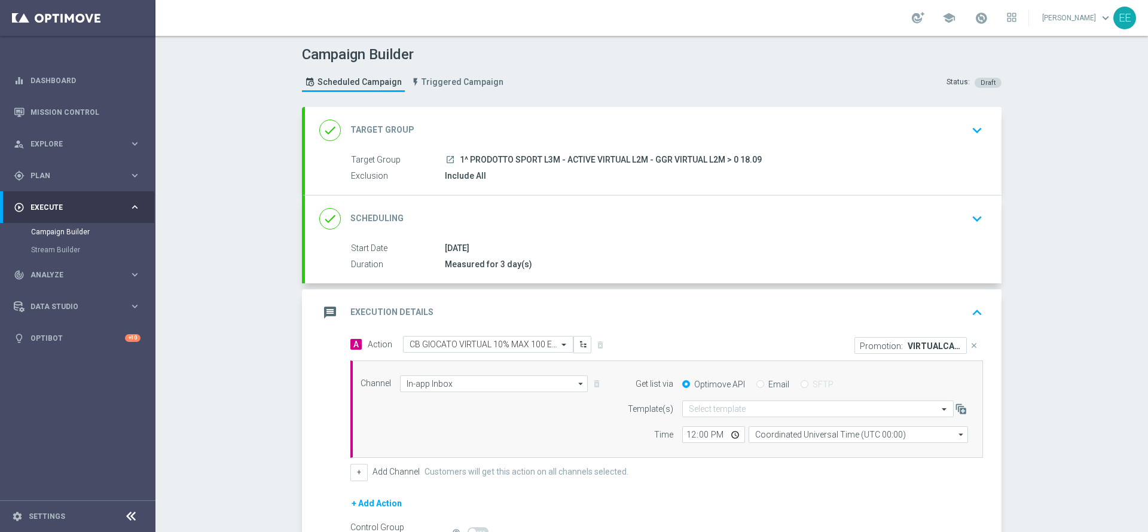
click at [756, 382] on input "Email" at bounding box center [760, 385] width 8 height 8
radio input "true"
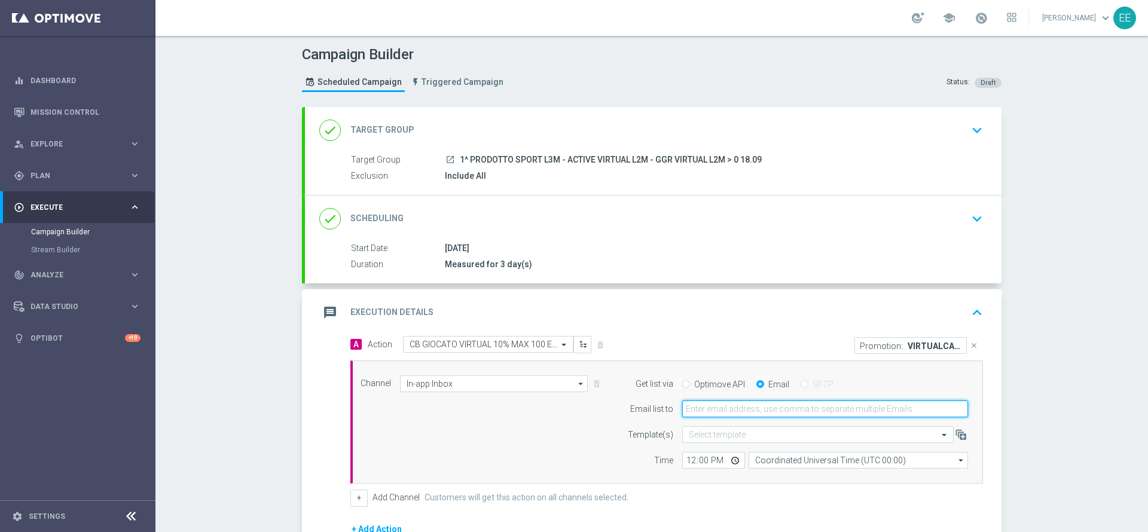
click at [769, 407] on input "email" at bounding box center [825, 409] width 286 height 17
type input "edoardo.ellena@sisal.it"
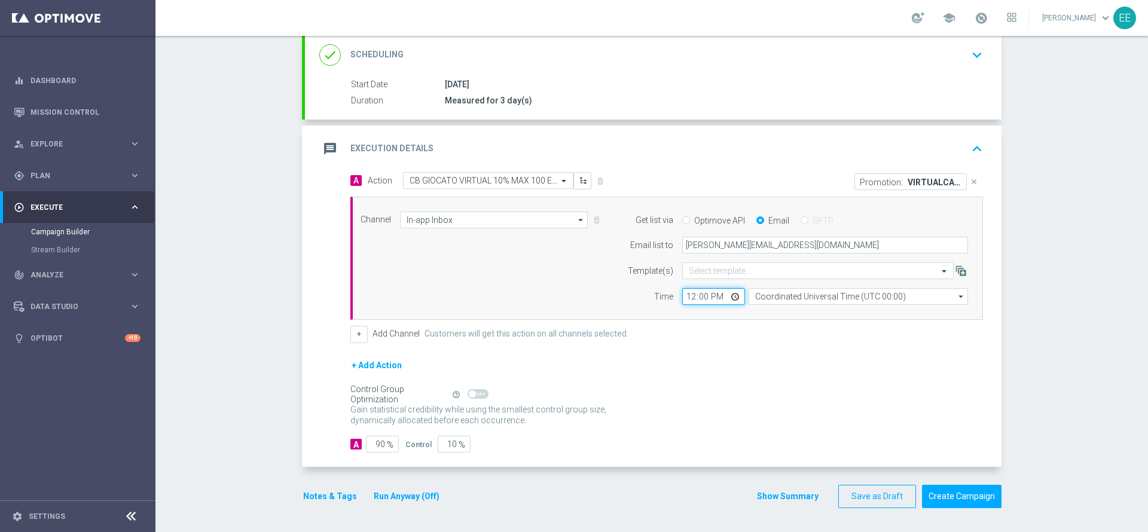
click at [685, 300] on input "12:00" at bounding box center [713, 296] width 63 height 17
type input "17:00"
click at [312, 499] on button "Notes & Tags" at bounding box center [330, 496] width 56 height 15
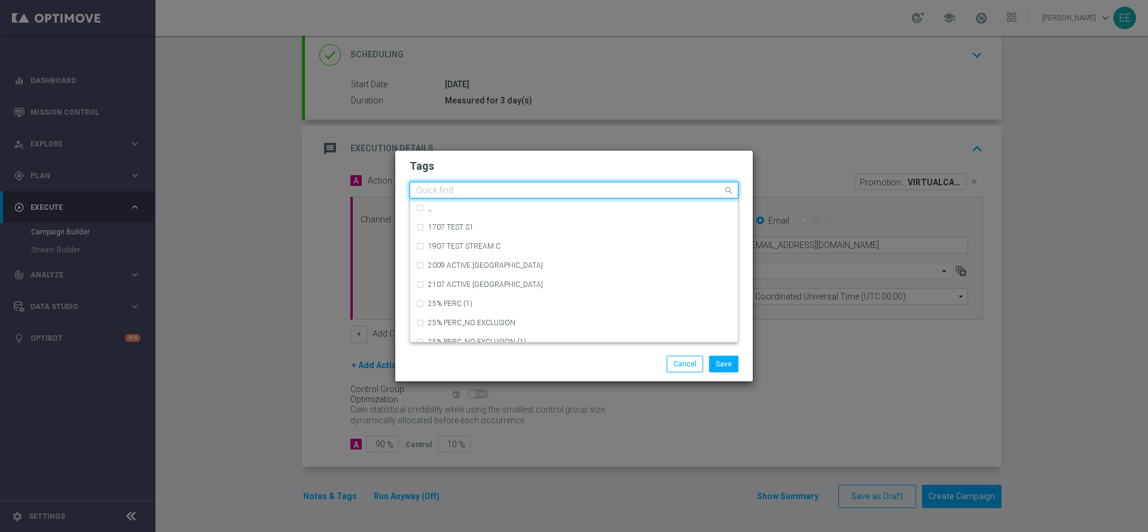
click at [505, 194] on input "text" at bounding box center [569, 191] width 307 height 10
type input "T"
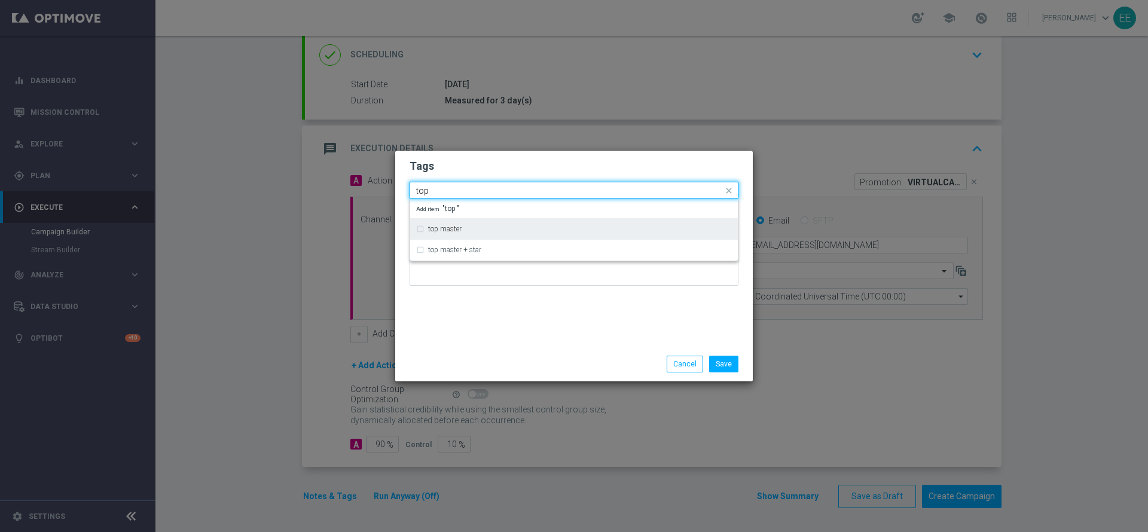
type input "top"
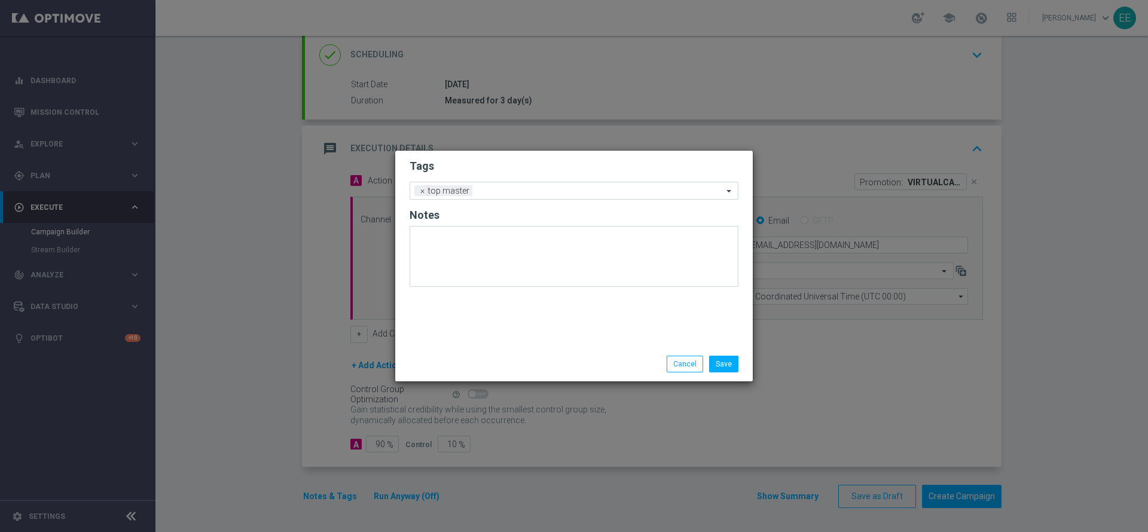
click at [508, 164] on h2 "Tags" at bounding box center [574, 166] width 329 height 14
click at [507, 187] on input "text" at bounding box center [600, 192] width 246 height 10
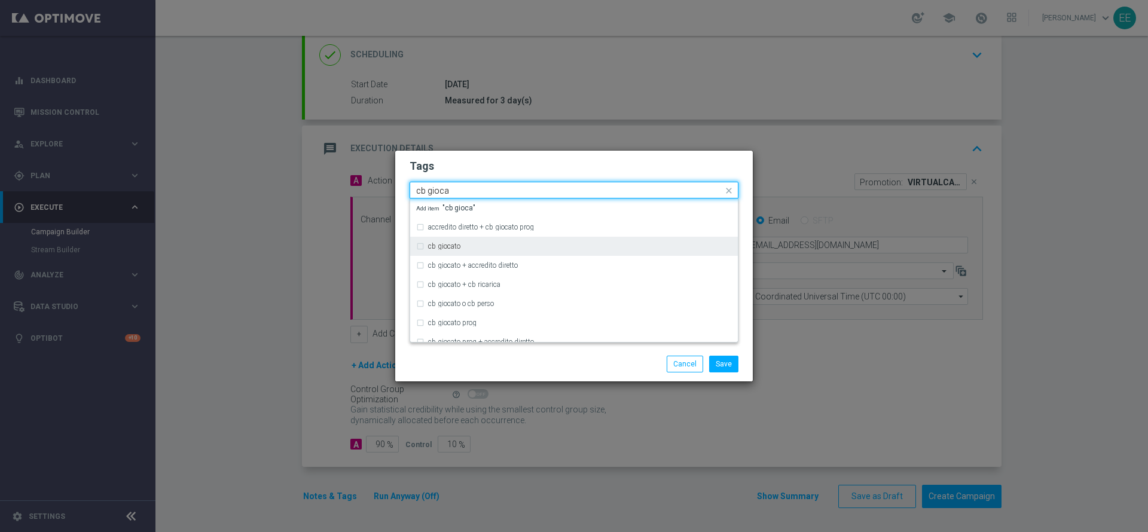
click at [518, 242] on div "cb giocato" at bounding box center [574, 246] width 316 height 19
type input "cb gioca"
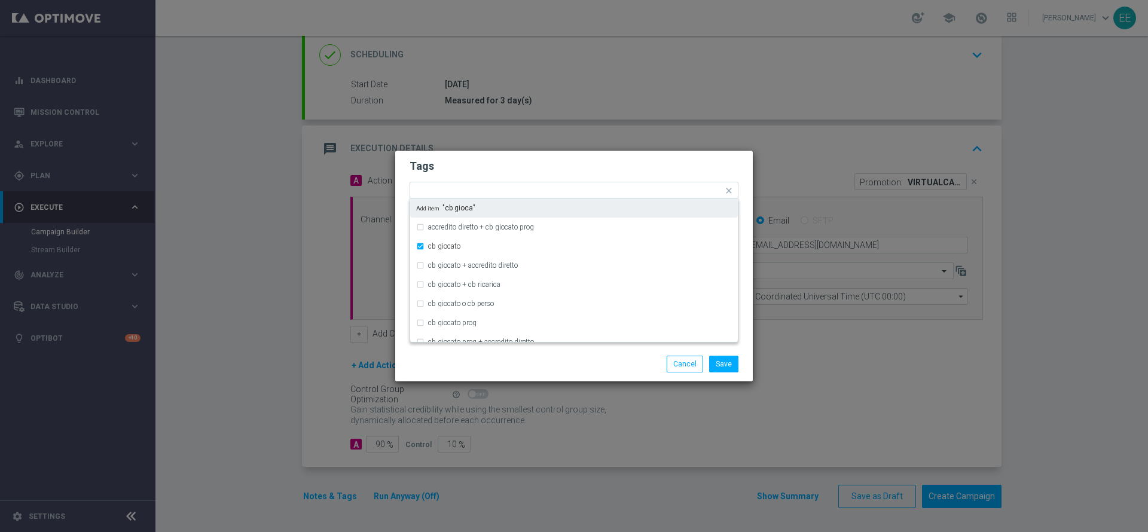
click at [504, 159] on h2 "Tags" at bounding box center [574, 166] width 329 height 14
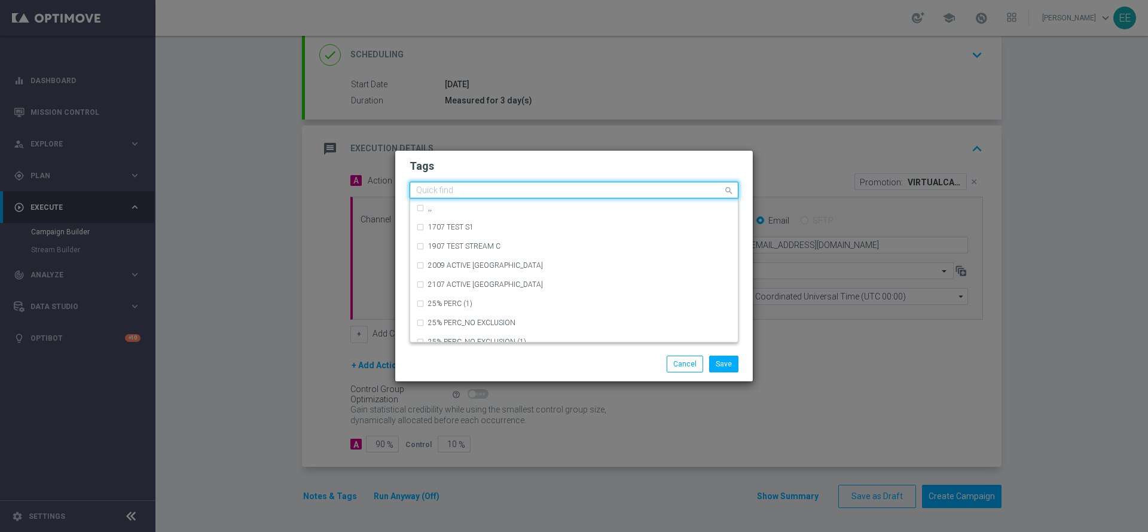
click at [576, 186] on input "text" at bounding box center [569, 191] width 307 height 10
click at [545, 213] on div "betting" at bounding box center [574, 208] width 316 height 19
type input "betting"
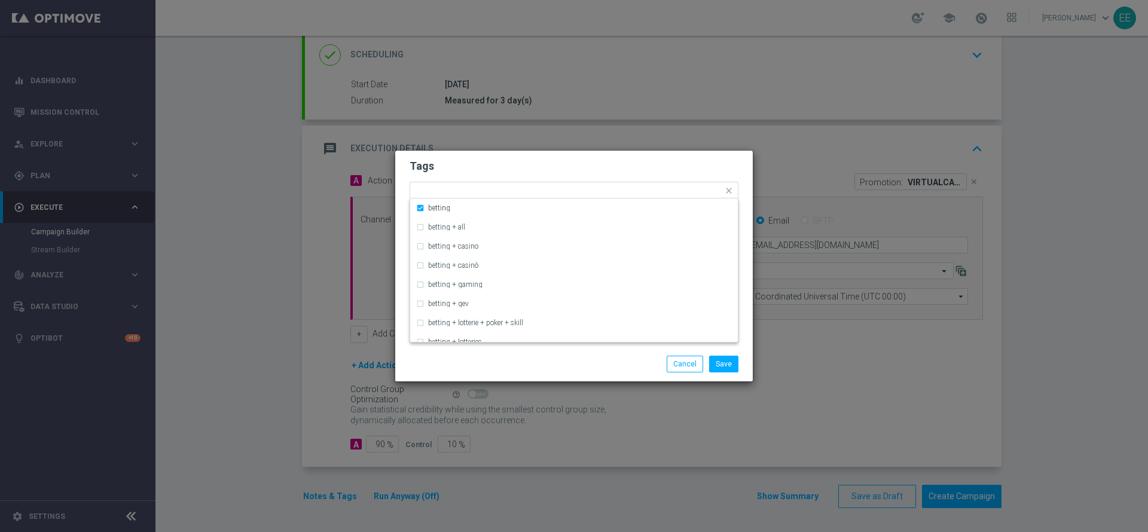
click at [540, 171] on h2 "Tags" at bounding box center [574, 166] width 329 height 14
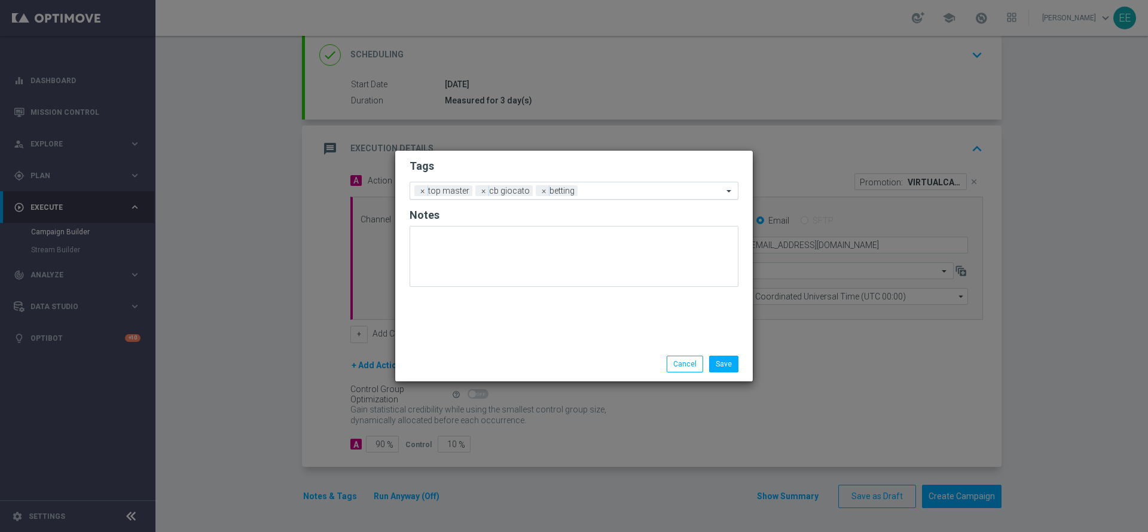
click at [605, 185] on div "Add a new tag × top master × cb giocato × betting" at bounding box center [566, 190] width 313 height 17
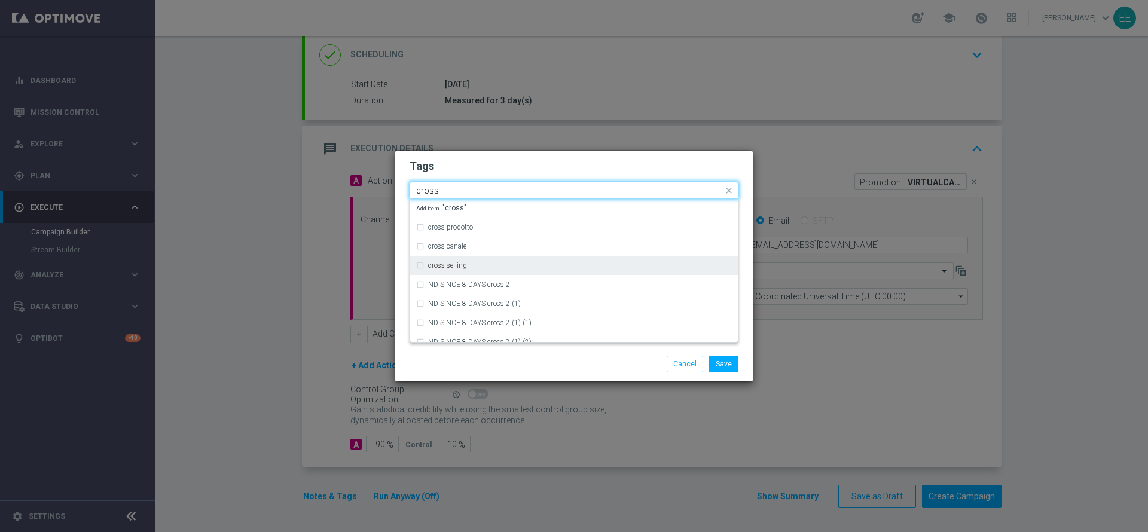
click at [548, 258] on div "cross-selling" at bounding box center [574, 265] width 316 height 19
type input "cross"
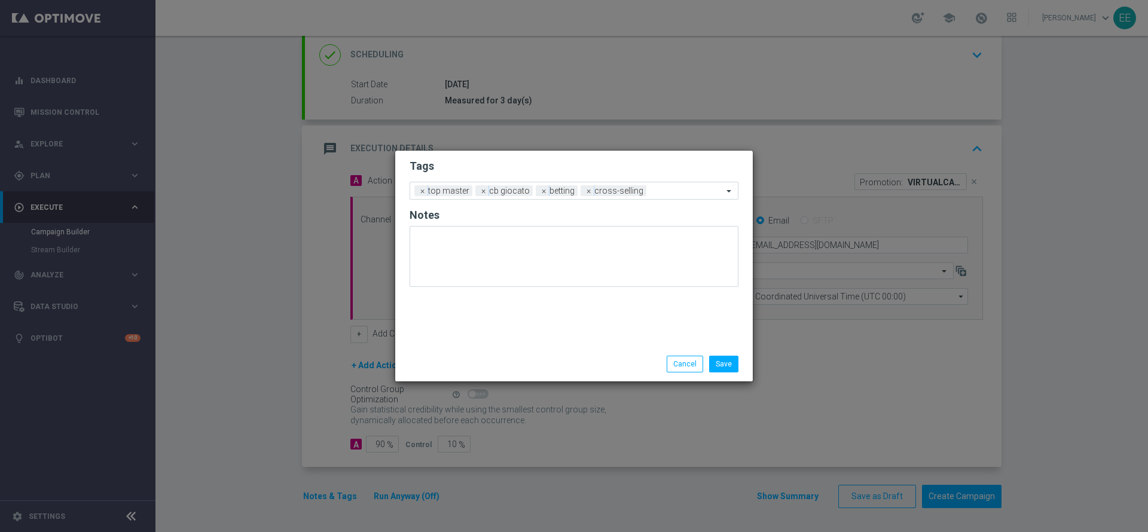
click at [527, 173] on form "Tags Add a new tag × top master × cb giocato × betting × cross-selling Notes" at bounding box center [574, 226] width 329 height 140
click at [666, 181] on form "Tags Add a new tag × top master × cb giocato × betting × cross-selling Notes" at bounding box center [574, 226] width 329 height 140
click at [679, 196] on div at bounding box center [686, 193] width 74 height 12
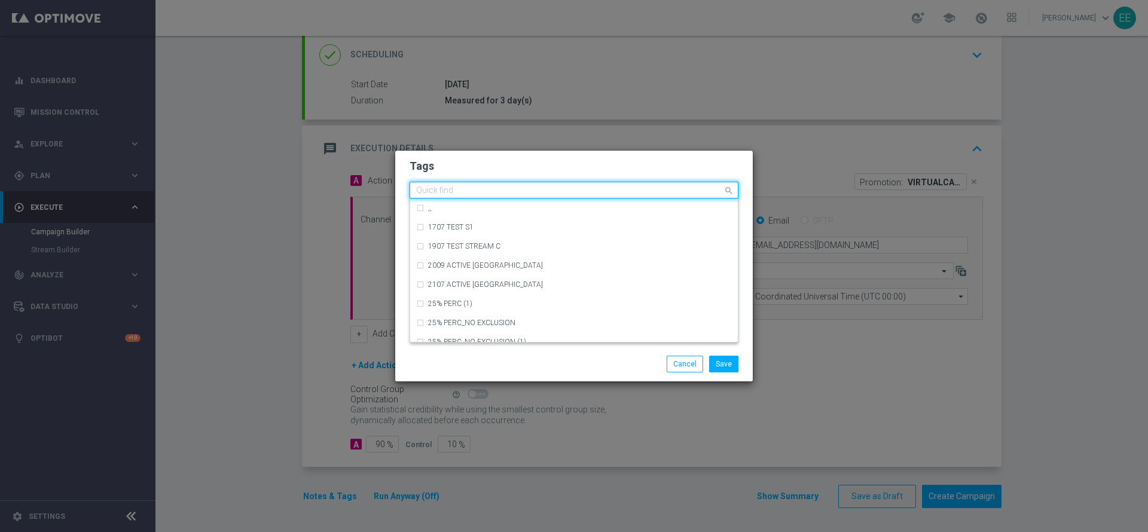
type input "n"
click at [668, 201] on div "bonus cash" at bounding box center [574, 208] width 316 height 19
type input "bonus cash"
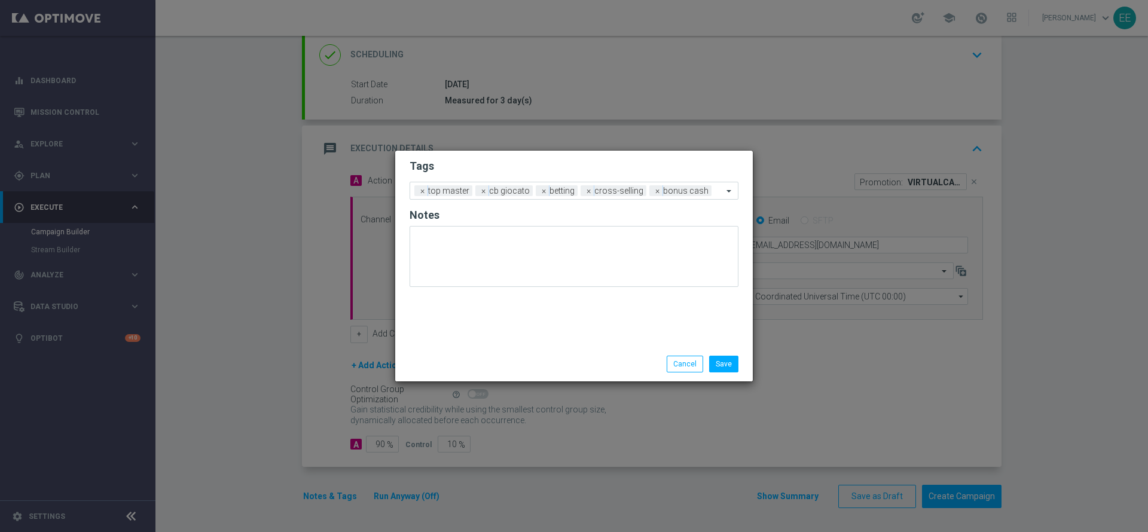
click at [646, 164] on h2 "Tags" at bounding box center [574, 166] width 329 height 14
click at [719, 353] on div "Save Cancel" at bounding box center [574, 364] width 358 height 35
click at [724, 361] on button "Save" at bounding box center [723, 364] width 29 height 17
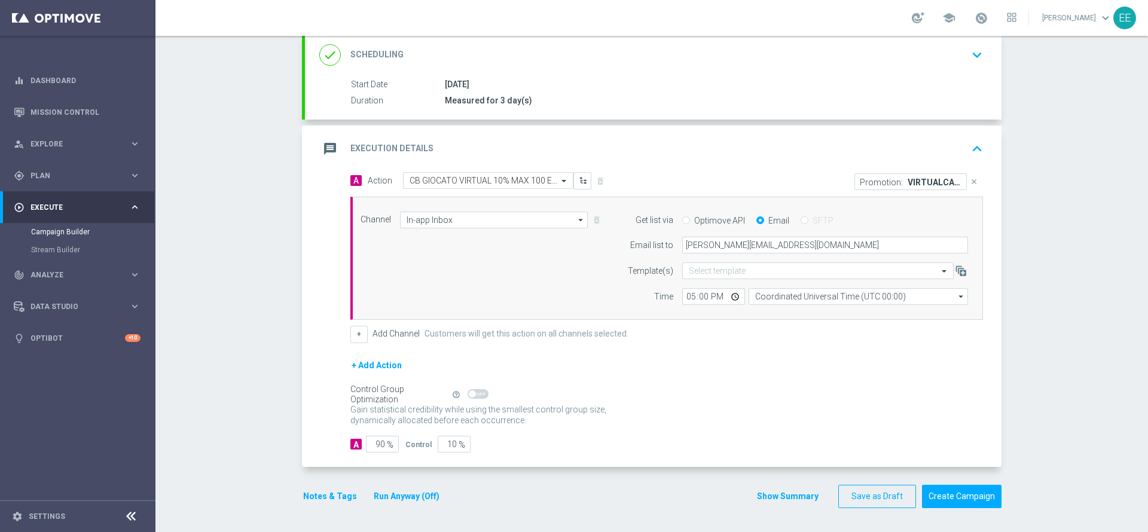
click at [341, 326] on div "A Action Select action CB GIOCATO VIRTUAL 10% MAX 100 EURO - SPENDIBILE VIRTUAL…" at bounding box center [666, 257] width 651 height 171
click at [350, 334] on button "+" at bounding box center [358, 334] width 17 height 17
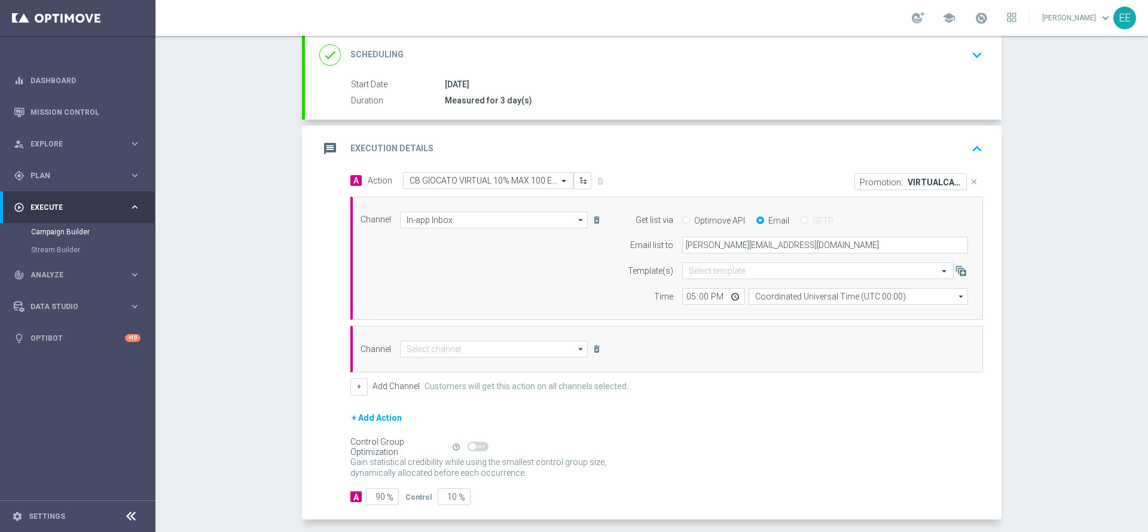
click at [491, 359] on div "Channel arrow_drop_down Drag here to set row groups Drag here to set column lab…" at bounding box center [666, 349] width 633 height 47
click at [466, 353] on input at bounding box center [494, 349] width 188 height 17
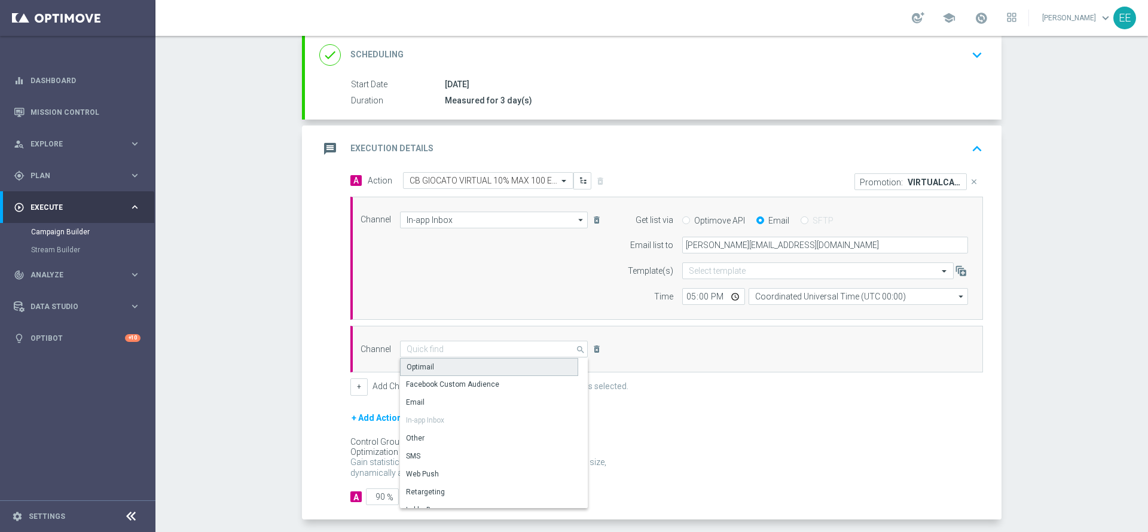
click at [439, 368] on div "Optimail" at bounding box center [489, 367] width 178 height 18
type input "Optimail"
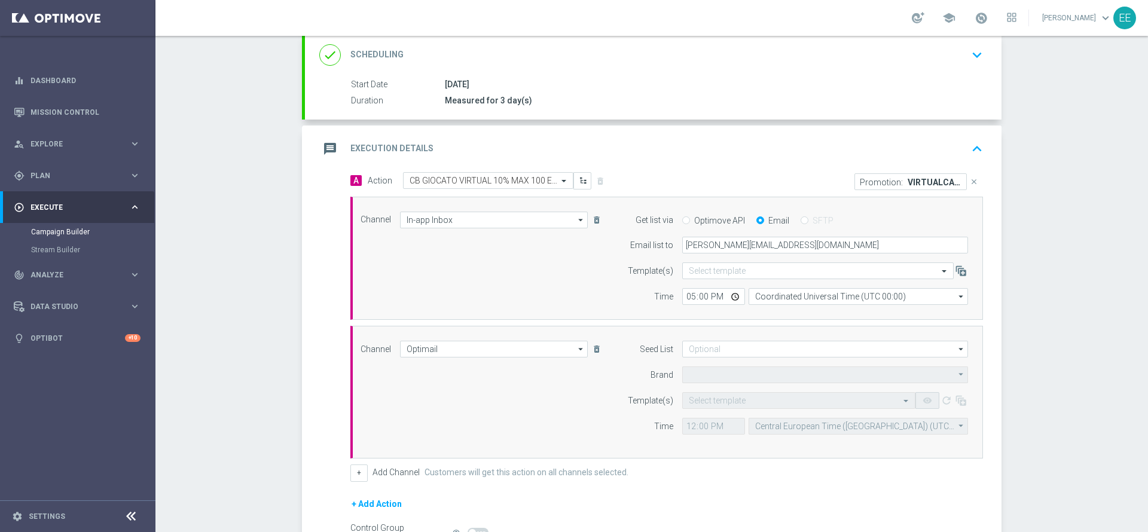
type input "Sisal Marketing"
click at [695, 396] on input "text" at bounding box center [787, 401] width 196 height 10
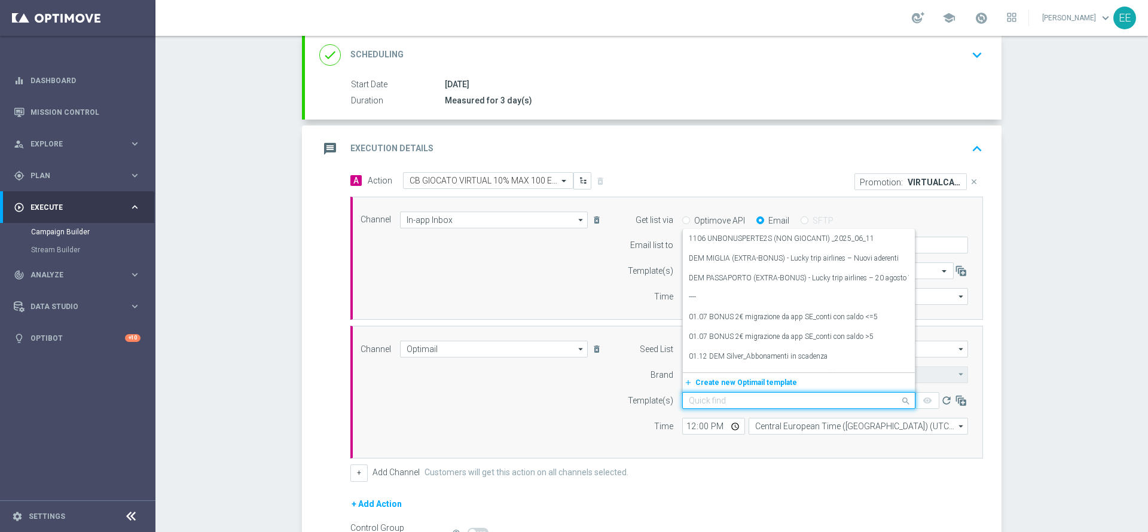
paste input "VIRTUALCASHBACK1809"
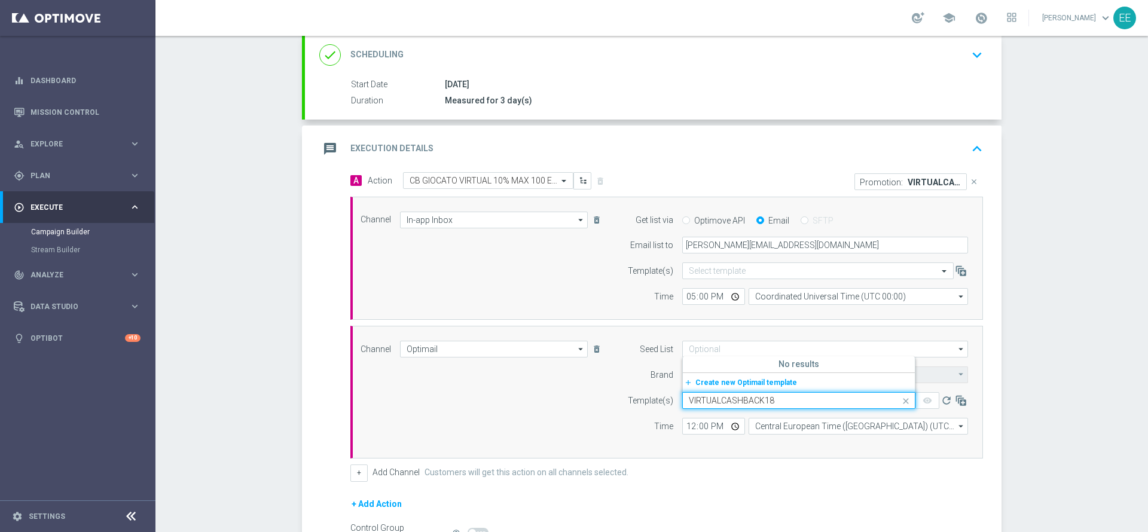
type input "VIRTUALCASHBACK18"
click at [569, 381] on div "Channel Optimail Optimail arrow_drop_down Drag here to set row groups Drag here…" at bounding box center [664, 392] width 625 height 103
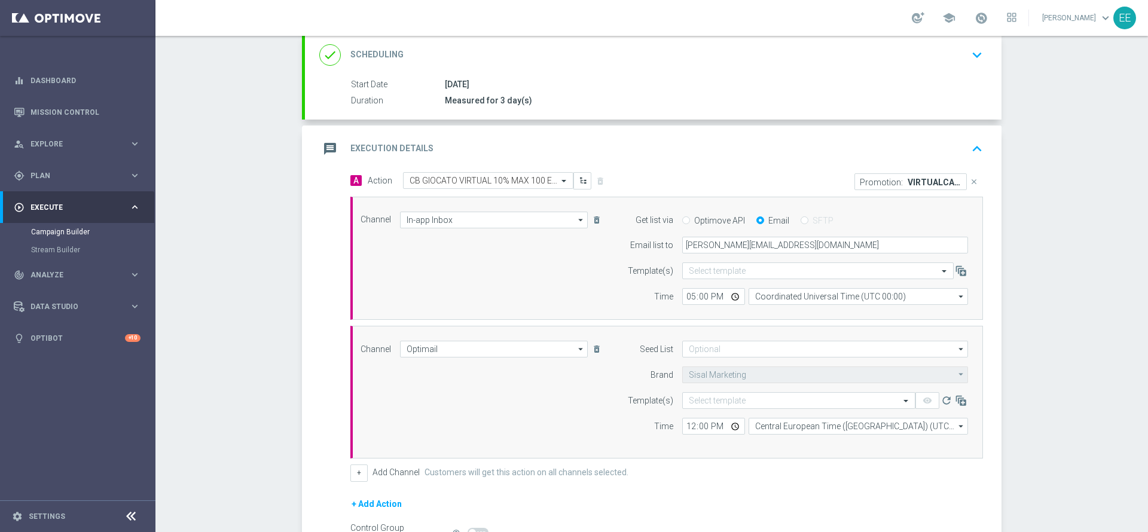
scroll to position [303, 0]
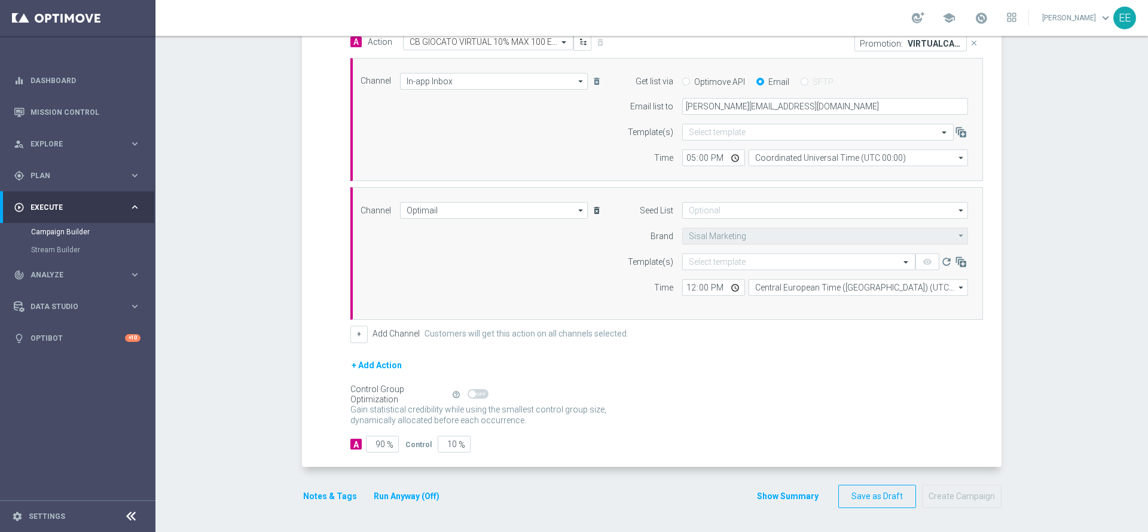
click at [592, 207] on icon "delete_forever" at bounding box center [597, 211] width 10 height 10
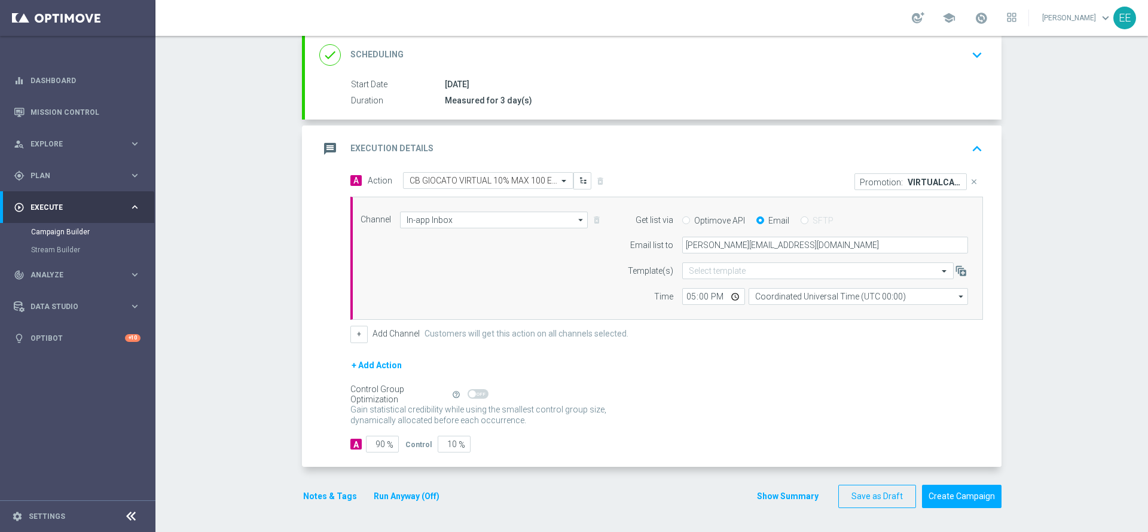
scroll to position [164, 0]
click at [332, 496] on button "Notes & Tags" at bounding box center [330, 496] width 56 height 15
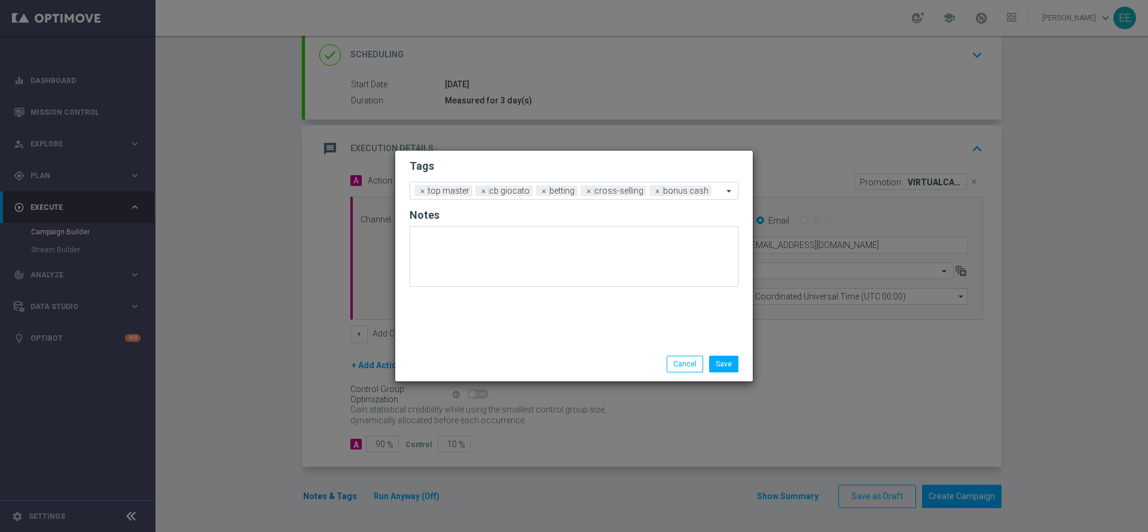
click at [332, 496] on modal-container "Tags Add a new tag × top master × cb giocato × betting × cross-selling × bonus …" at bounding box center [574, 266] width 1148 height 532
click at [841, 364] on modal-container "Tags Add a new tag × top master × cb giocato × betting × cross-selling × bonus …" at bounding box center [574, 266] width 1148 height 532
click at [686, 368] on button "Cancel" at bounding box center [685, 364] width 36 height 17
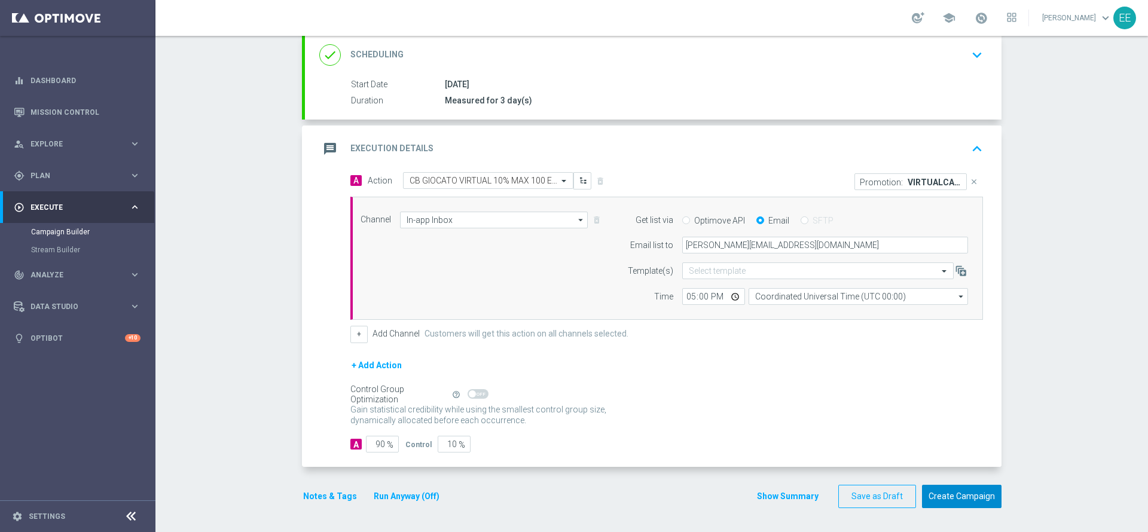
click at [969, 498] on button "Create Campaign" at bounding box center [962, 496] width 80 height 23
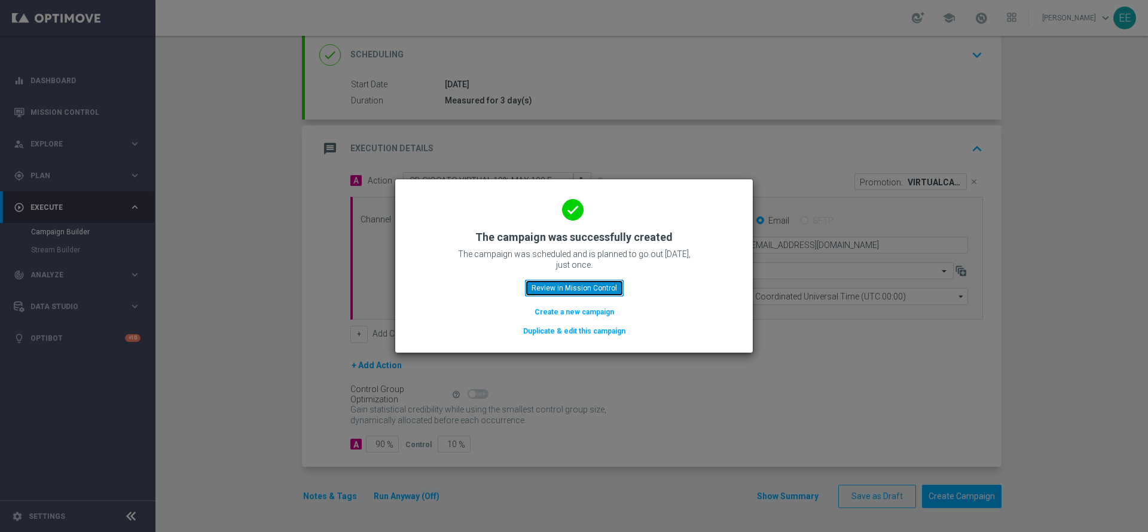
click at [576, 283] on button "Review in Mission Control" at bounding box center [574, 288] width 99 height 17
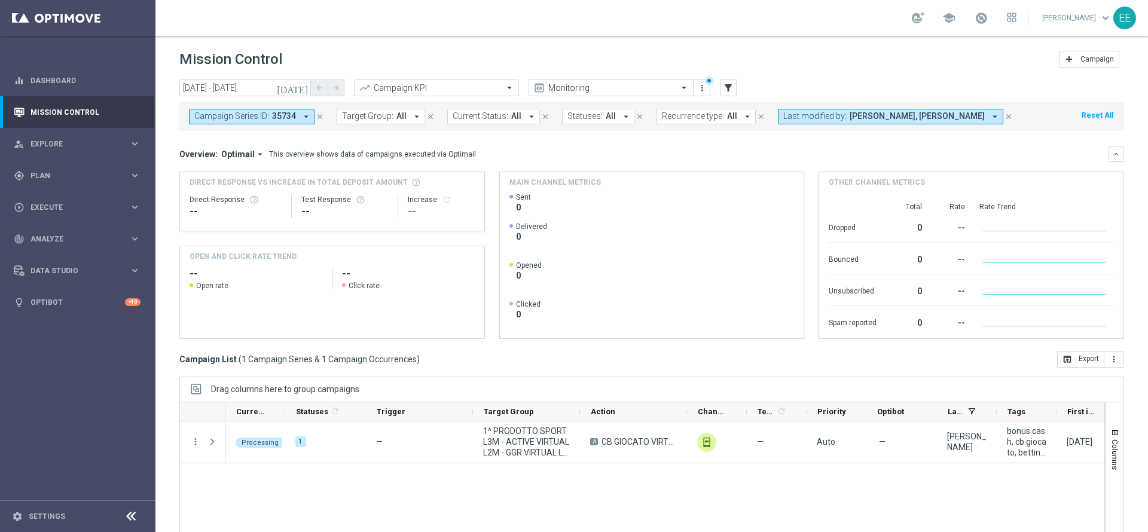
scroll to position [66, 0]
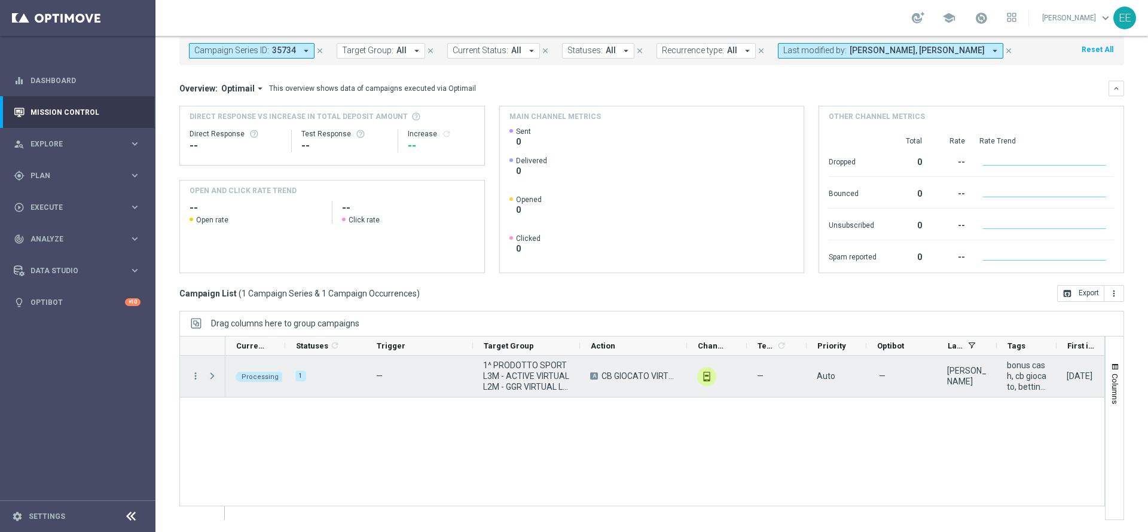
click at [212, 375] on span "Press SPACE to select this row." at bounding box center [212, 376] width 11 height 10
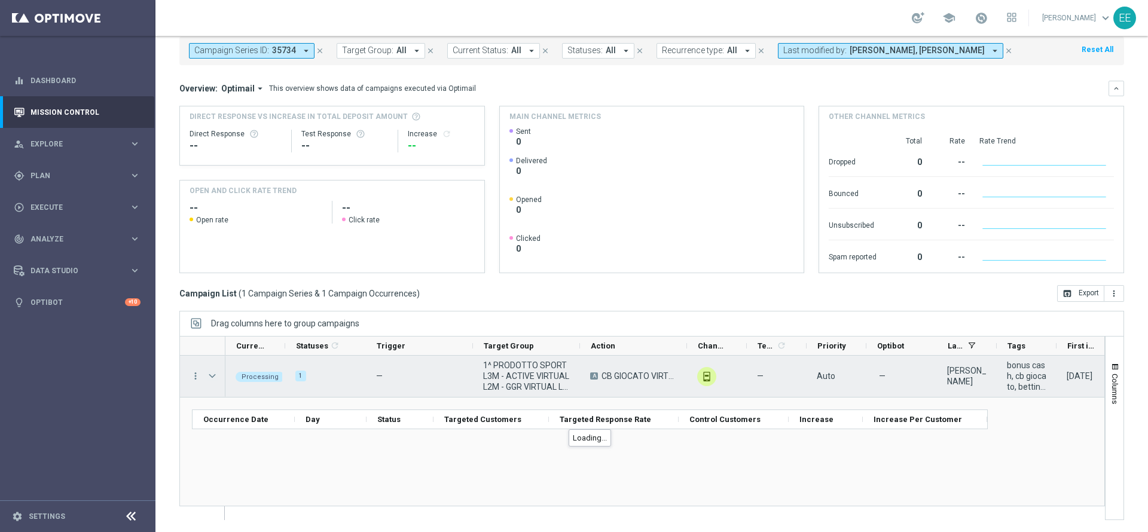
click at [212, 375] on span "Press SPACE to select this row." at bounding box center [212, 376] width 11 height 10
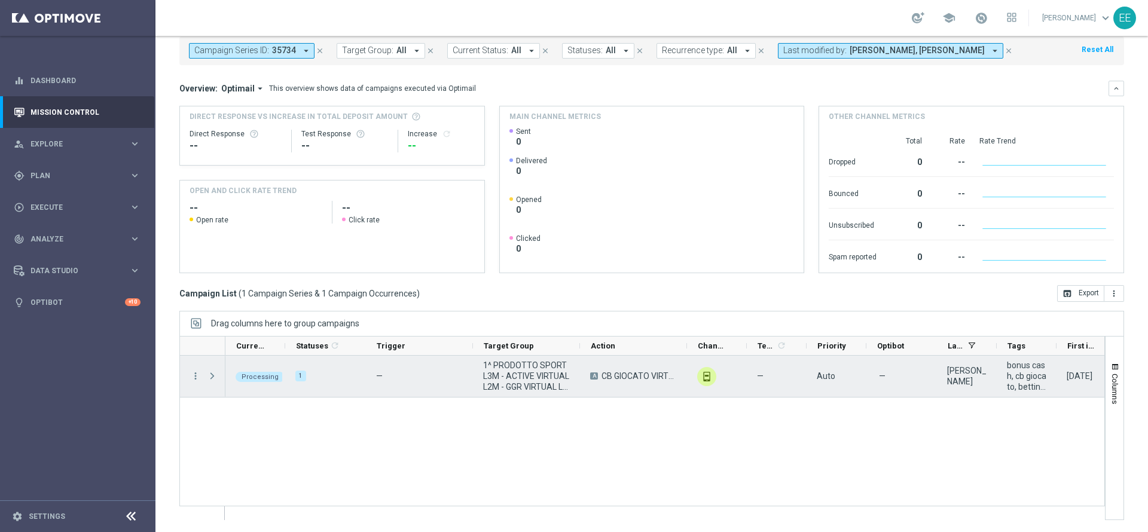
click at [212, 375] on span "Press SPACE to select this row." at bounding box center [212, 376] width 11 height 10
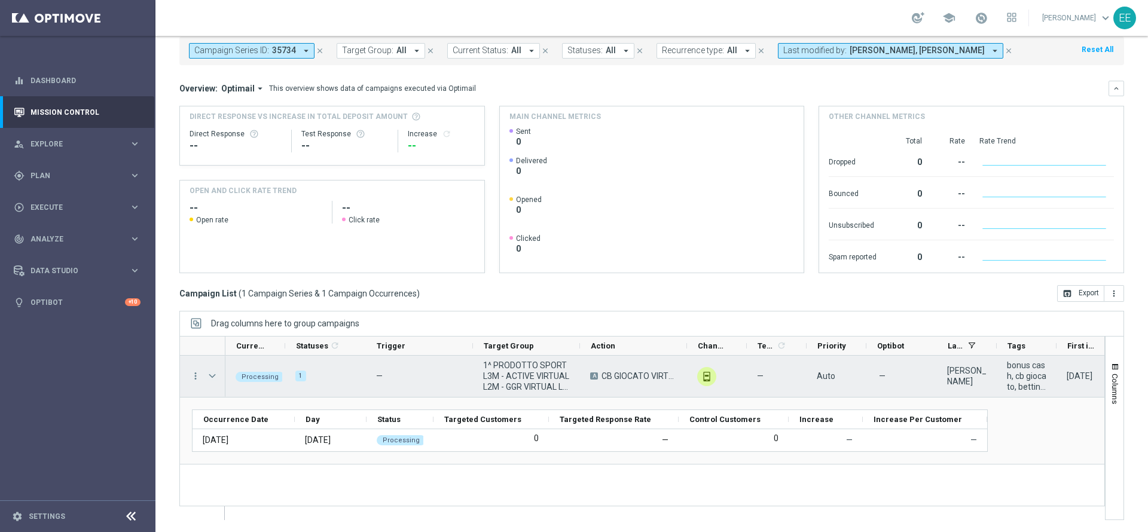
click at [212, 375] on span "Press SPACE to select this row." at bounding box center [212, 376] width 11 height 10
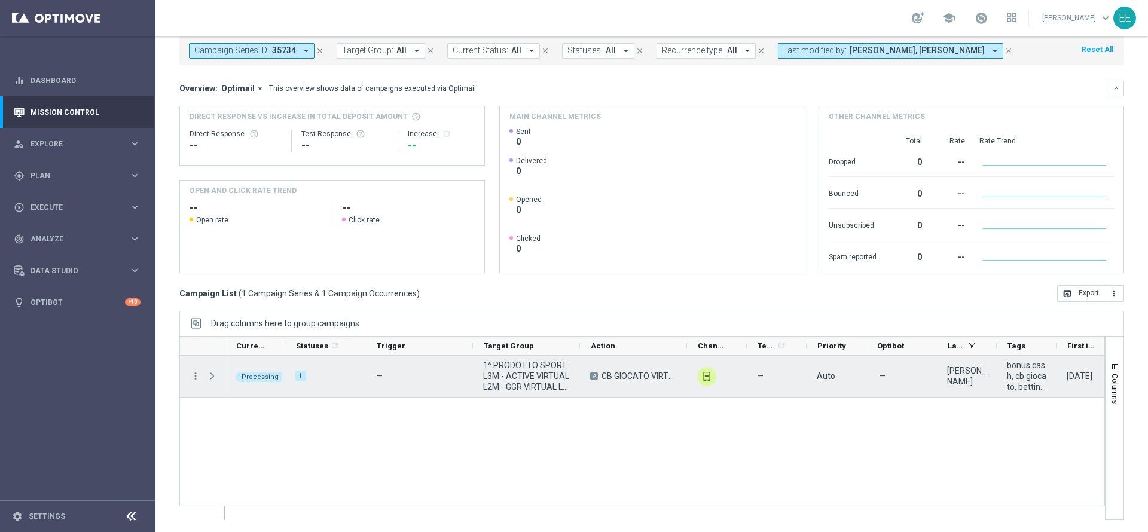
click at [212, 375] on span "Press SPACE to select this row." at bounding box center [212, 376] width 11 height 10
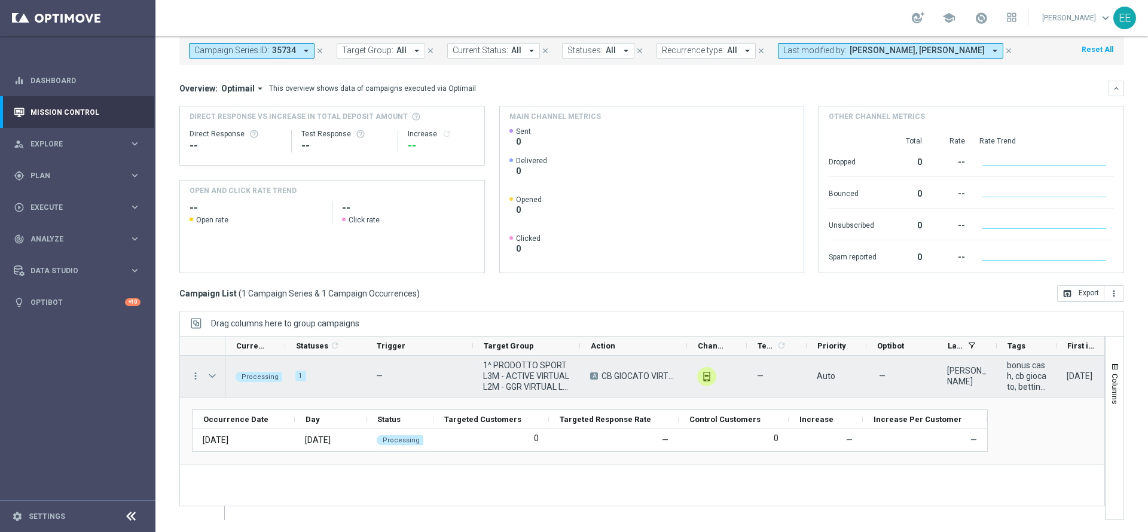
click at [507, 364] on span "1^ PRODOTTO SPORT L3M - ACTIVE VIRTUAL L2M - GGR VIRTUAL L2M > 0 18.09" at bounding box center [526, 376] width 87 height 32
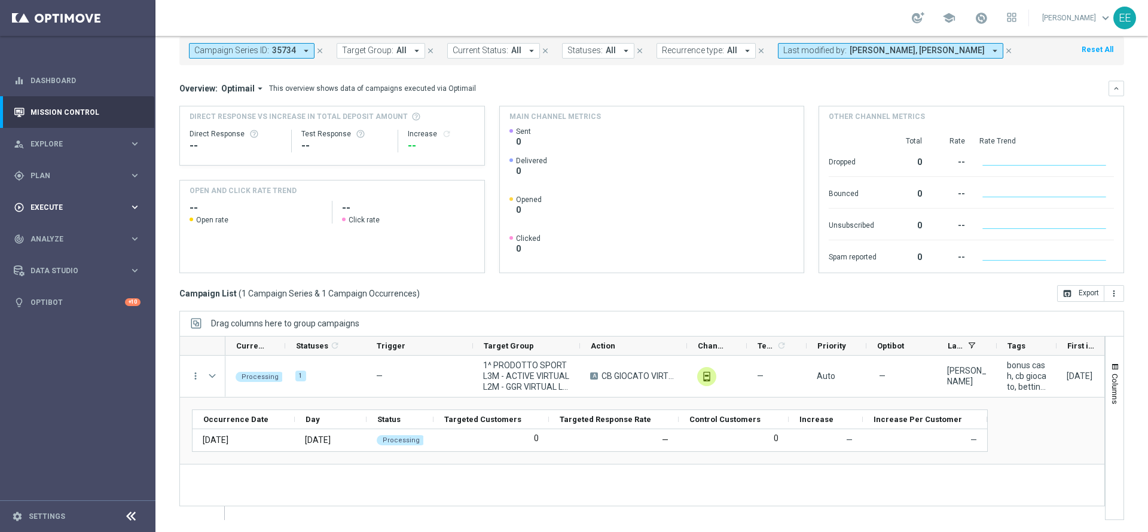
click at [65, 207] on span "Execute" at bounding box center [79, 207] width 99 height 7
click at [41, 172] on span "Plan" at bounding box center [79, 175] width 99 height 7
click at [60, 202] on link "Target Groups" at bounding box center [77, 201] width 93 height 10
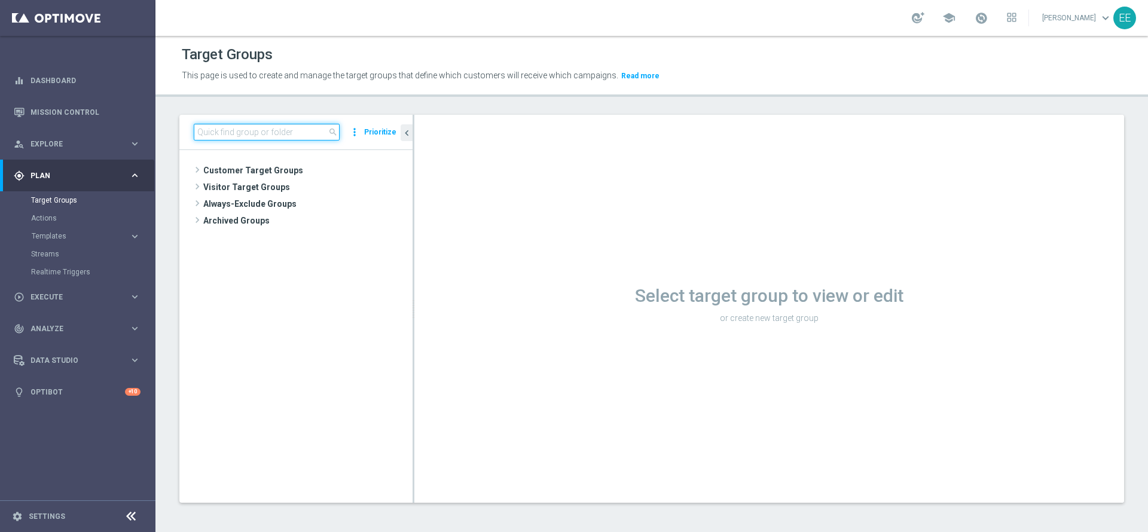
click at [252, 130] on input at bounding box center [267, 132] width 146 height 17
paste input "1^ PRODOTTO SPORT L3M - ACTIVE VIRTUAL L2M - GGR VIRTUAL L2M > 0 18.09"
type input "1^ PRODOTTO SPORT L3M - ACTIVE VIRTUAL L2M - GGR VIRTUAL L2M > 0 18.09"
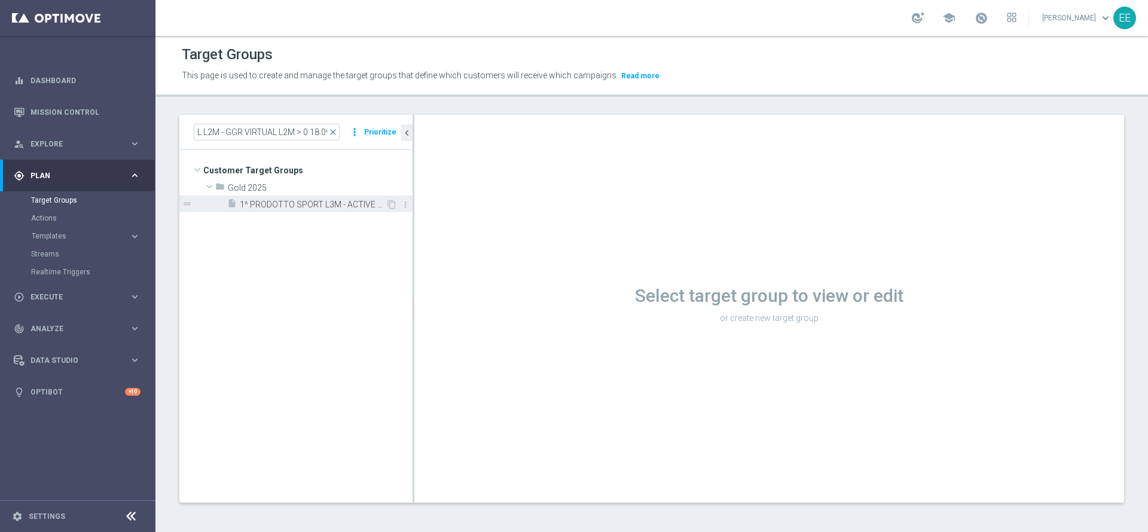
scroll to position [0, 0]
click at [320, 210] on div "insert_drive_file 1^ PRODOTTO SPORT L3M - ACTIVE VIRTUAL L2M - GGR VIRTUAL L2M …" at bounding box center [306, 204] width 158 height 17
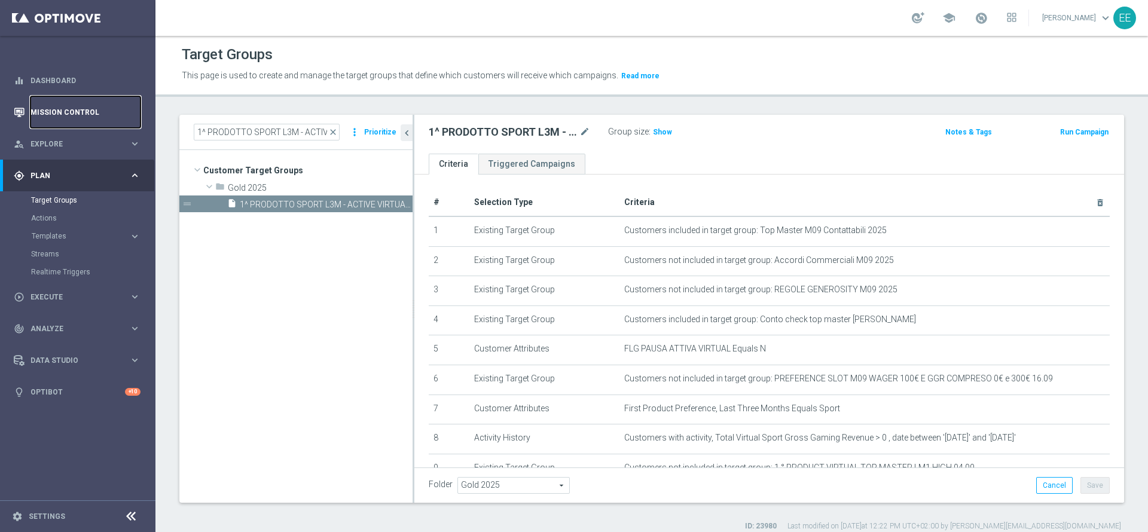
click at [99, 111] on link "Mission Control" at bounding box center [85, 112] width 110 height 32
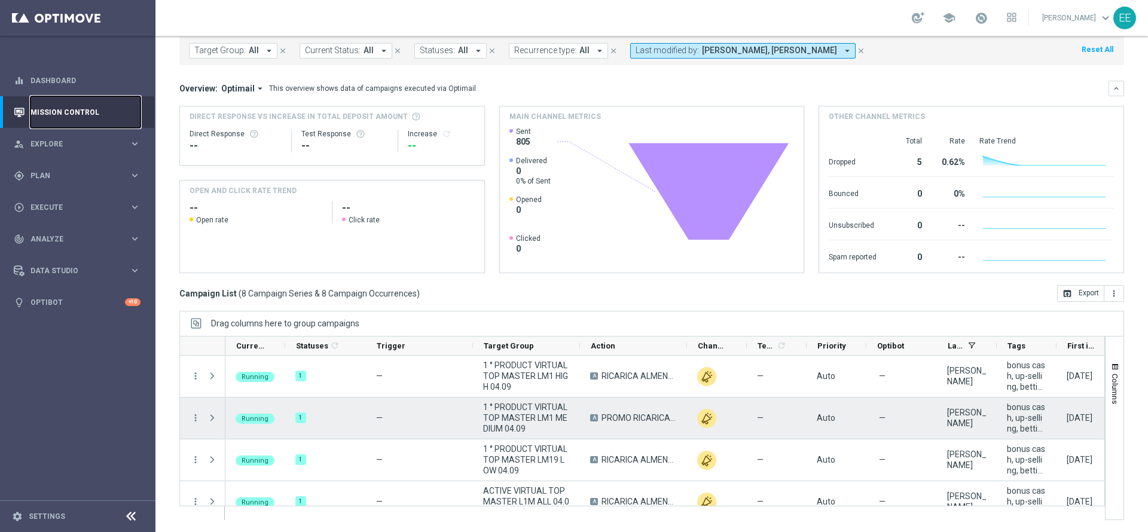
scroll to position [185, 0]
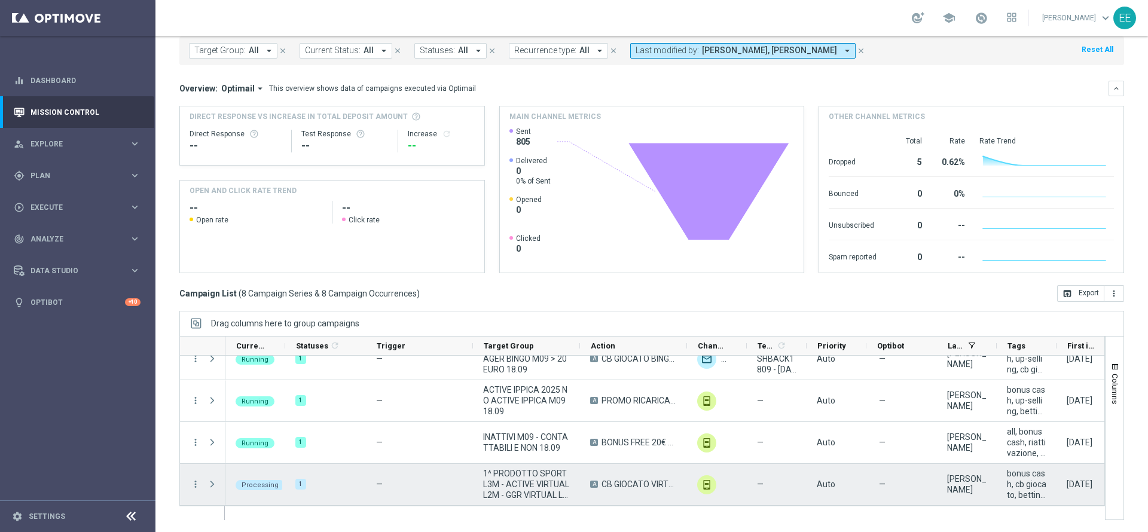
click at [210, 490] on span "Press SPACE to select this row." at bounding box center [213, 484] width 13 height 24
click at [212, 484] on span "Press SPACE to select this row." at bounding box center [212, 485] width 11 height 10
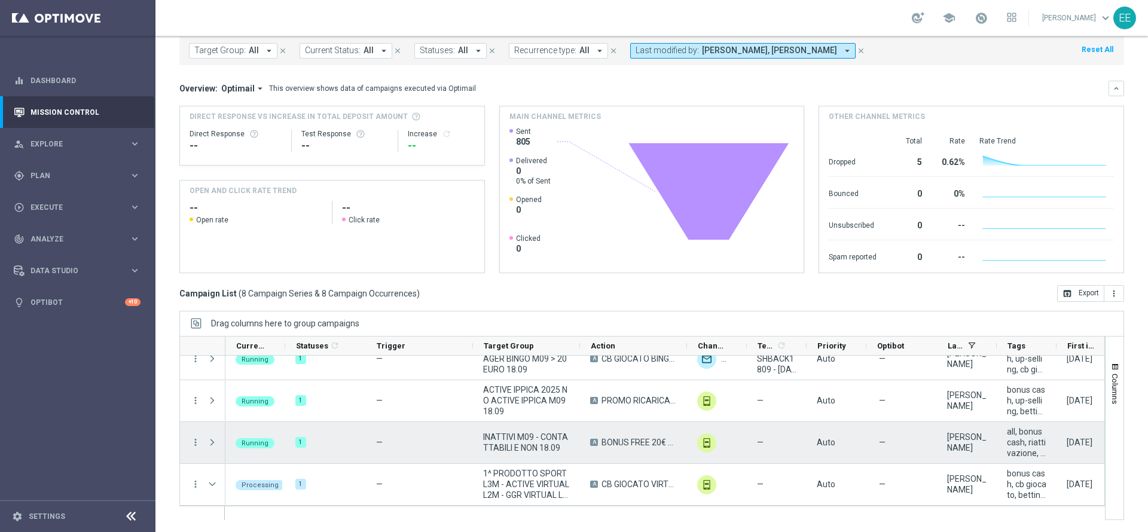
scroll to position [252, 0]
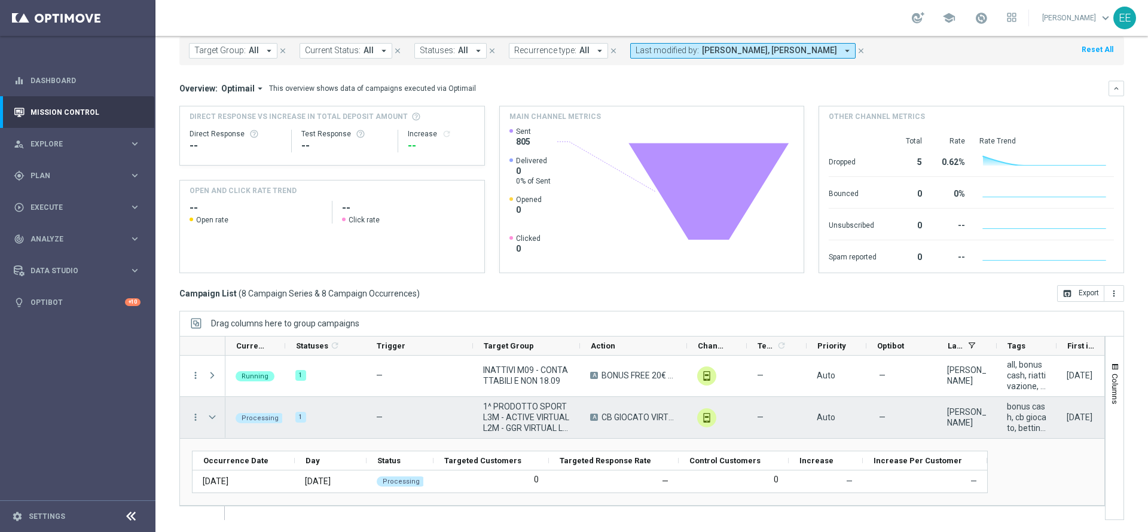
click at [213, 414] on span "Press SPACE to select this row." at bounding box center [212, 418] width 11 height 10
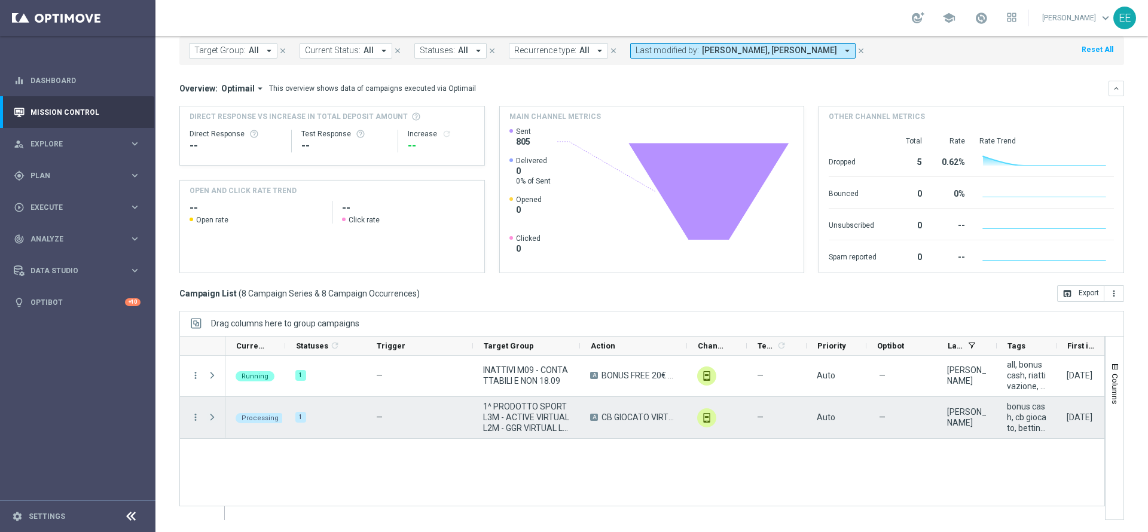
click at [213, 414] on span "Press SPACE to select this row." at bounding box center [212, 418] width 11 height 10
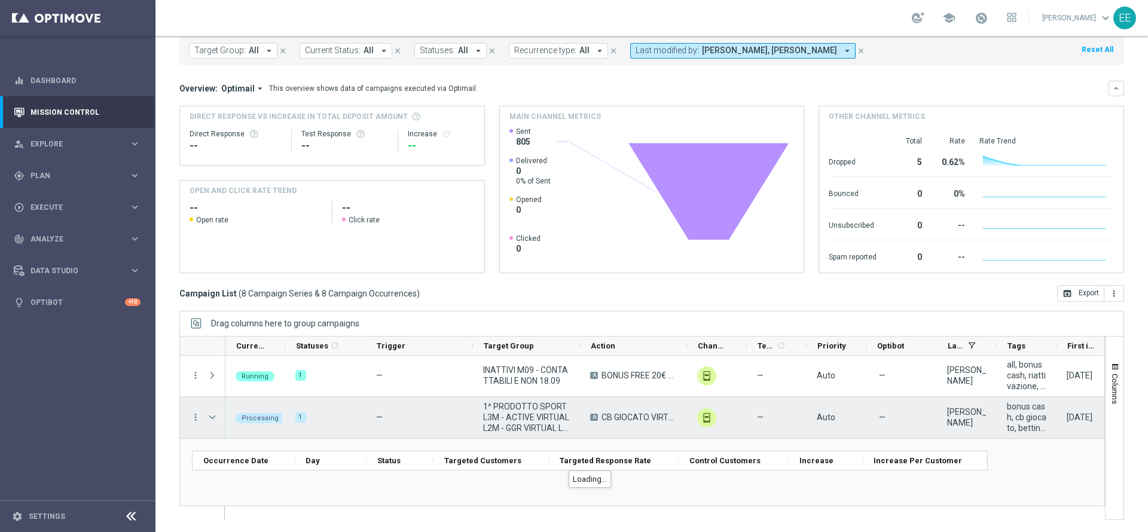
scroll to position [251, 0]
click at [213, 414] on span "Press SPACE to select this row." at bounding box center [212, 419] width 11 height 10
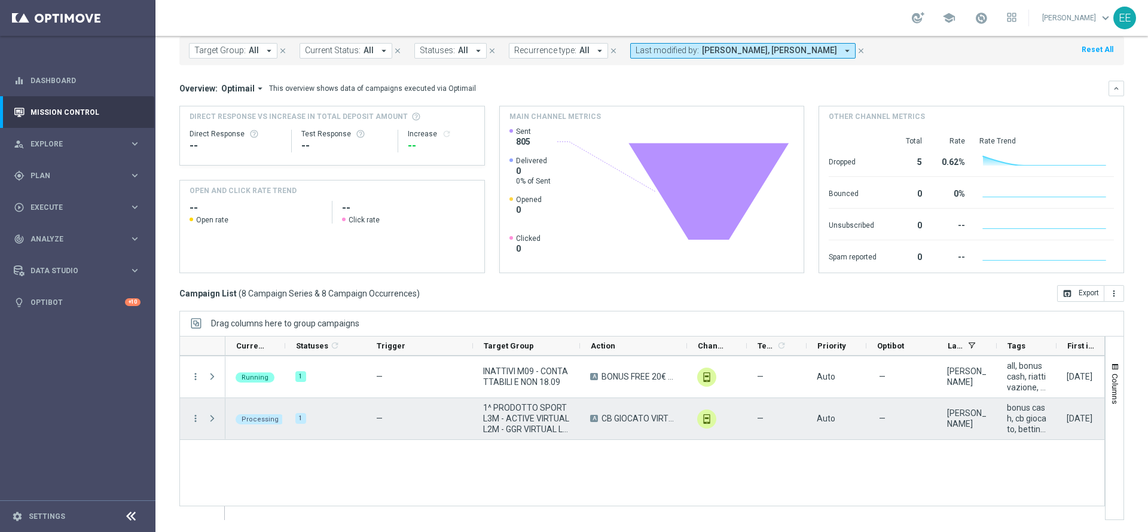
click at [213, 414] on span "Press SPACE to select this row." at bounding box center [212, 419] width 11 height 10
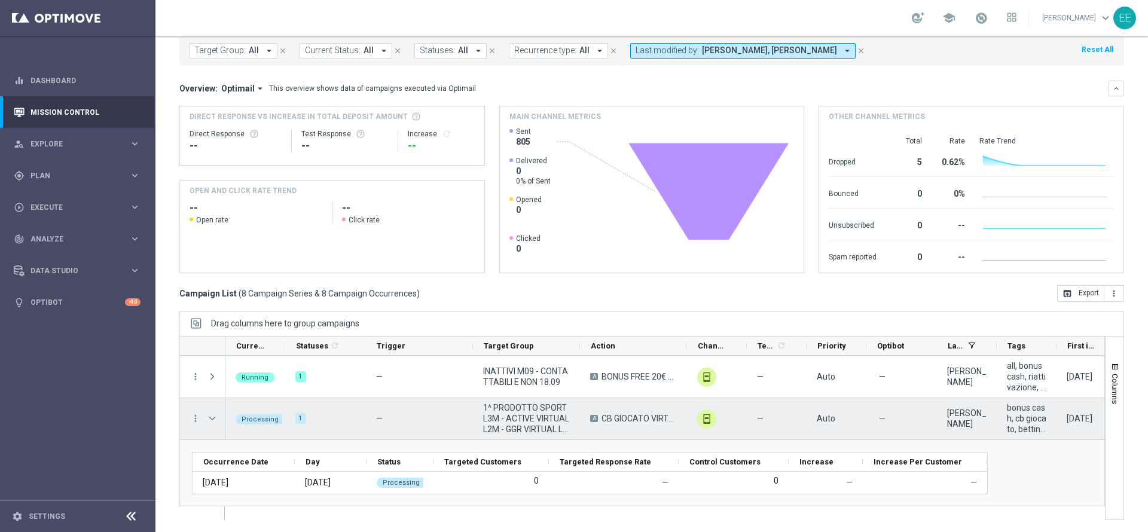
click at [213, 414] on span "Press SPACE to select this row." at bounding box center [212, 419] width 11 height 10
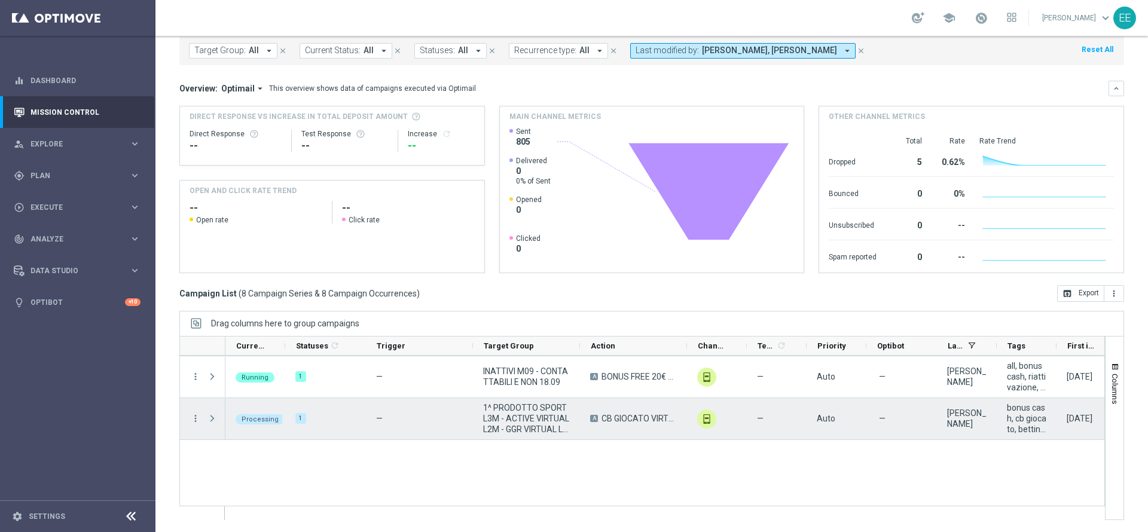
click at [213, 414] on span "Press SPACE to select this row." at bounding box center [212, 419] width 11 height 10
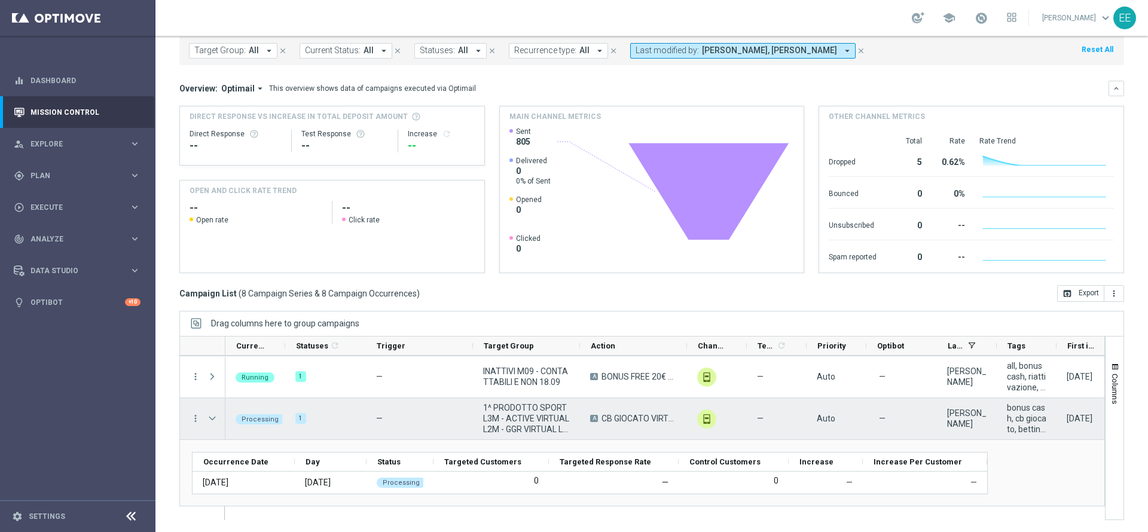
click at [213, 414] on span "Press SPACE to select this row." at bounding box center [212, 419] width 11 height 10
click at [0, 0] on span "Press SPACE to select this row." at bounding box center [0, 0] width 0 height 0
click at [213, 414] on span "Press SPACE to select this row." at bounding box center [212, 419] width 11 height 10
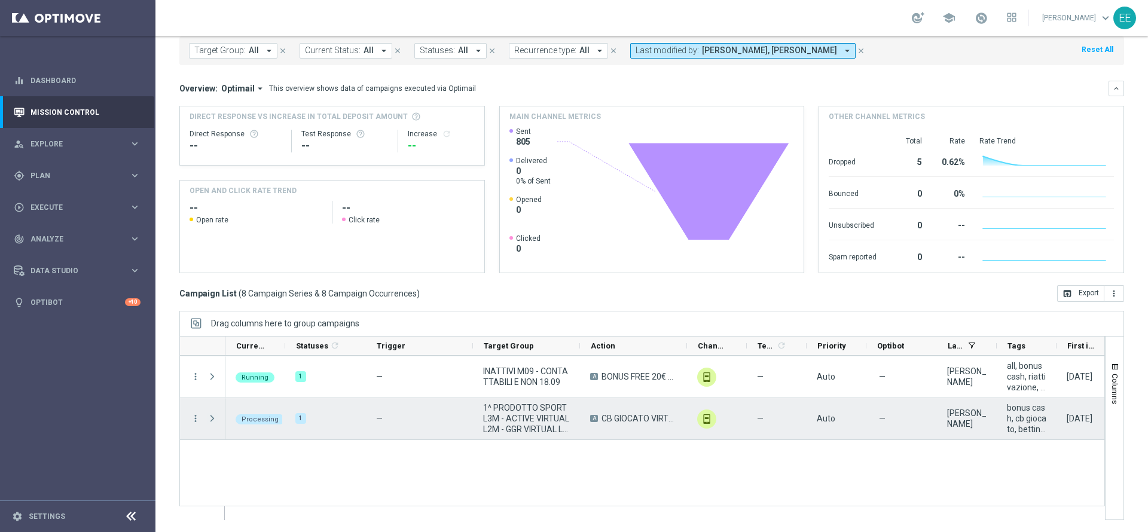
click at [213, 414] on span "Press SPACE to select this row." at bounding box center [212, 419] width 11 height 10
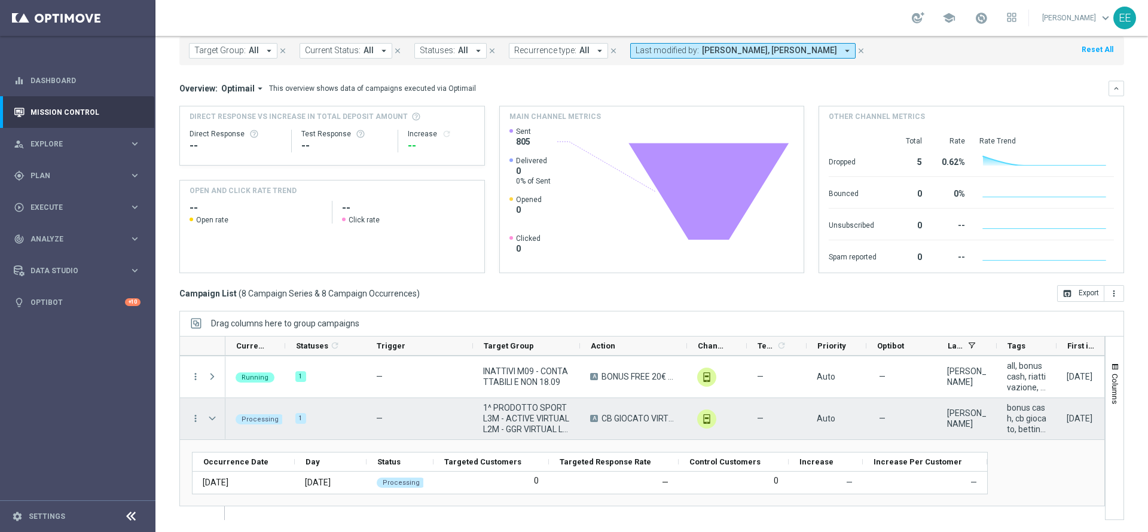
click at [213, 414] on span "Press SPACE to select this row." at bounding box center [212, 419] width 11 height 10
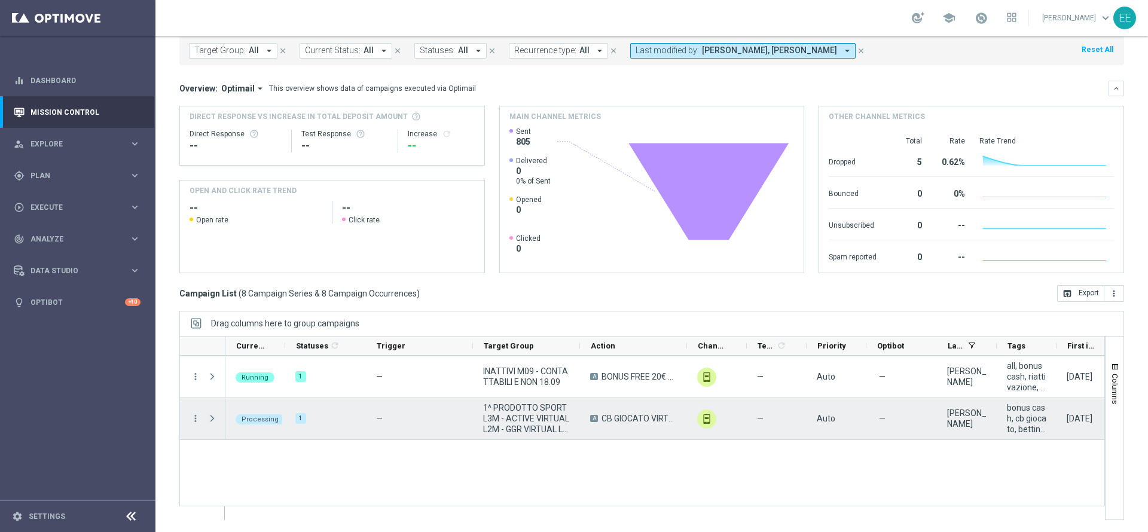
click at [213, 414] on span "Press SPACE to select this row." at bounding box center [212, 419] width 11 height 10
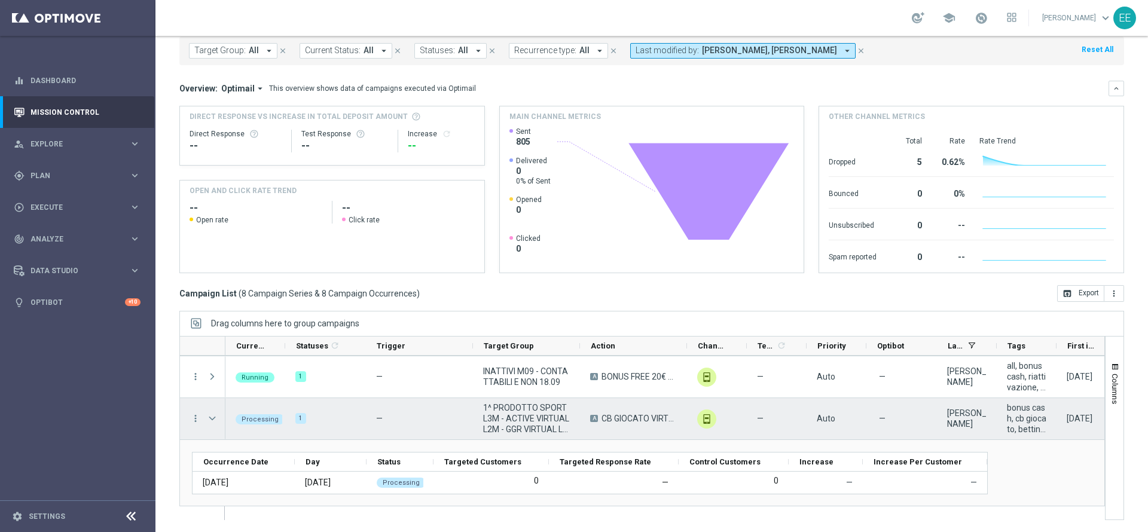
click at [213, 414] on span "Press SPACE to select this row." at bounding box center [212, 419] width 11 height 10
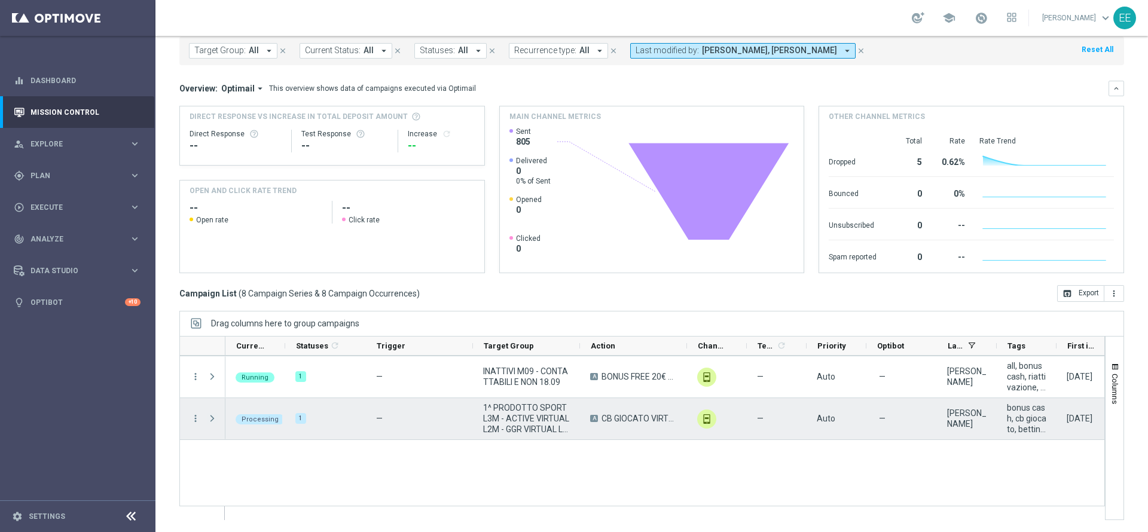
click at [213, 414] on span "Press SPACE to select this row." at bounding box center [212, 419] width 11 height 10
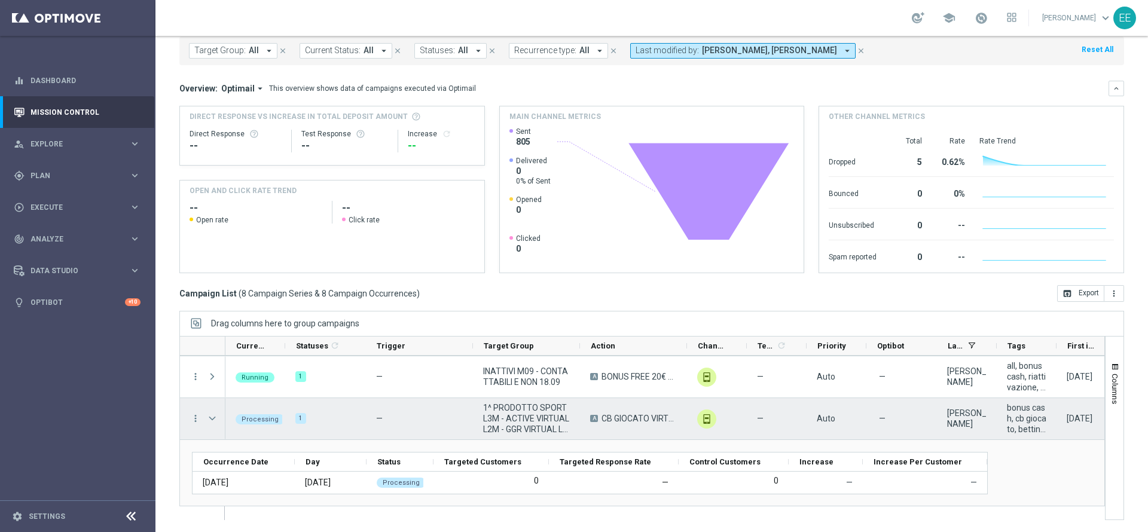
click at [213, 414] on span "Press SPACE to select this row." at bounding box center [212, 419] width 11 height 10
click at [0, 0] on span "Press SPACE to select this row." at bounding box center [0, 0] width 0 height 0
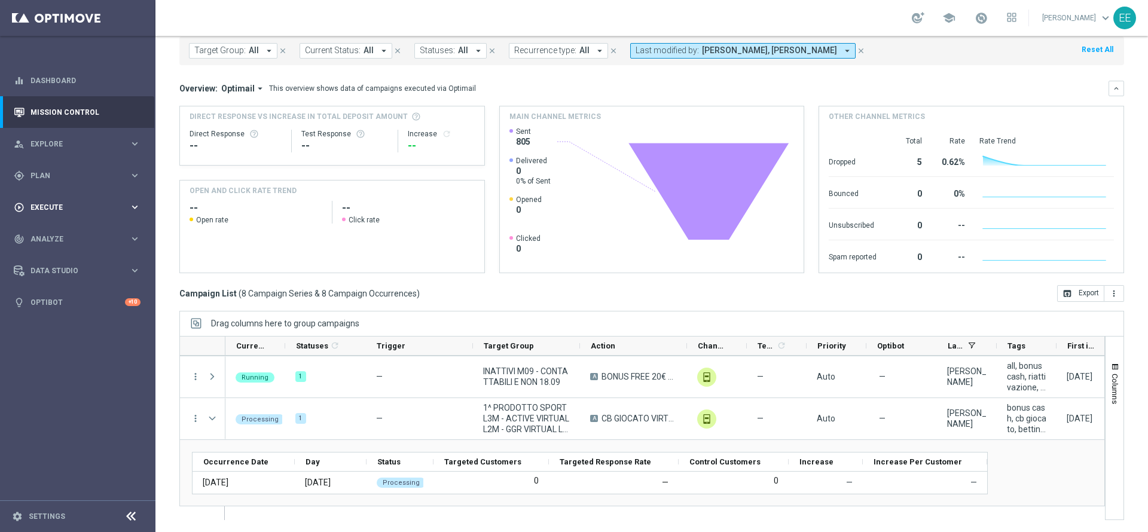
click at [112, 197] on div "play_circle_outline Execute keyboard_arrow_right" at bounding box center [77, 207] width 154 height 32
click at [80, 230] on link "Campaign Builder" at bounding box center [77, 232] width 93 height 10
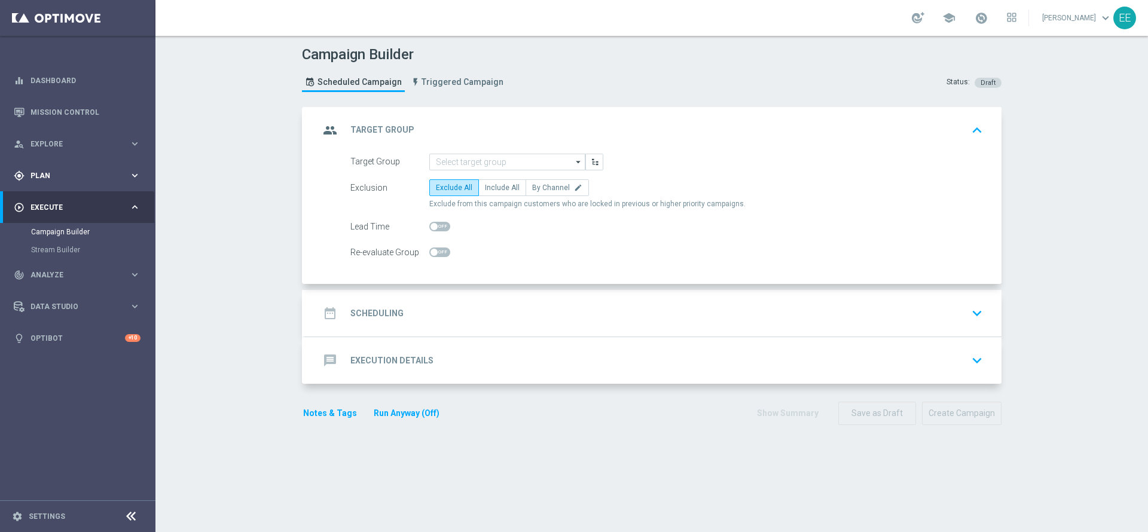
click at [60, 179] on div "gps_fixed Plan" at bounding box center [71, 175] width 115 height 11
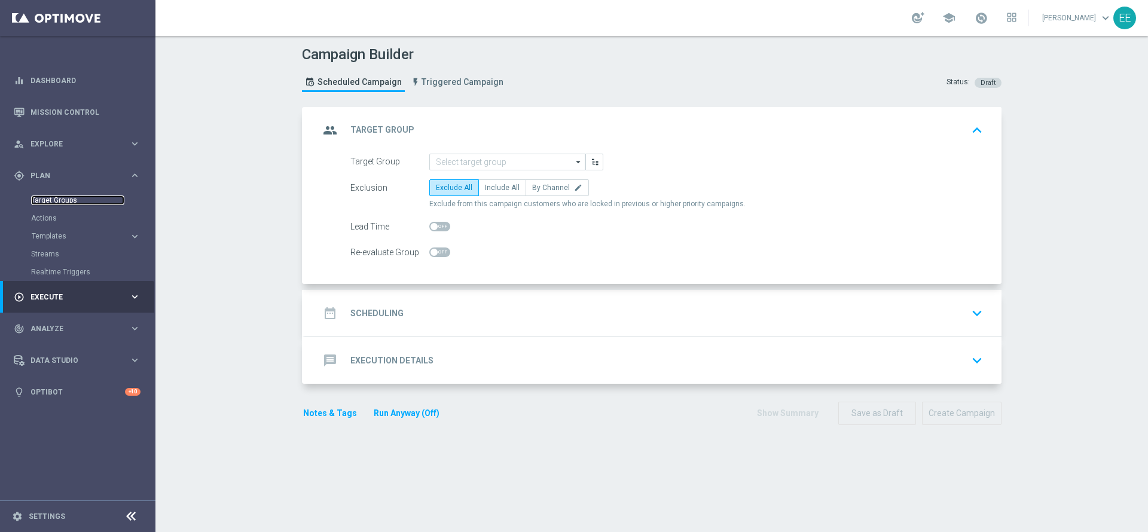
click at [65, 197] on link "Target Groups" at bounding box center [77, 201] width 93 height 10
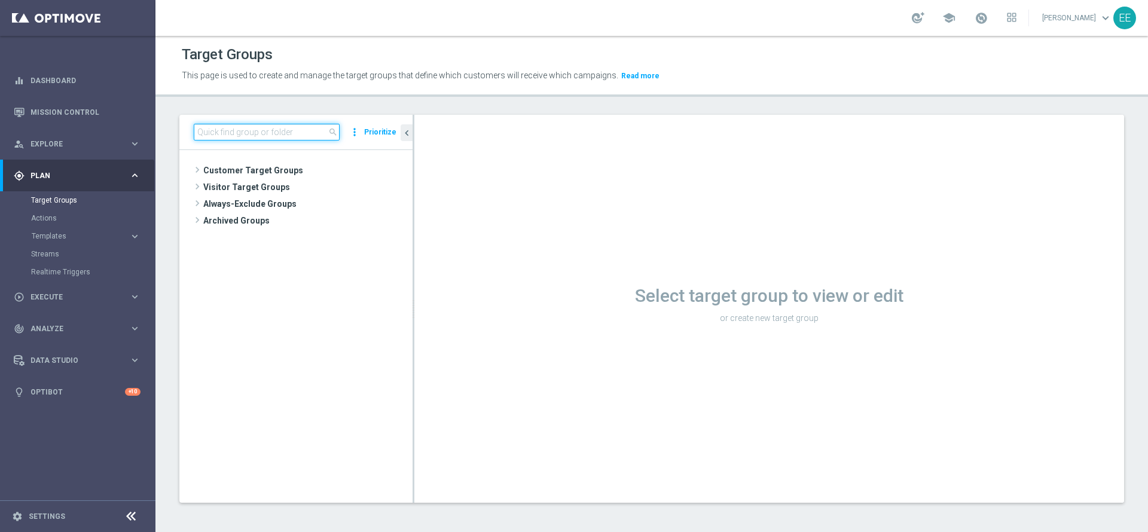
click at [238, 128] on input at bounding box center [267, 132] width 146 height 17
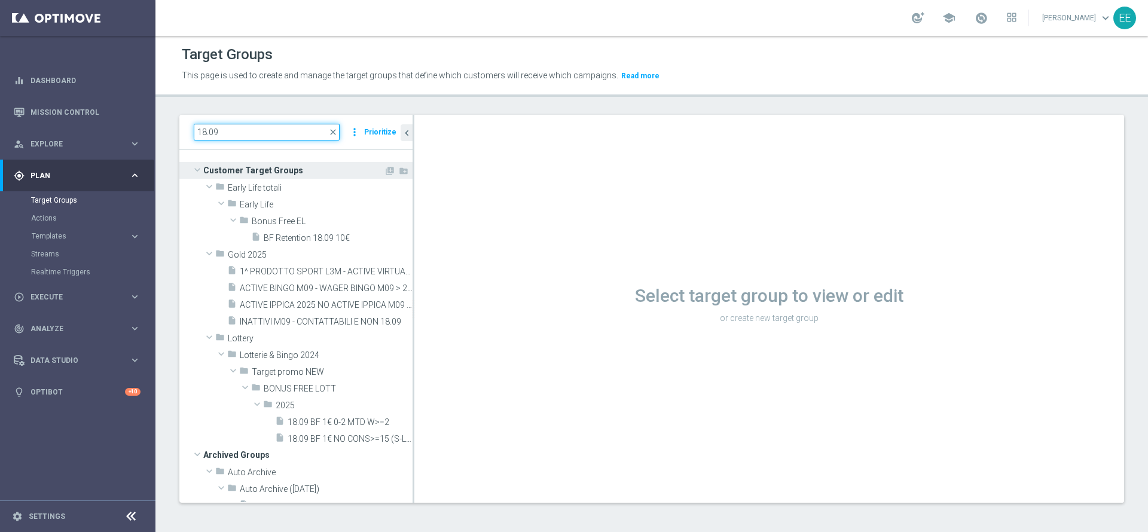
type input "18.09"
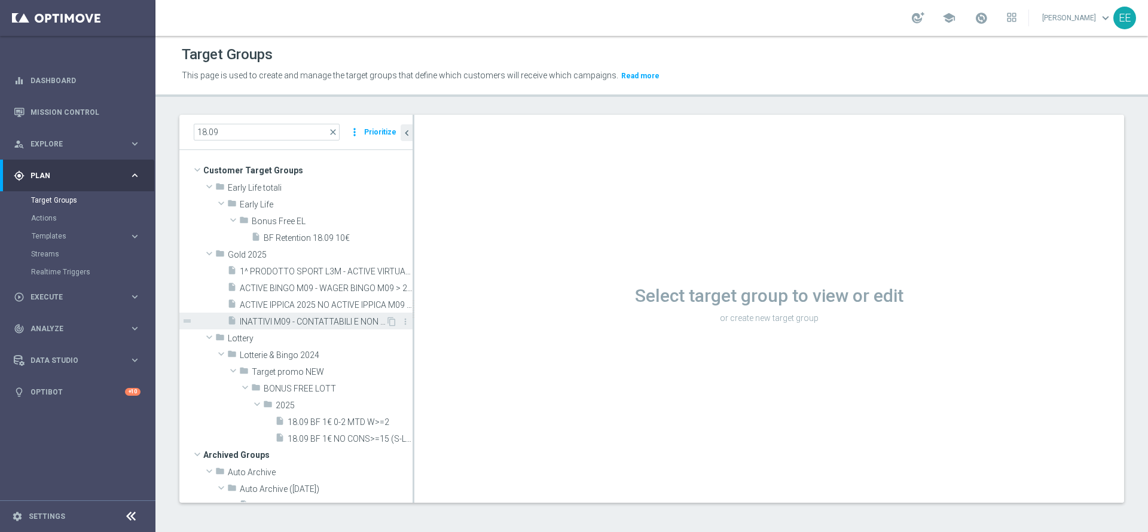
drag, startPoint x: 243, startPoint y: 173, endPoint x: 322, endPoint y: 315, distance: 161.7
click at [322, 315] on div "Customer Target Groups library_add create_new_folder folder Early Life totali" at bounding box center [301, 304] width 221 height 285
click at [322, 315] on div "insert_drive_file INATTIVI M09 - CONTATTABILI E NON 18.09" at bounding box center [306, 321] width 158 height 17
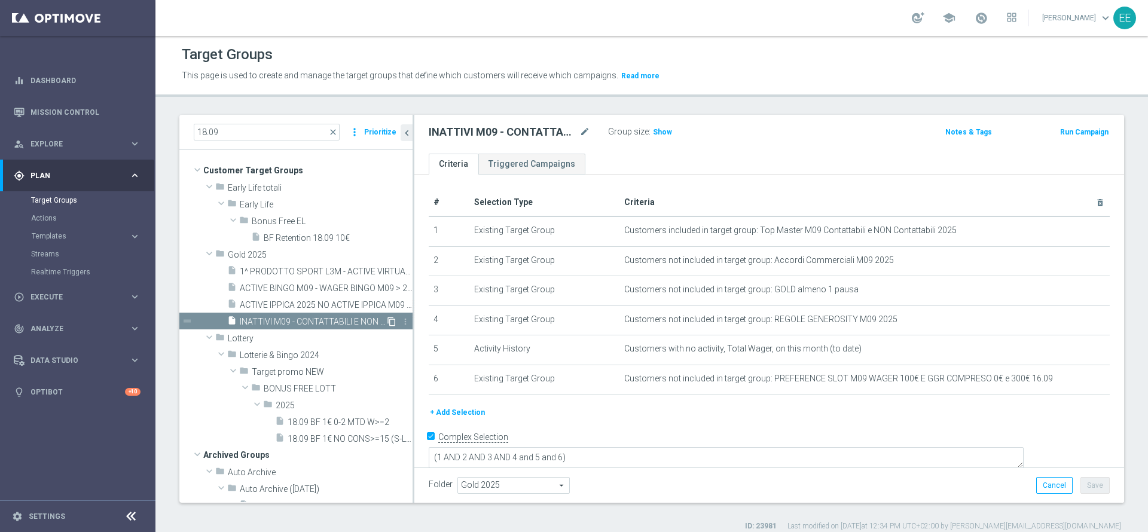
click at [387, 320] on icon "content_copy" at bounding box center [392, 322] width 10 height 10
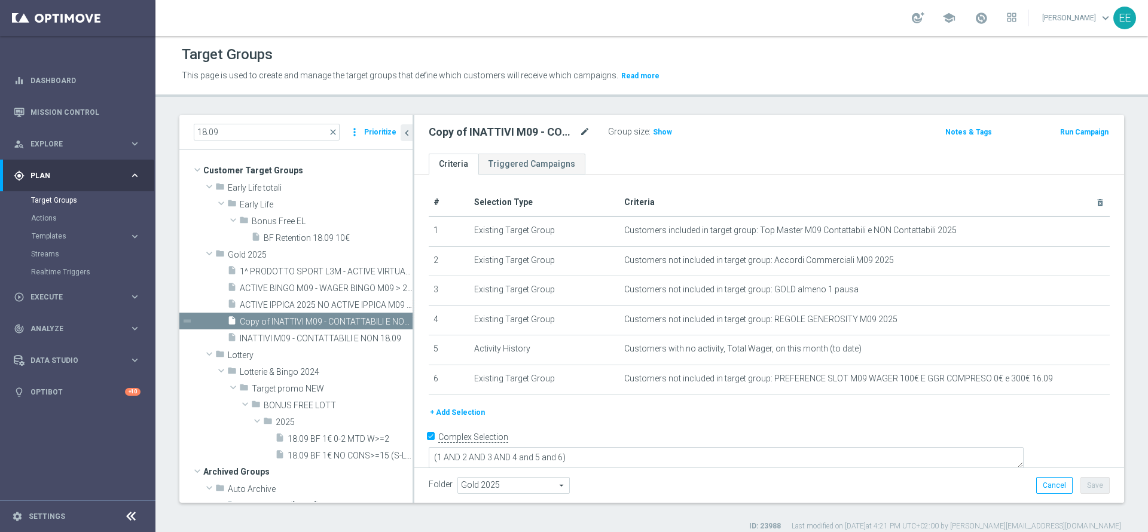
click at [579, 128] on body "equalizer Dashboard Mission Control" at bounding box center [574, 266] width 1148 height 532
click at [585, 131] on icon "mode_edit" at bounding box center [584, 132] width 11 height 14
type input "SMS - INATTIVI M09 - CONTATTABILI E NON 18.09"
click at [717, 148] on div "SMS - INATTIVI M09 - CONTATTABILI E NON 18.09 Group size : Show Notes & Tags Ru…" at bounding box center [769, 134] width 710 height 39
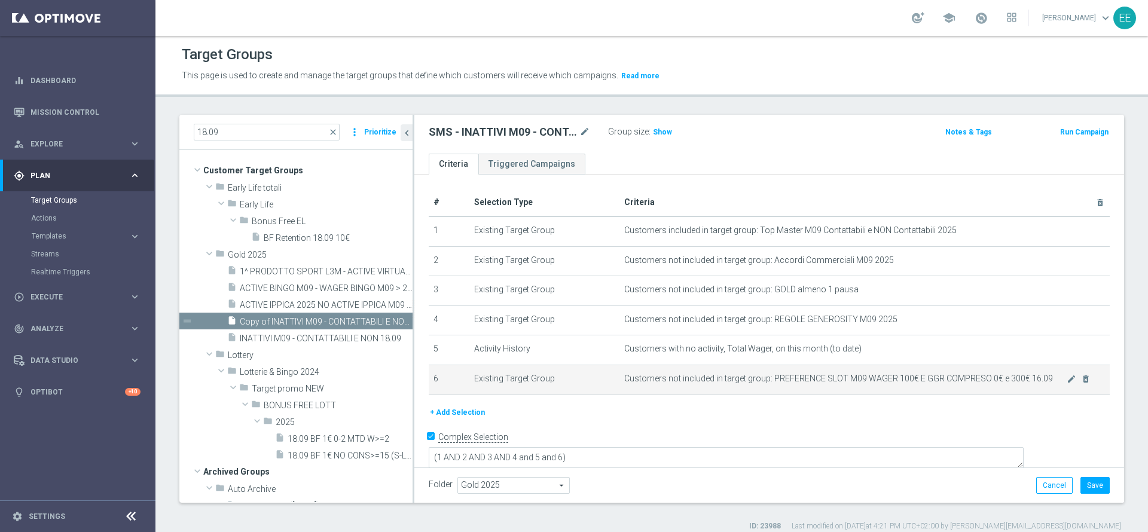
scroll to position [11, 0]
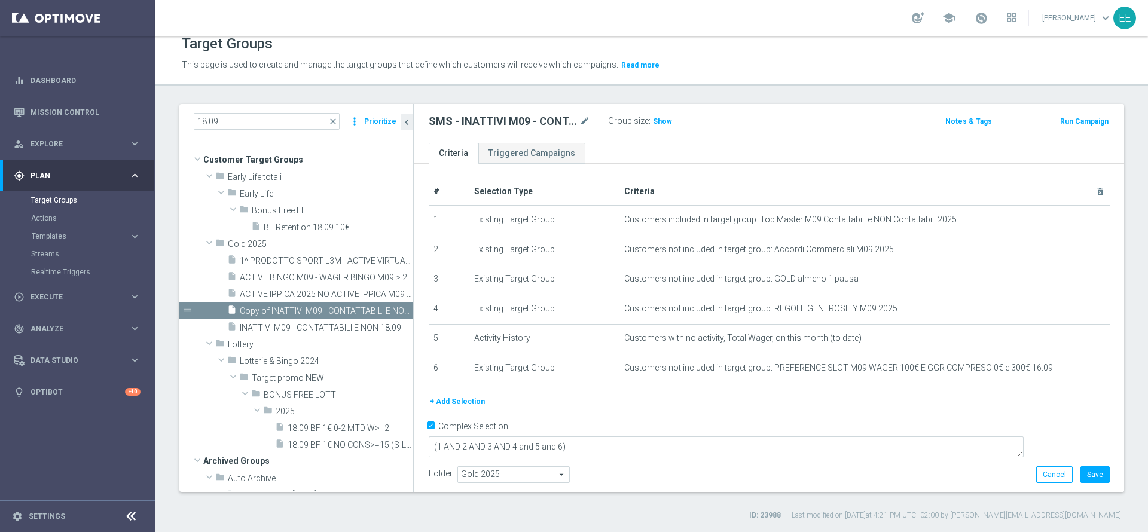
click at [472, 402] on button "+ Add Selection" at bounding box center [457, 401] width 57 height 13
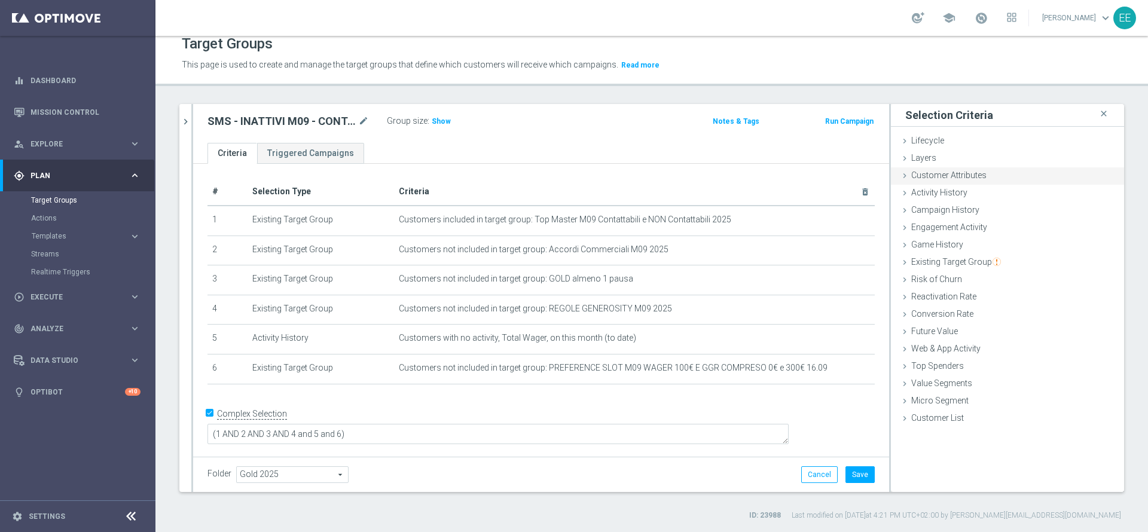
click at [932, 179] on span "Customer Attributes" at bounding box center [948, 175] width 75 height 10
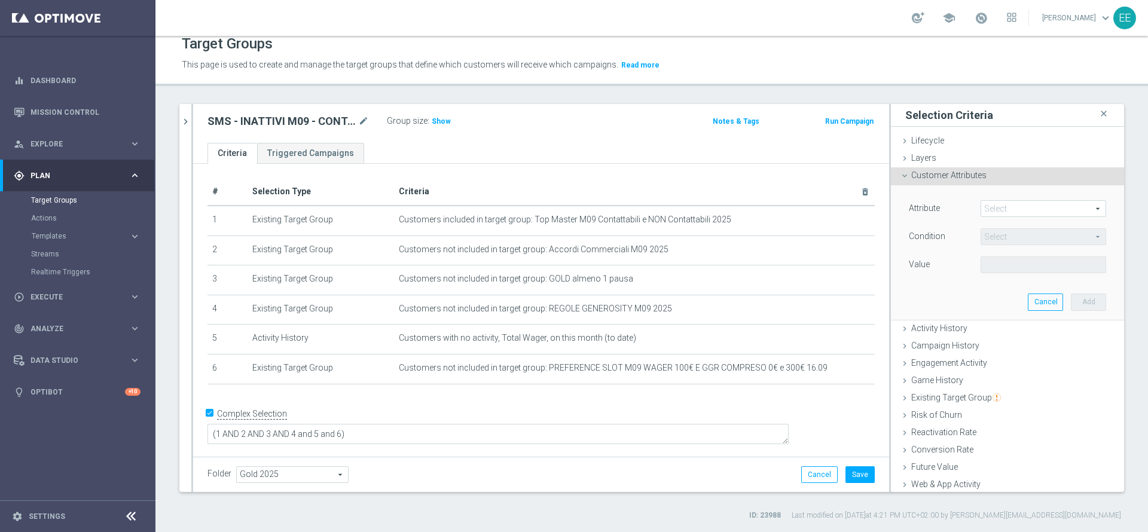
click at [984, 204] on span at bounding box center [1043, 209] width 124 height 16
click at [0, 0] on input "search" at bounding box center [0, 0] width 0 height 0
type input "SMS"
click at [996, 222] on span "FLAG_SMS" at bounding box center [1038, 227] width 103 height 10
type input "FLAG_SMS"
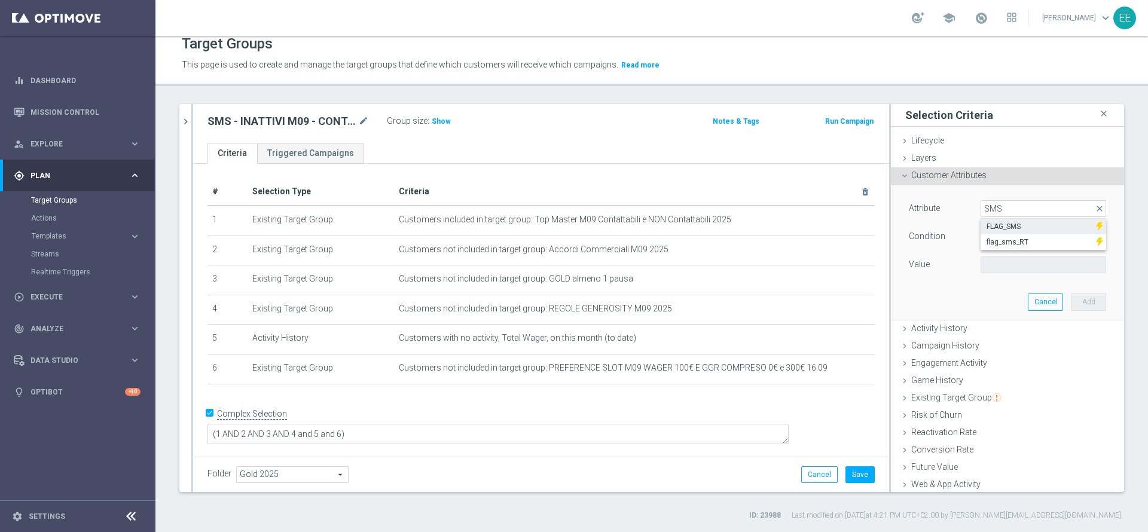
type input "Equals"
click at [1003, 263] on span at bounding box center [1043, 265] width 124 height 16
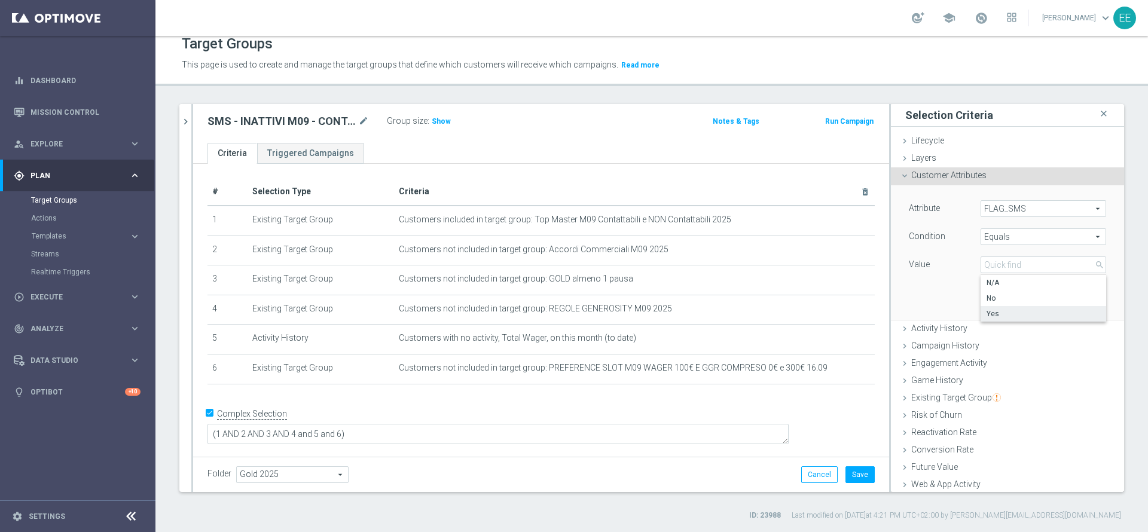
click at [981, 307] on label "Yes" at bounding box center [1044, 314] width 126 height 16
type input "Yes"
click at [1071, 295] on button "Add" at bounding box center [1088, 302] width 35 height 17
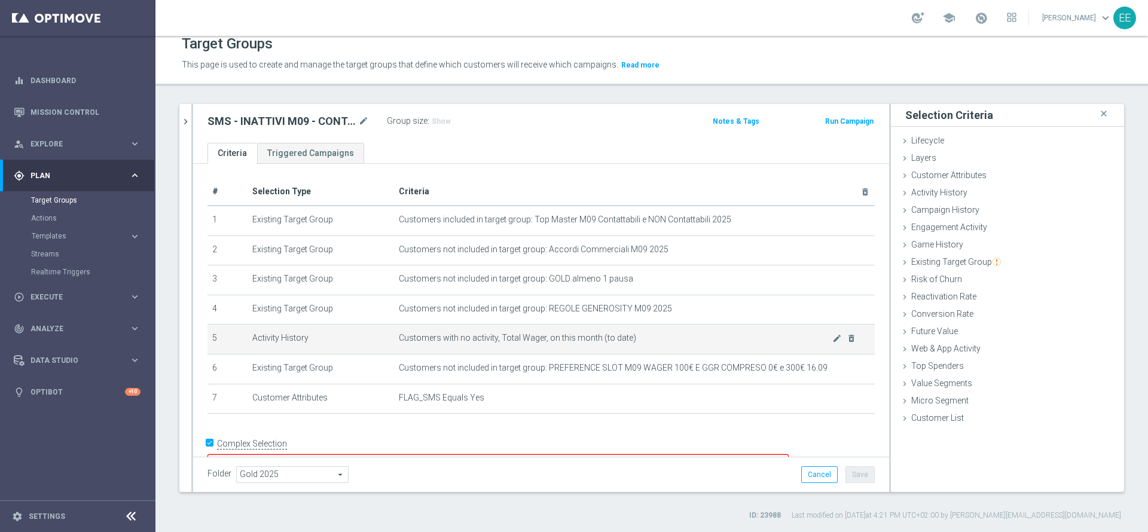
scroll to position [19, 0]
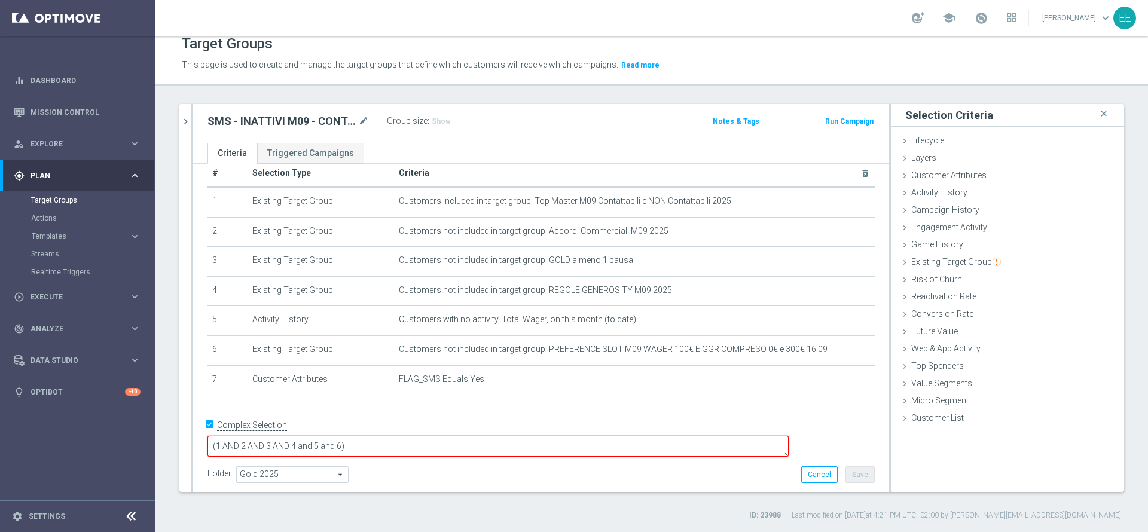
click at [429, 436] on textarea "(1 AND 2 AND 3 AND 4 and 5 and 6)" at bounding box center [497, 446] width 581 height 21
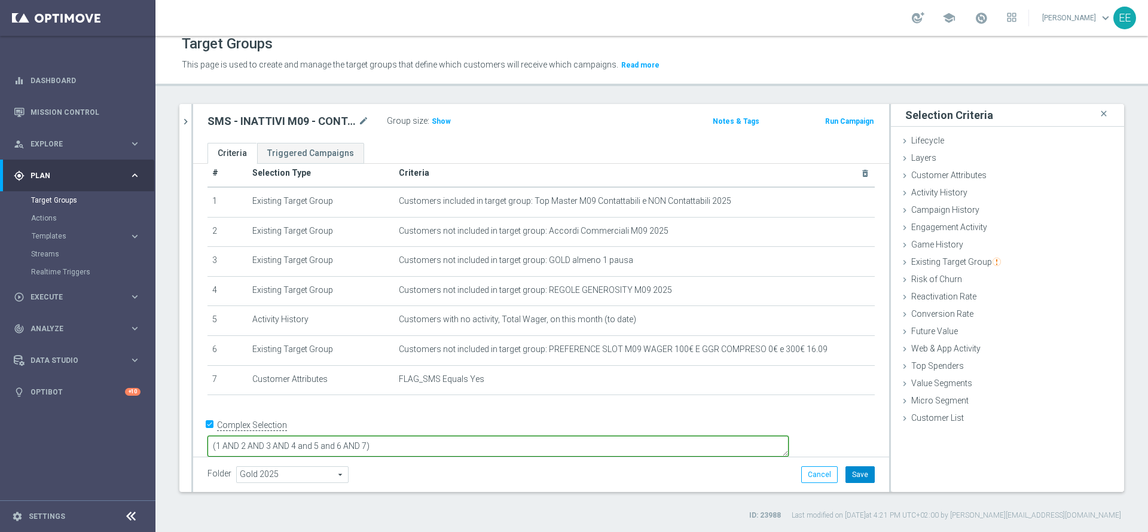
type textarea "(1 AND 2 AND 3 AND 4 and 5 and 6 AND 7)"
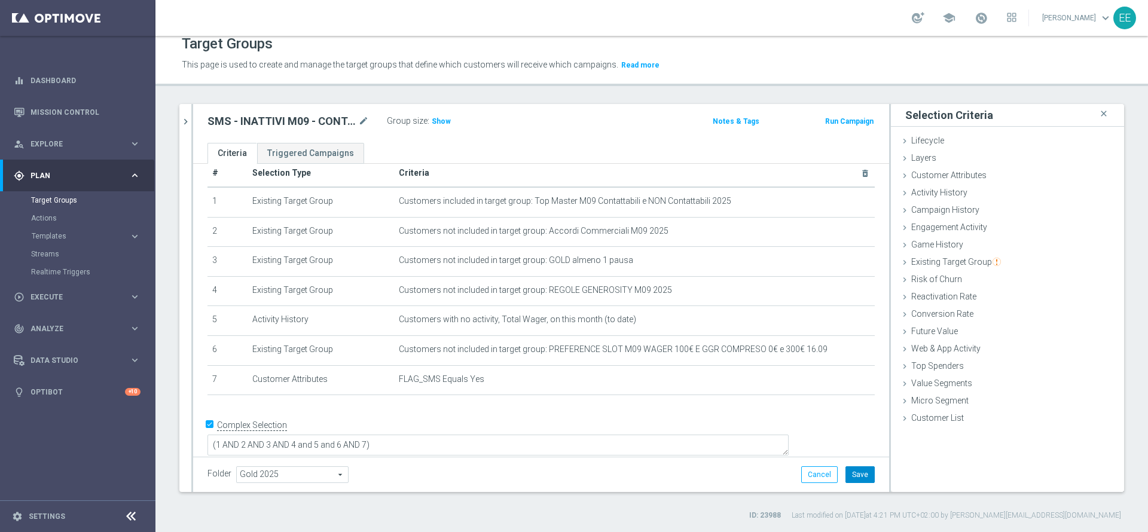
click at [849, 476] on button "Save" at bounding box center [860, 474] width 29 height 17
click at [437, 118] on span "Show" at bounding box center [441, 121] width 19 height 8
click at [189, 118] on icon "chevron_right" at bounding box center [185, 121] width 11 height 11
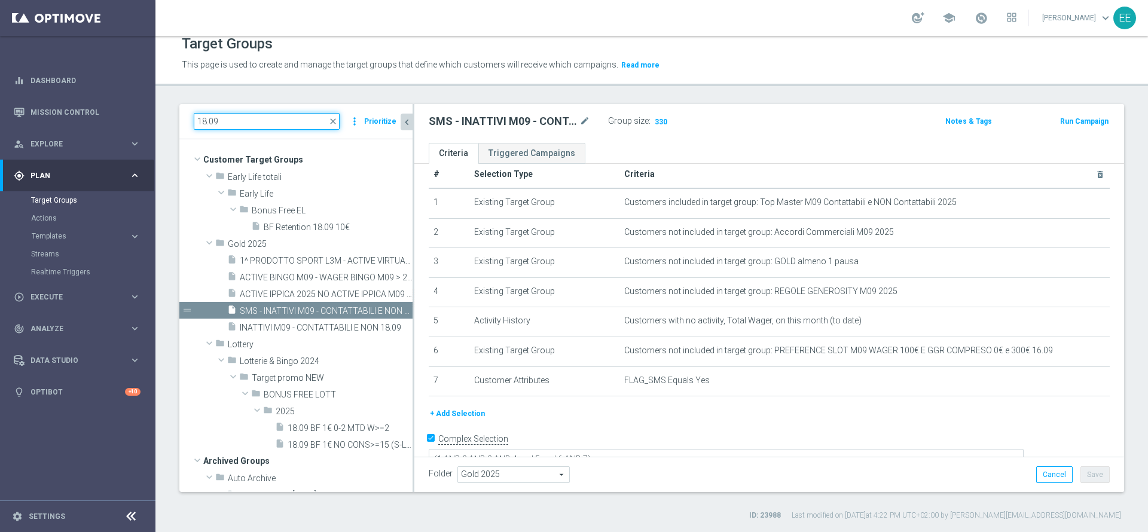
click at [236, 121] on input "18.09" at bounding box center [267, 121] width 146 height 17
type input "A"
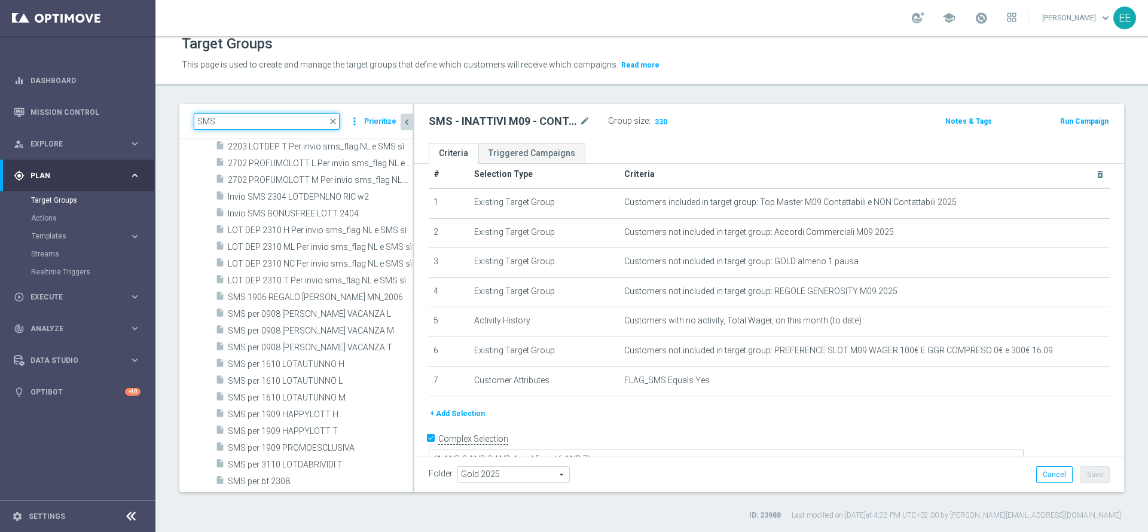
scroll to position [4625, 0]
type input "SMS"
click at [294, 346] on span "SMS per 0908 LOTT VACANZA T" at bounding box center [307, 348] width 158 height 10
type input "Select"
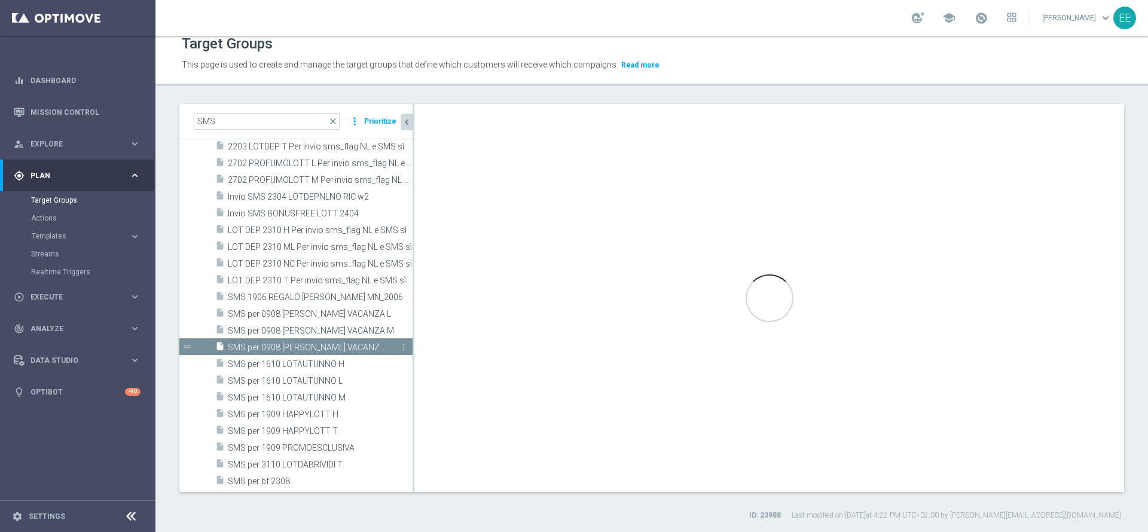
checkbox input "false"
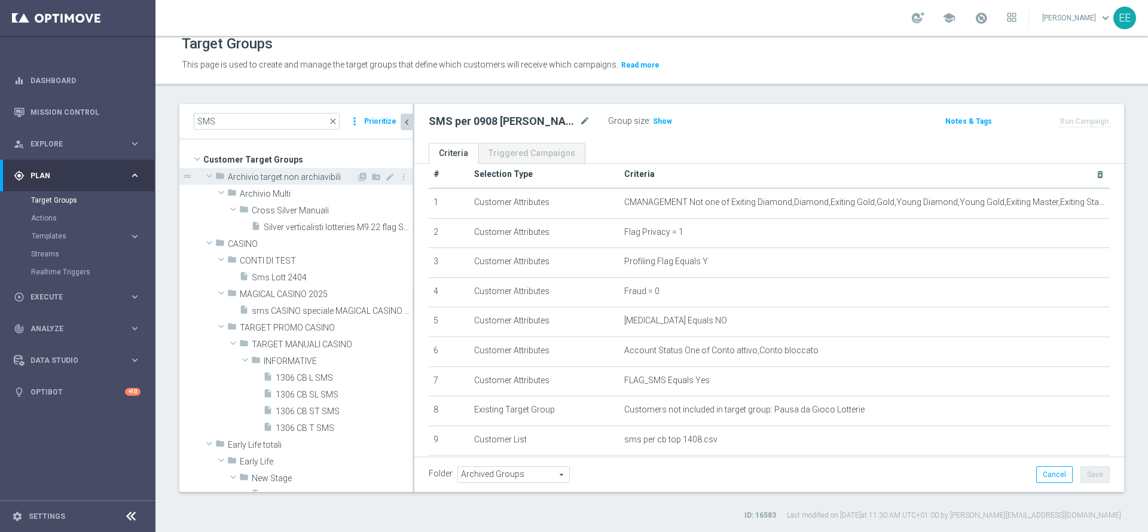
click at [209, 175] on span at bounding box center [209, 176] width 14 height 12
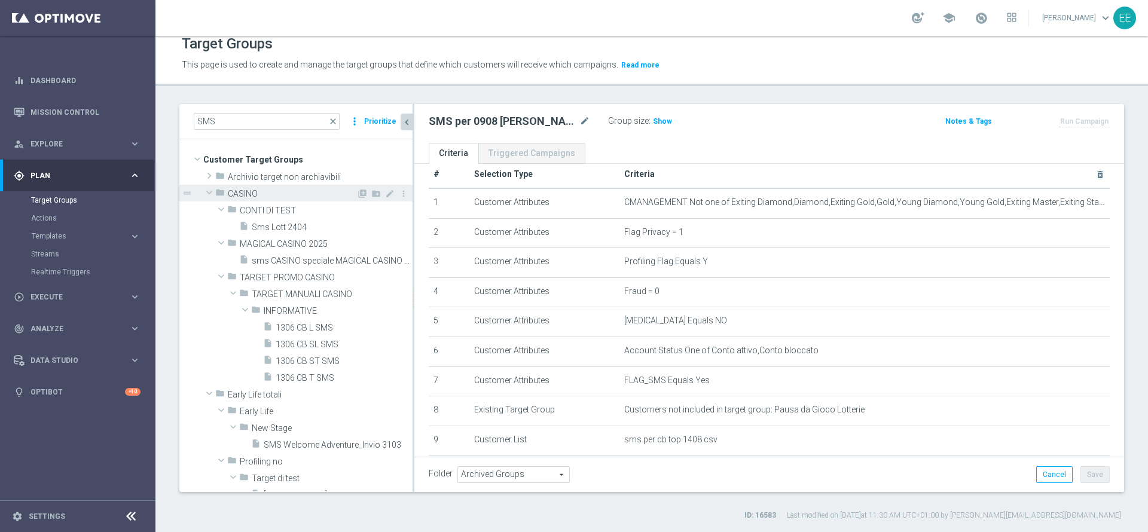
click at [212, 191] on span at bounding box center [209, 193] width 14 height 12
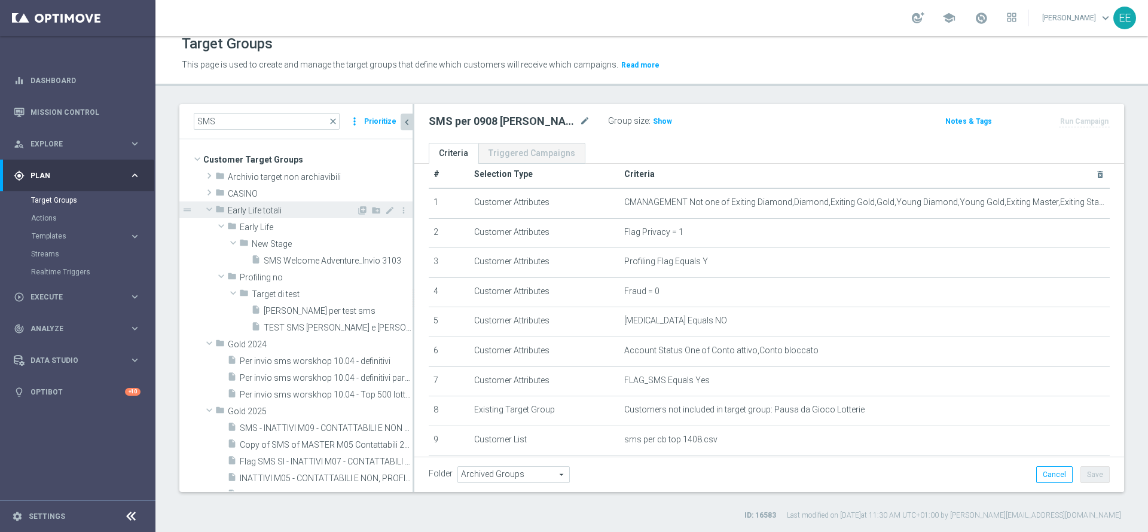
click at [210, 209] on span at bounding box center [209, 209] width 14 height 12
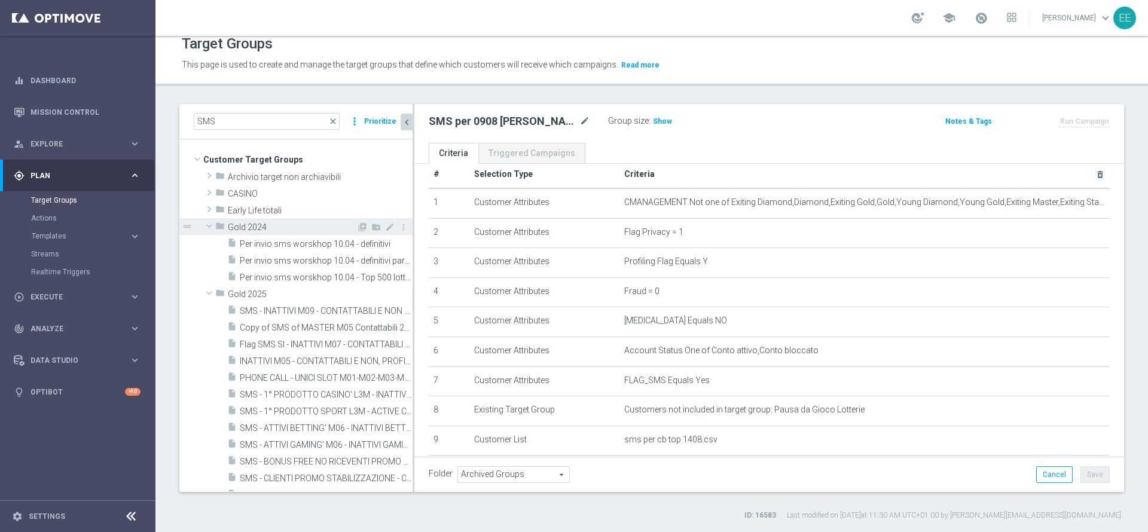
click at [208, 222] on span at bounding box center [209, 226] width 14 height 12
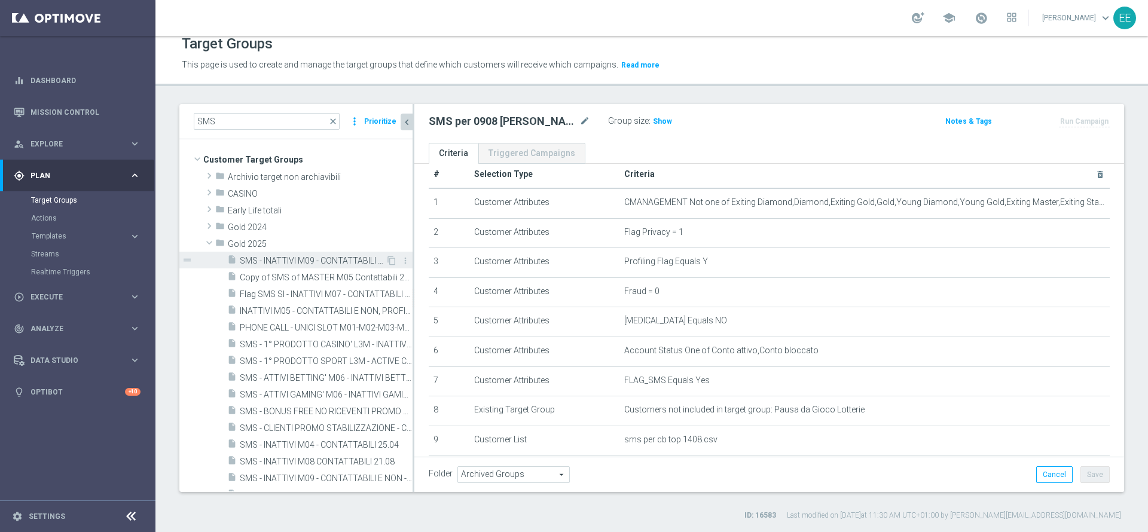
click at [297, 260] on span "SMS - INATTIVI M09 - CONTATTABILI E NON 18.09" at bounding box center [313, 261] width 146 height 10
type input "Select"
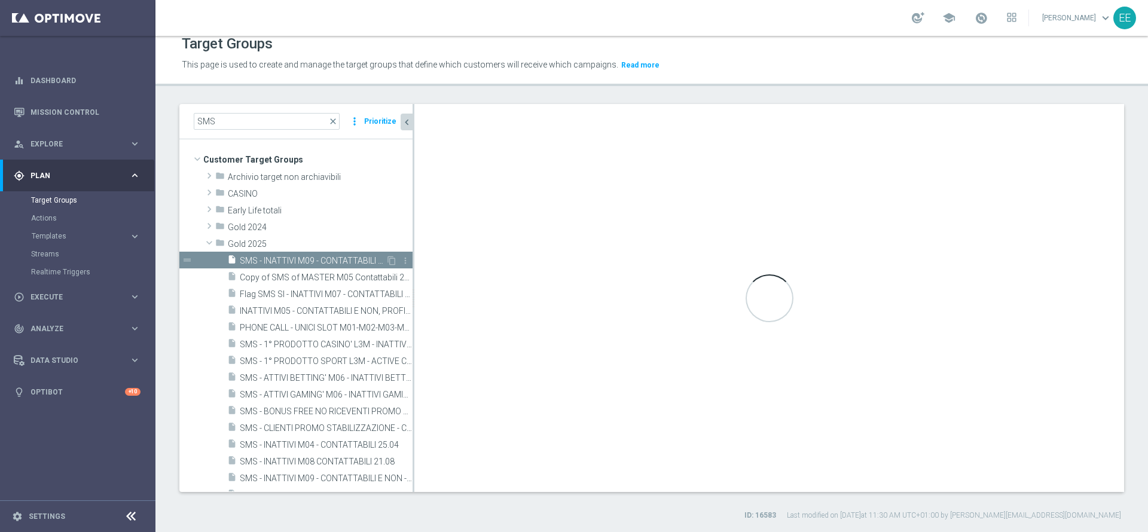
checkbox input "true"
type input "Gold 2025"
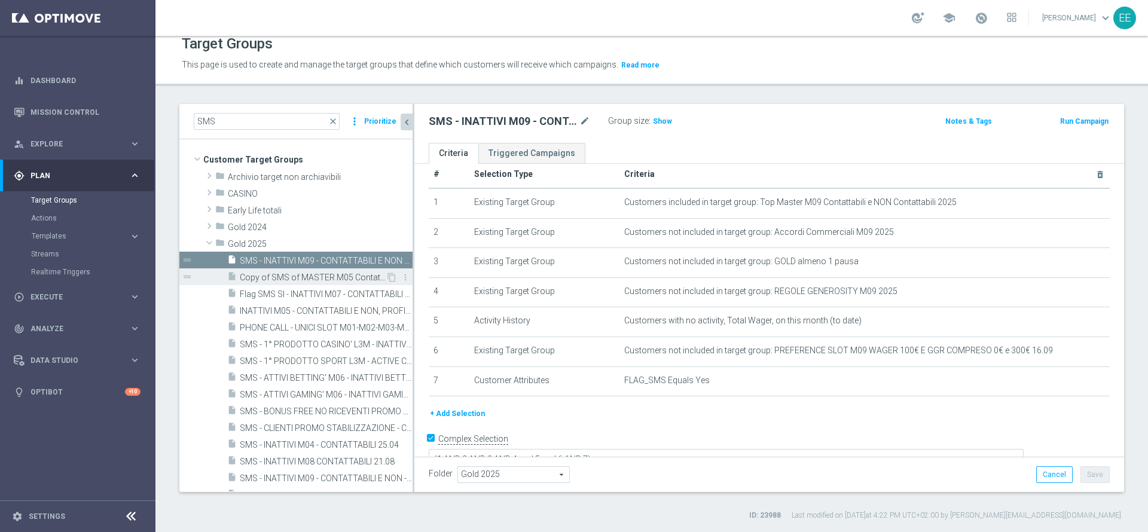
click at [290, 270] on div "insert_drive_file Copy of SMS of MASTER M05 Contattabili 2025" at bounding box center [306, 276] width 158 height 17
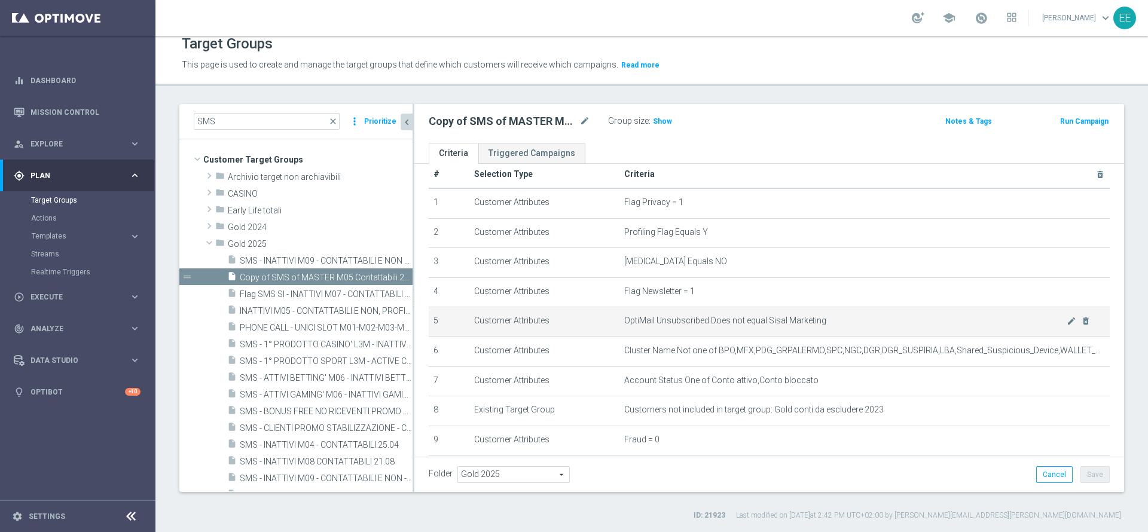
scroll to position [212, 0]
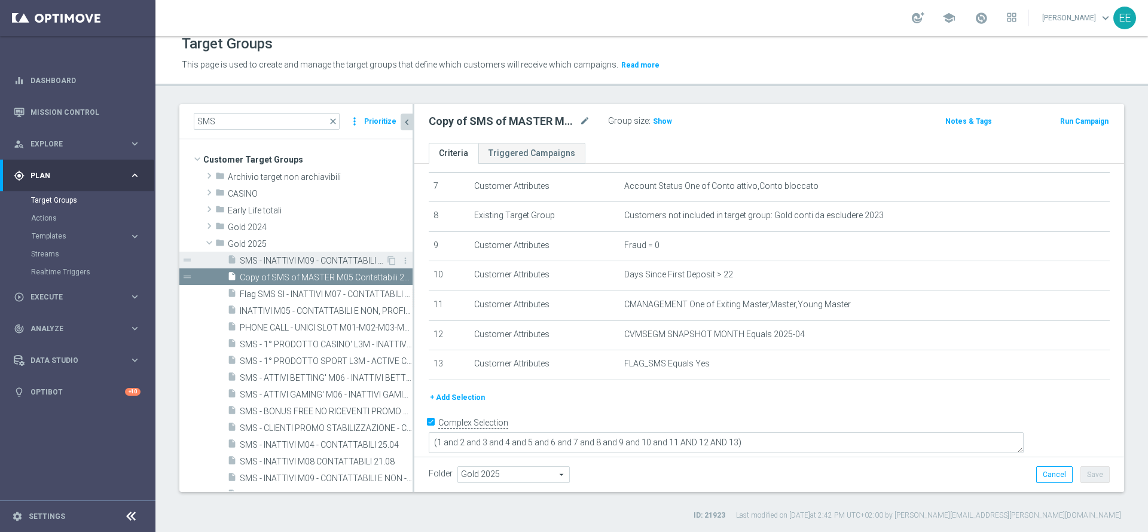
click at [283, 259] on span "SMS - INATTIVI M09 - CONTATTABILI E NON 18.09" at bounding box center [313, 261] width 146 height 10
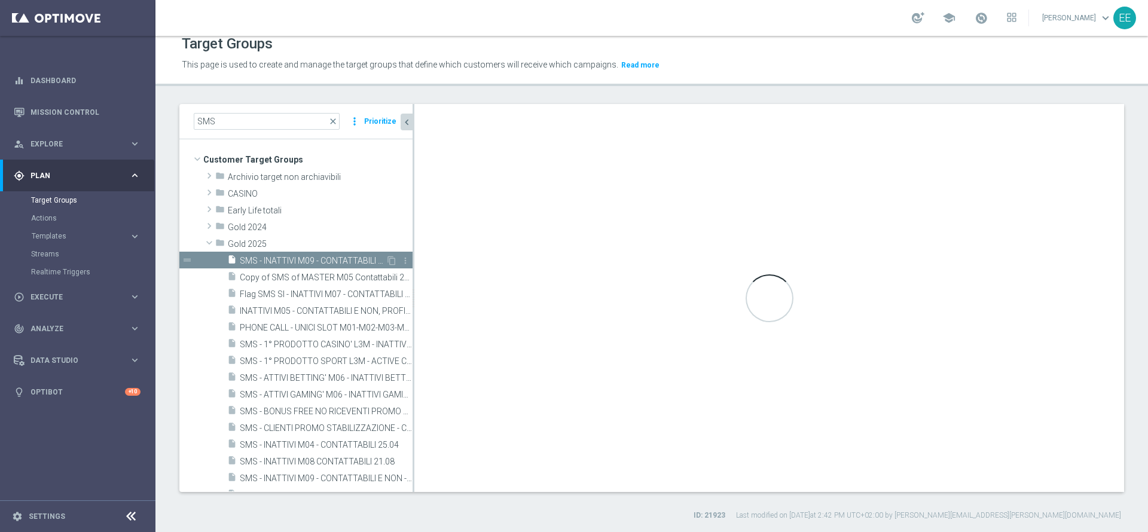
type textarea "(1 AND 2 AND 3 AND 4 and 5 and 6 AND 7)"
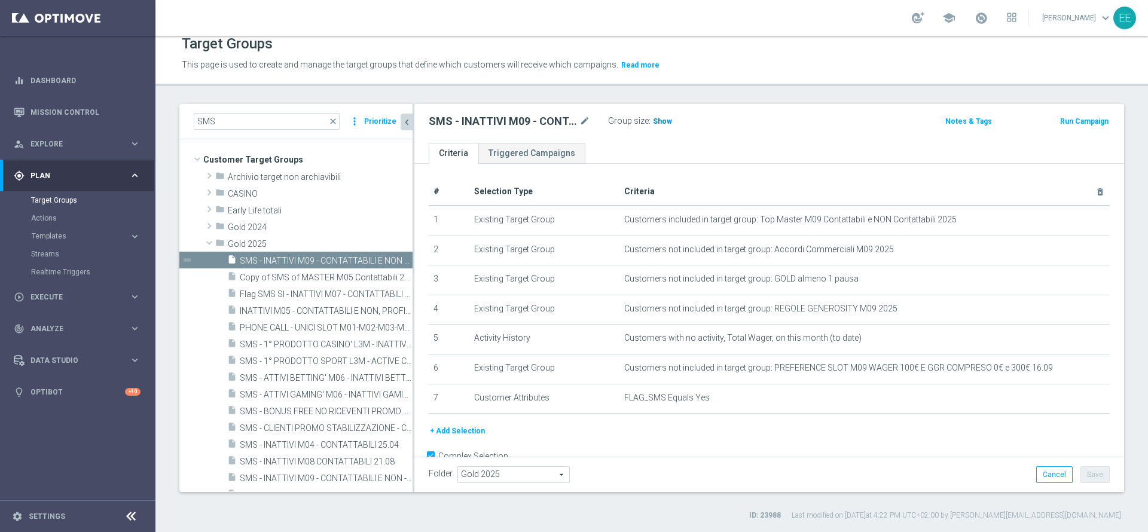
click at [664, 118] on span "Show" at bounding box center [662, 121] width 19 height 8
click at [664, 118] on span "332" at bounding box center [661, 122] width 15 height 11
click at [328, 243] on span "Gold 2025" at bounding box center [292, 244] width 129 height 10
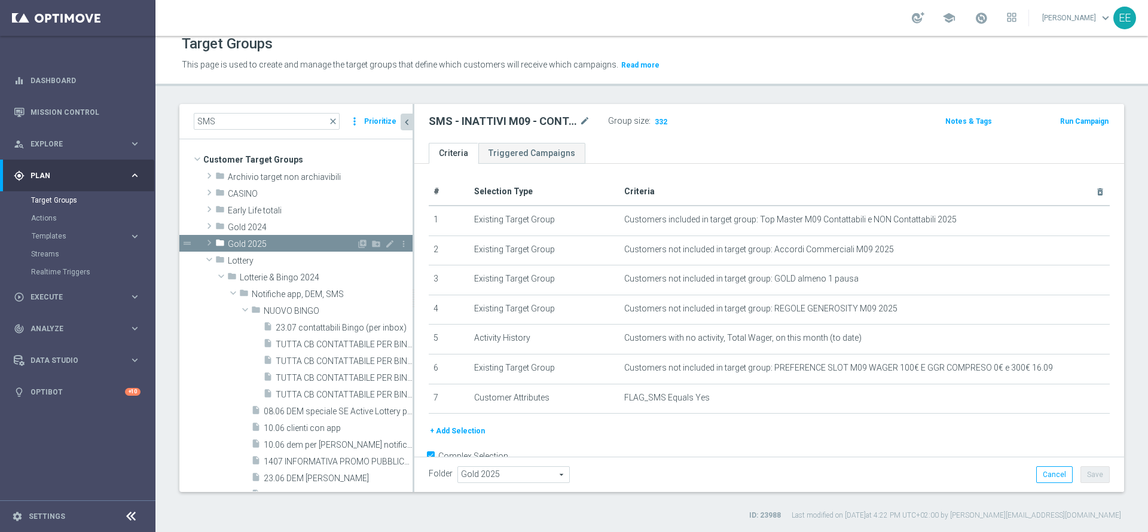
click at [309, 238] on div "folder Gold 2025" at bounding box center [285, 243] width 141 height 17
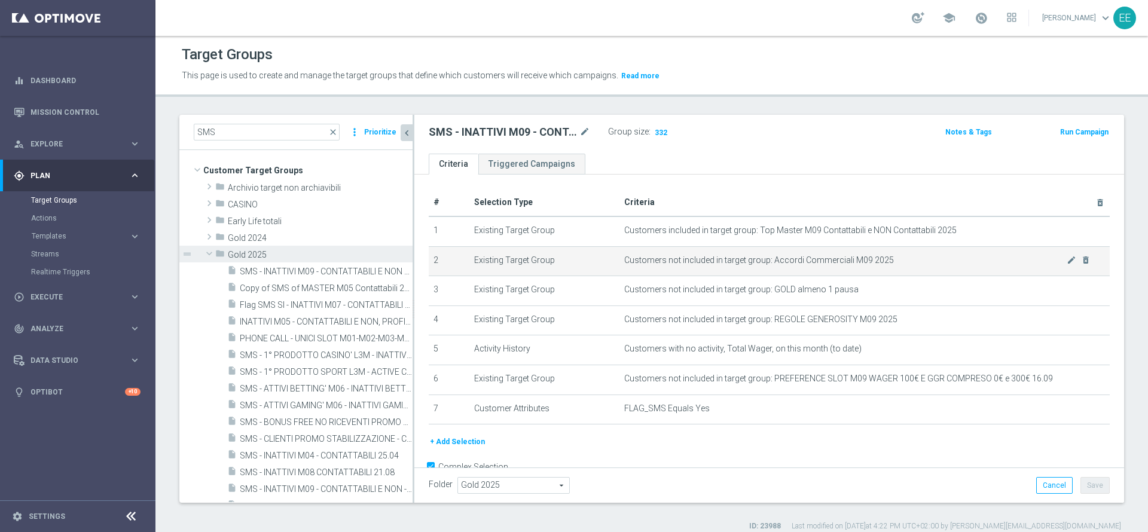
scroll to position [30, 0]
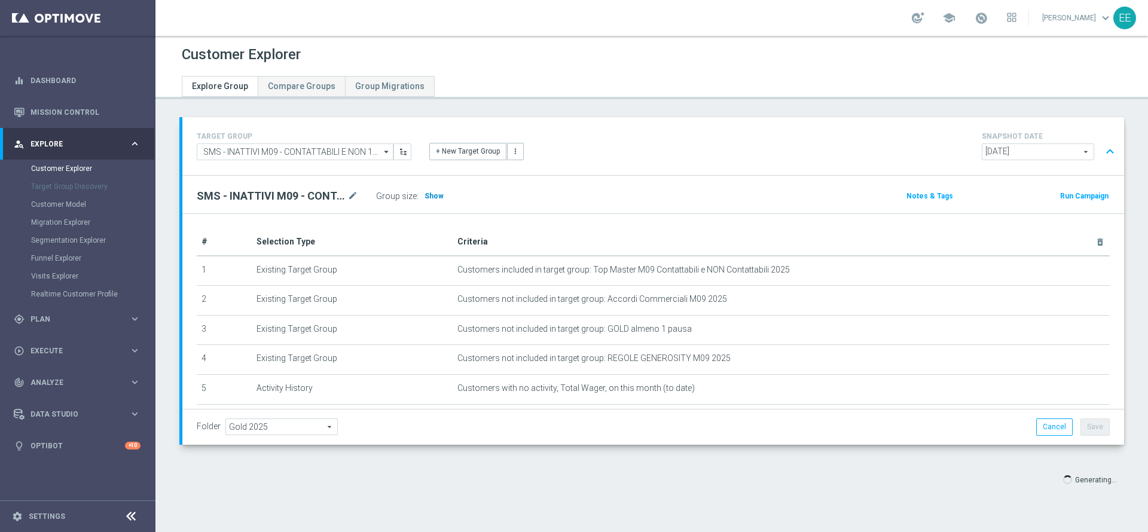
click at [437, 200] on h3 "Show" at bounding box center [434, 196] width 22 height 13
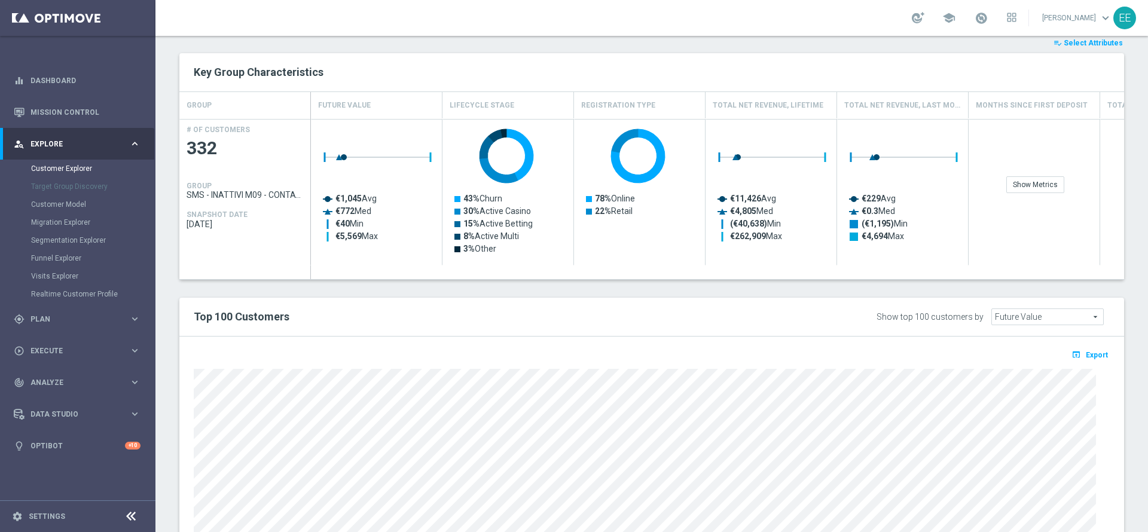
scroll to position [472, 0]
click at [1082, 47] on span "Select Attributes" at bounding box center [1093, 45] width 59 height 8
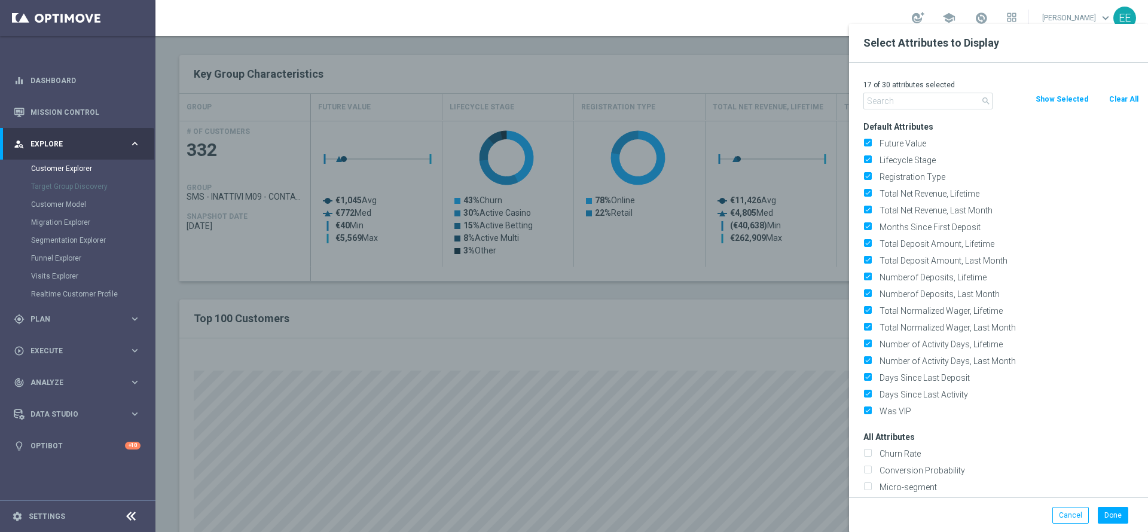
click at [1120, 95] on button "Clear All" at bounding box center [1124, 99] width 32 height 13
checkbox input "false"
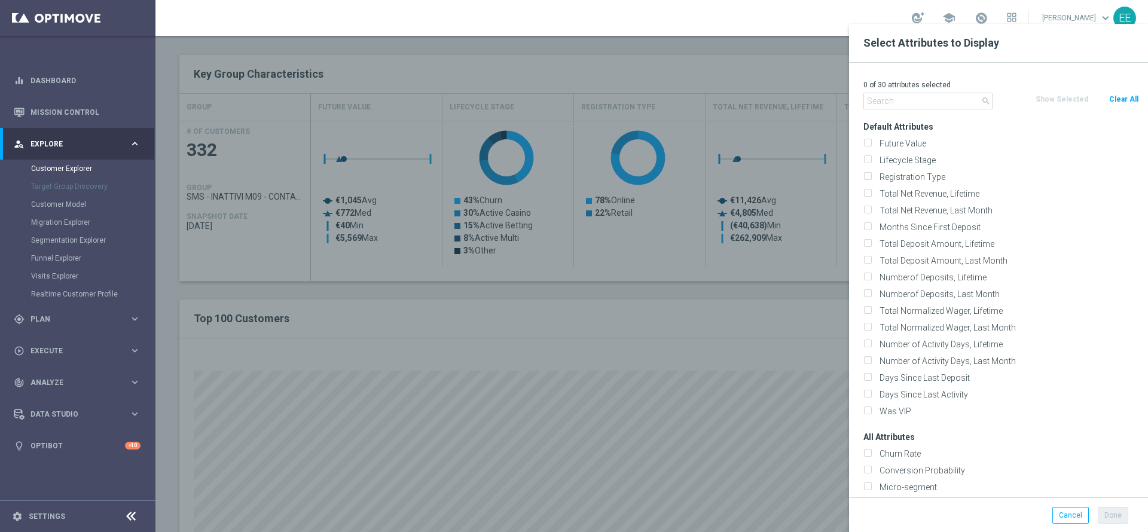
checkbox input "false"
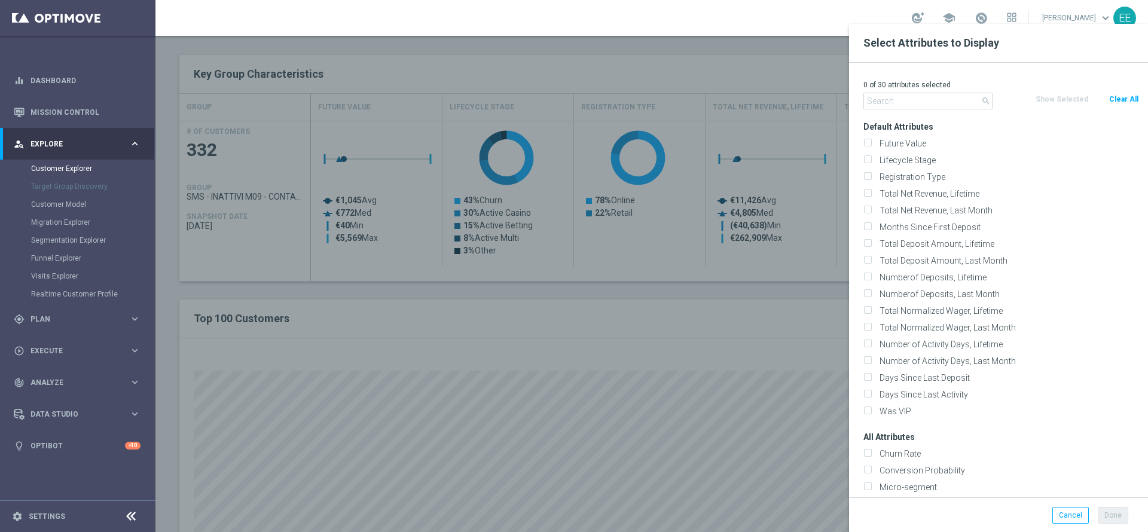
checkbox input "false"
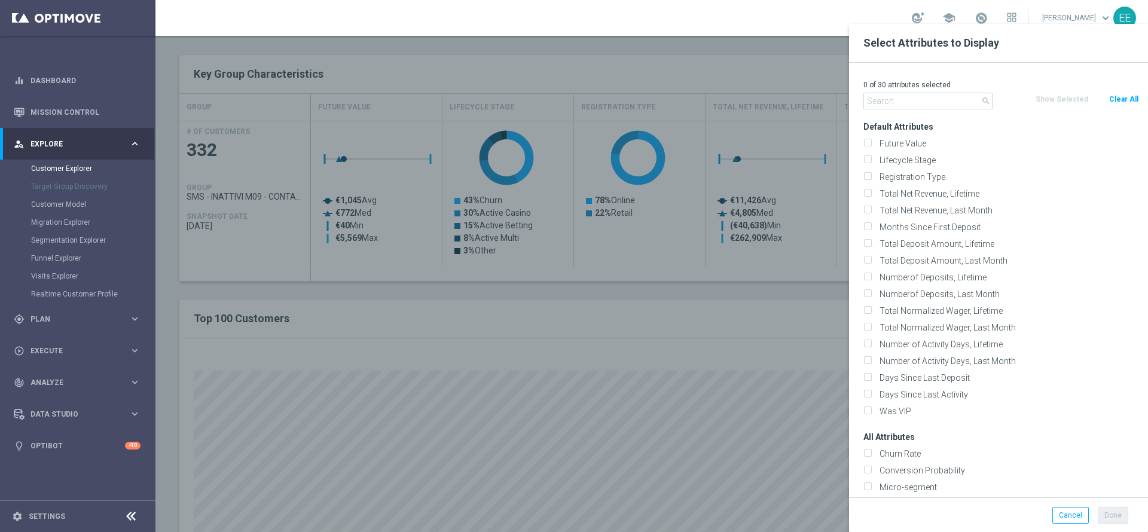
checkbox input "false"
click at [936, 99] on input "text" at bounding box center [927, 101] width 129 height 17
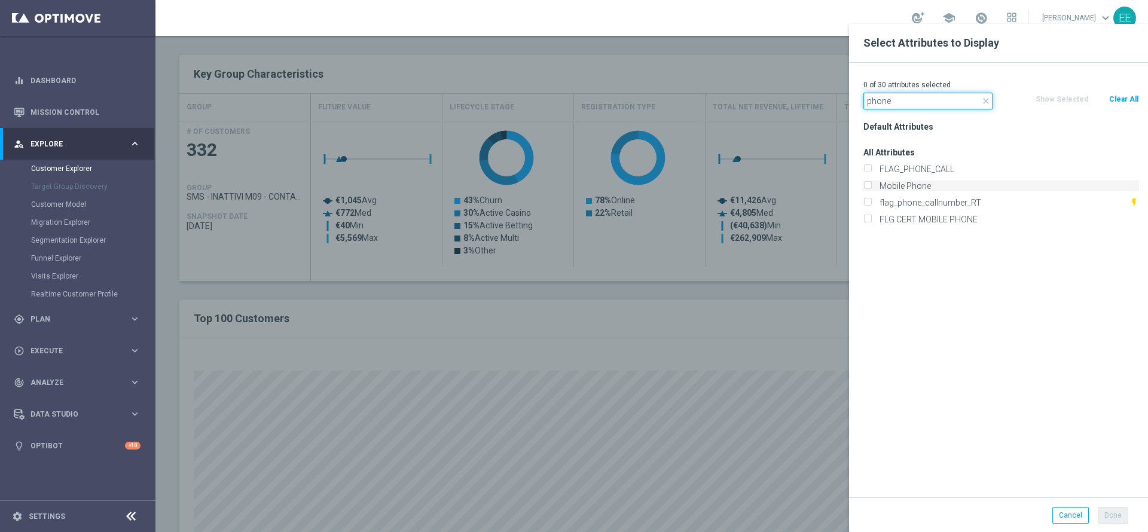
type input "phone"
click at [932, 181] on label "Mobile Phone" at bounding box center [1007, 186] width 264 height 11
click at [871, 184] on input "Mobile Phone" at bounding box center [867, 188] width 8 height 8
checkbox input "true"
click at [1125, 511] on button "Done" at bounding box center [1113, 515] width 30 height 17
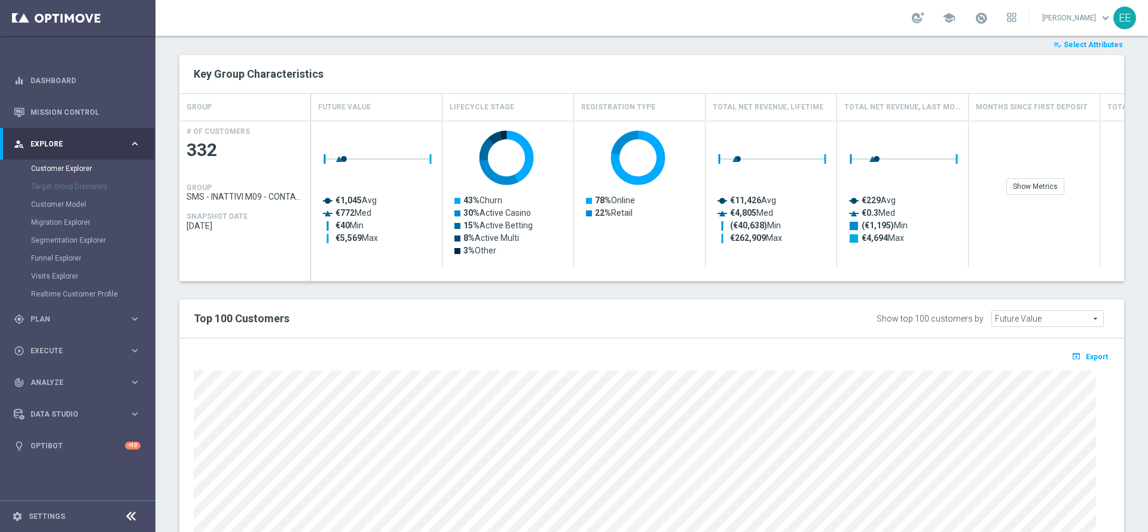
type input "Search"
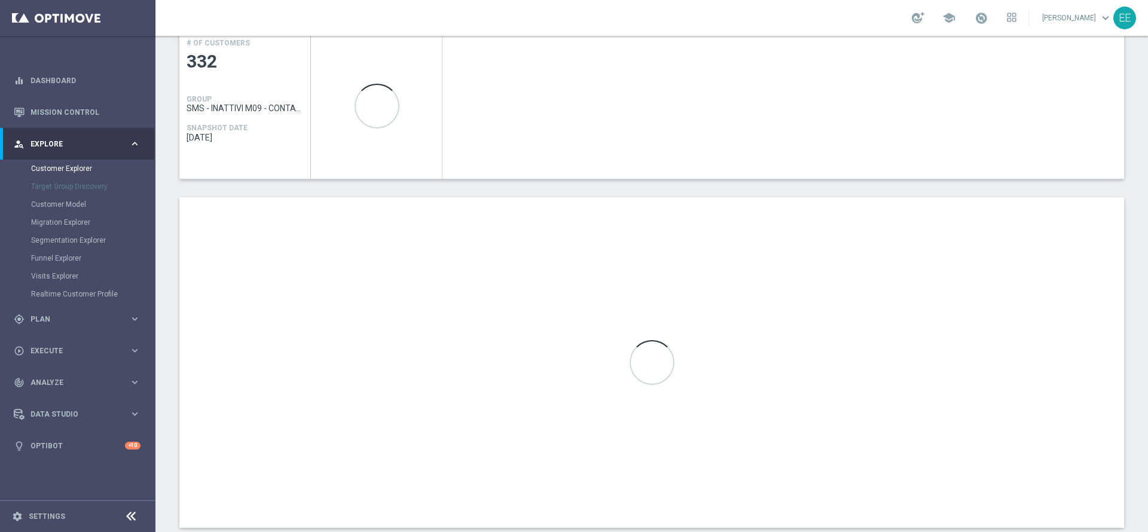
scroll to position [586, 0]
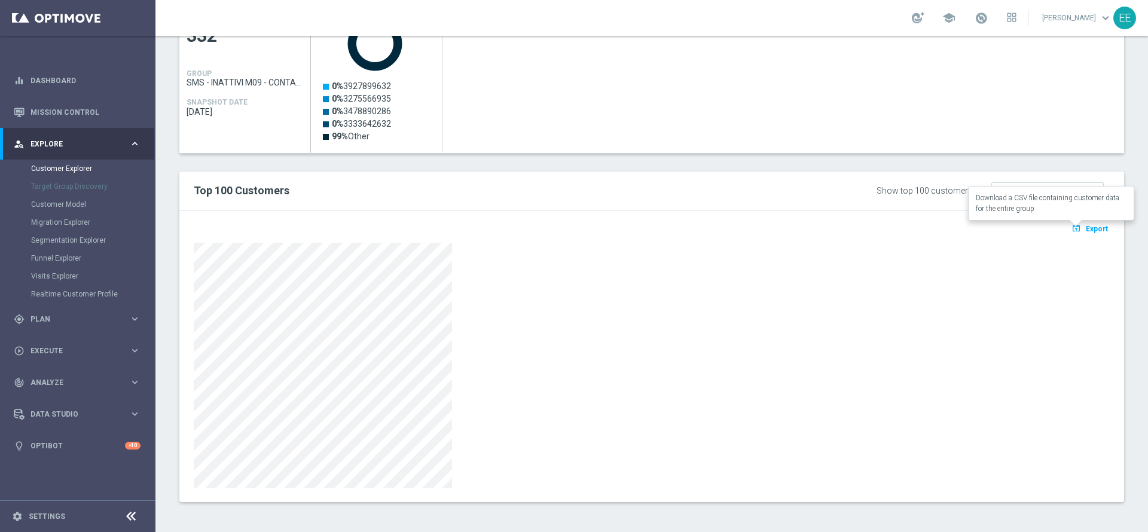
click at [1086, 228] on span "Export" at bounding box center [1097, 229] width 22 height 8
click at [1086, 229] on span "Export" at bounding box center [1097, 229] width 22 height 8
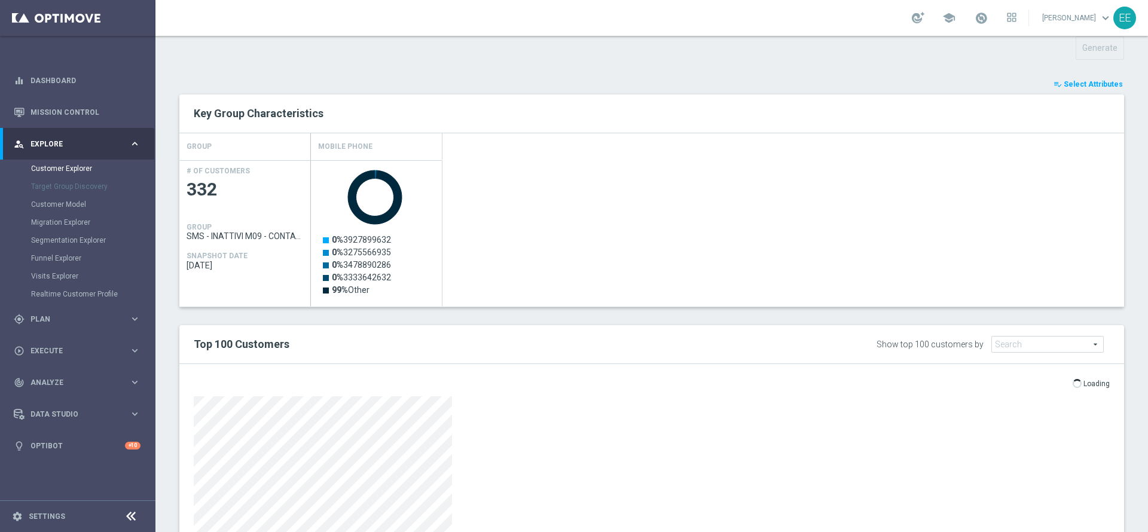
scroll to position [434, 0]
click at [678, 275] on div "Created with Highcharts 9.3.3 0% 3927899632 0% 3275566935 0% 3478890286 0% 3333…" at bounding box center [717, 232] width 813 height 146
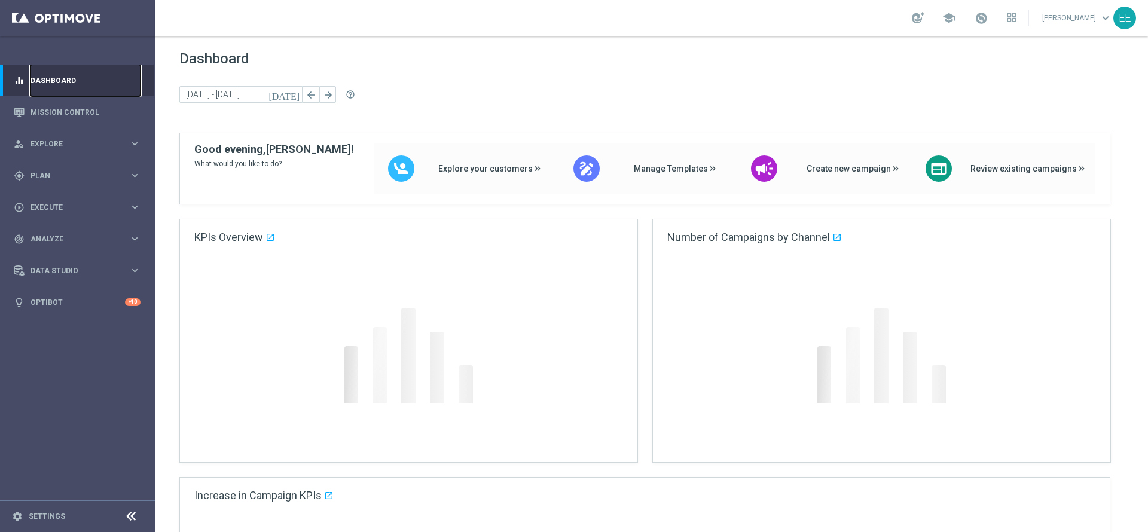
click at [60, 94] on link "Dashboard" at bounding box center [85, 81] width 110 height 32
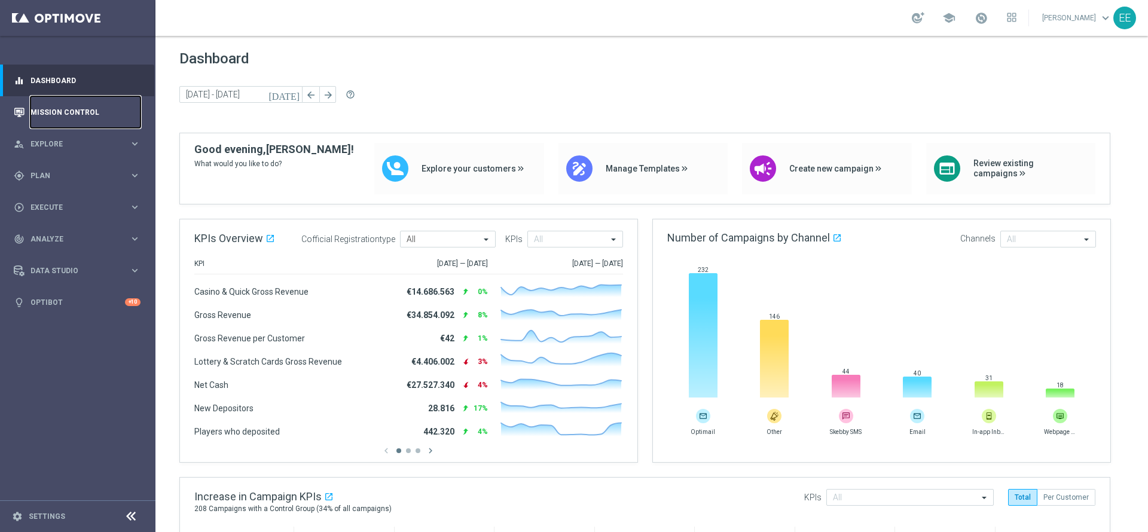
click at [66, 105] on link "Mission Control" at bounding box center [85, 112] width 110 height 32
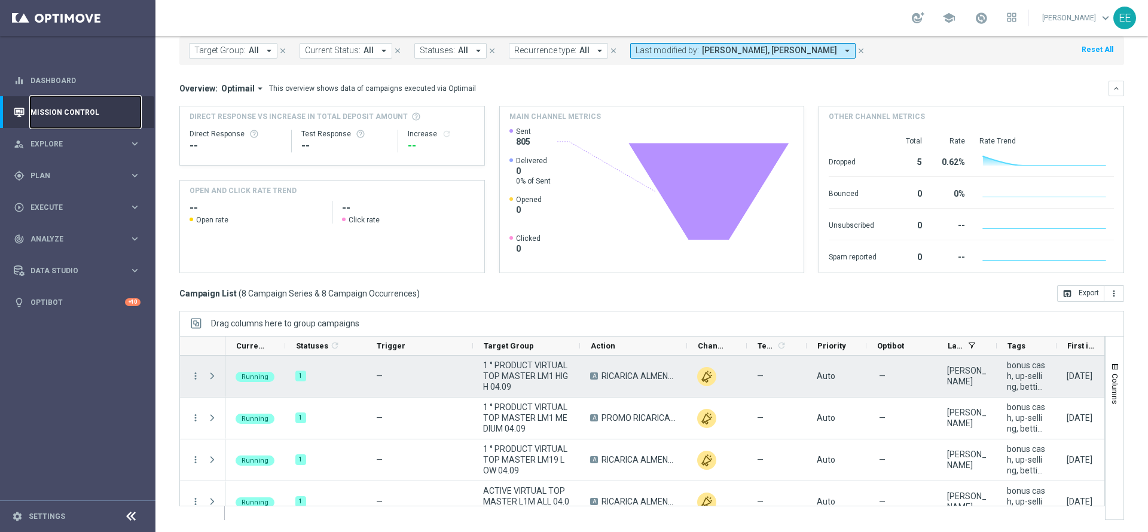
scroll to position [185, 0]
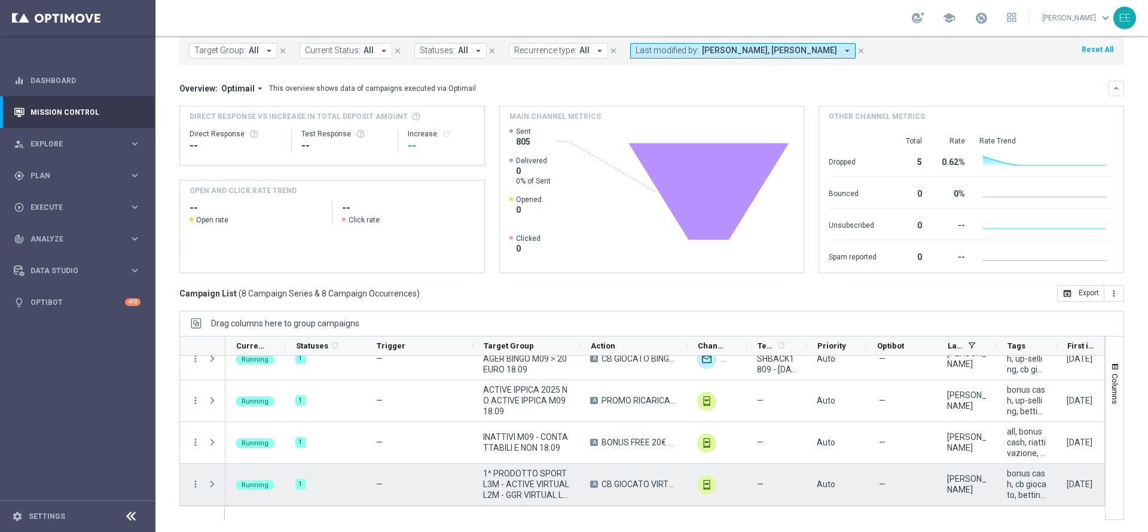
click at [212, 482] on span "Press SPACE to select this row." at bounding box center [212, 485] width 11 height 10
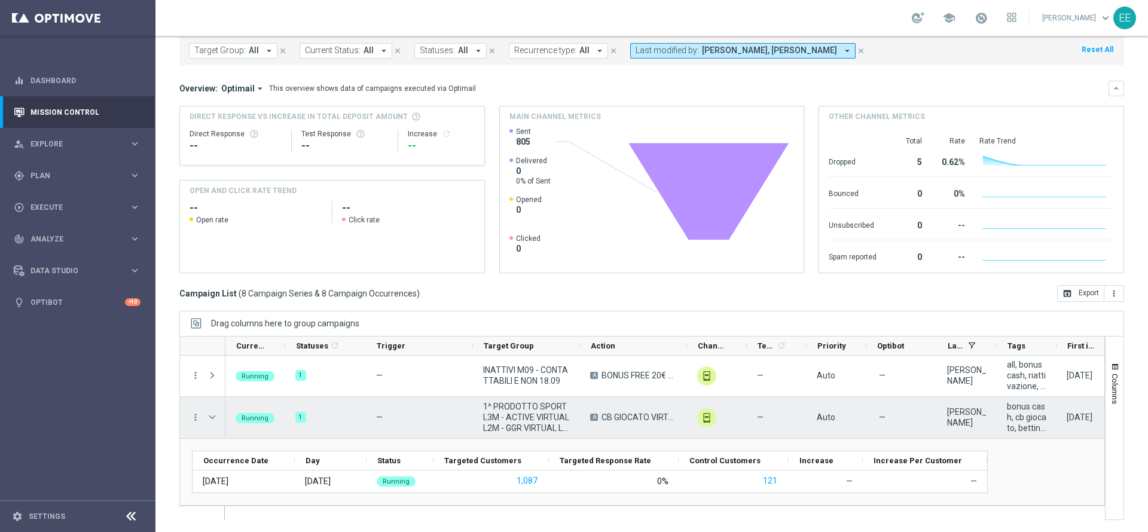
scroll to position [251, 0]
click at [510, 420] on span "1^ PRODOTTO SPORT L3M - ACTIVE VIRTUAL L2M - GGR VIRTUAL L2M > 0 18.09" at bounding box center [526, 418] width 87 height 32
